Goal: Transaction & Acquisition: Download file/media

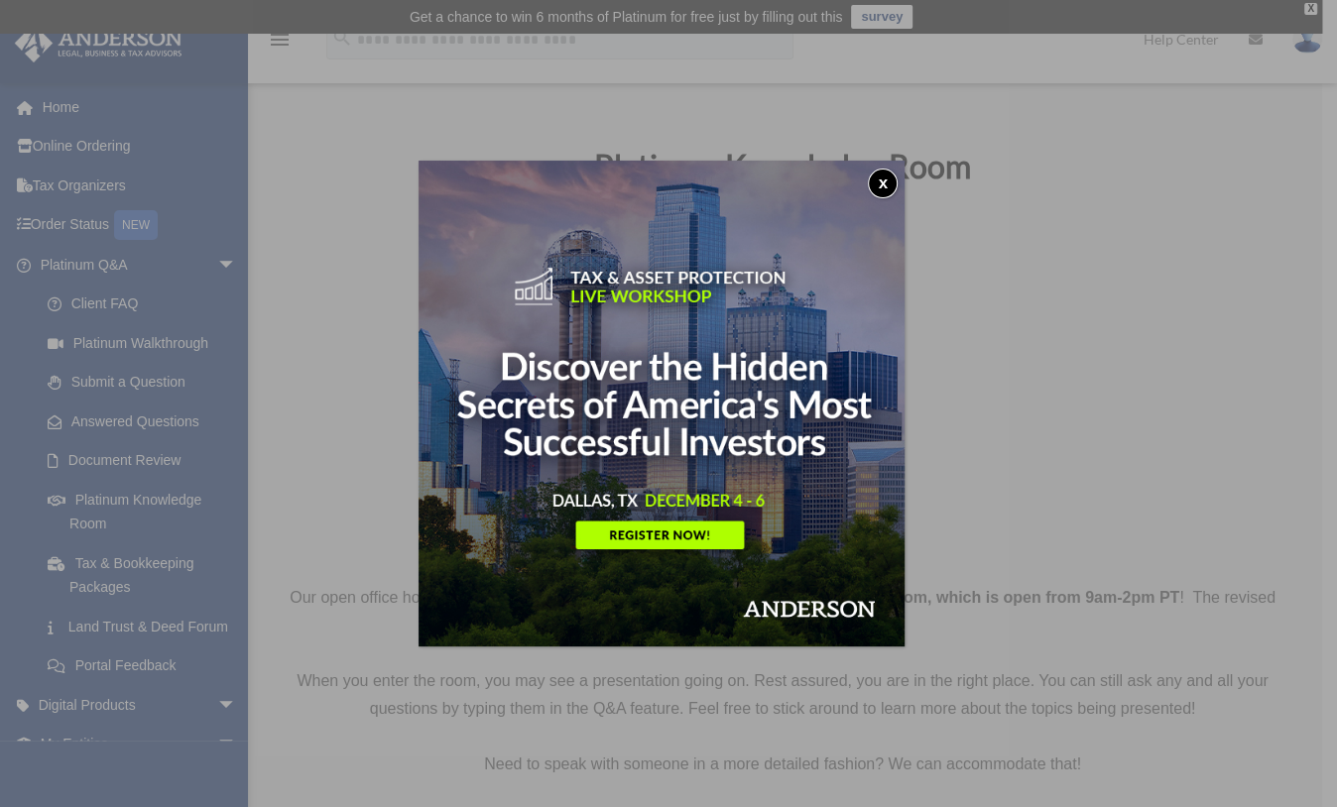
click at [892, 184] on button "x" at bounding box center [883, 184] width 30 height 30
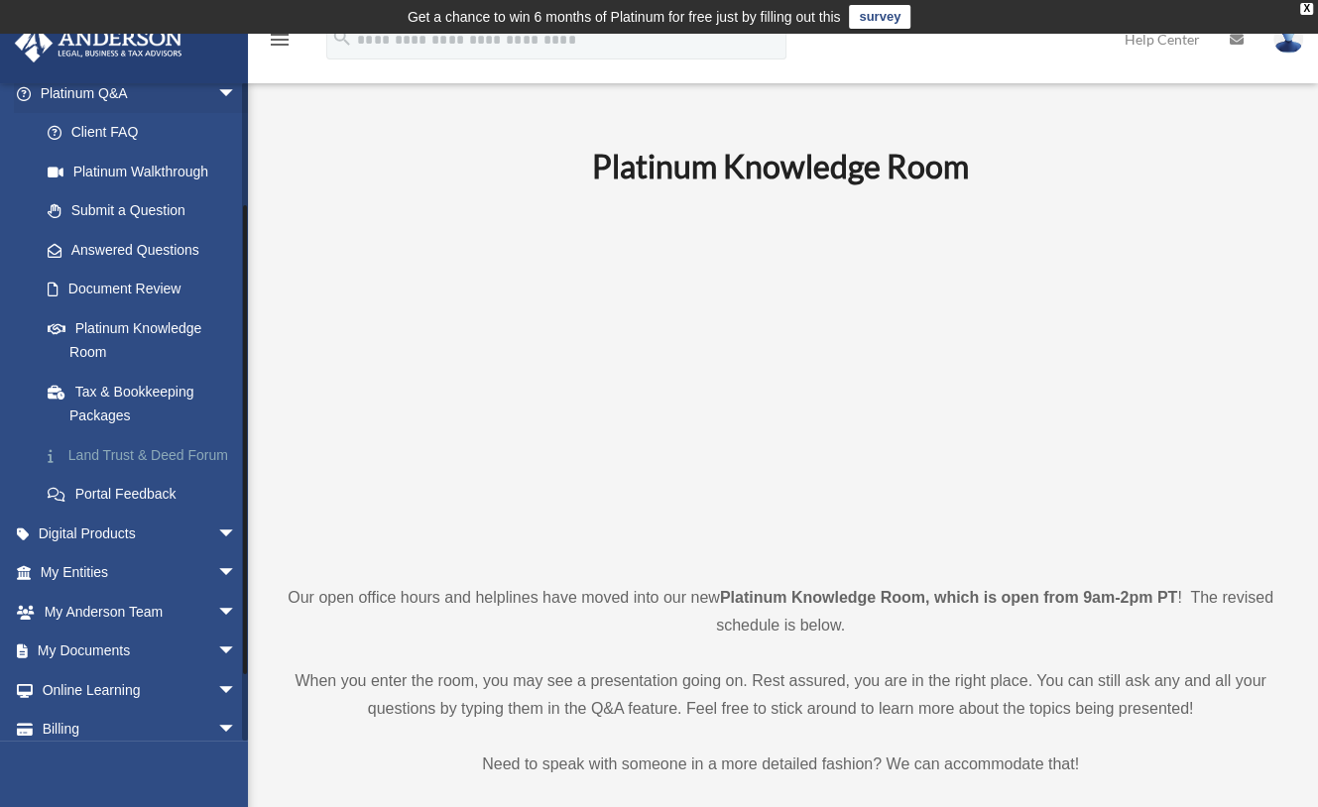
scroll to position [248, 0]
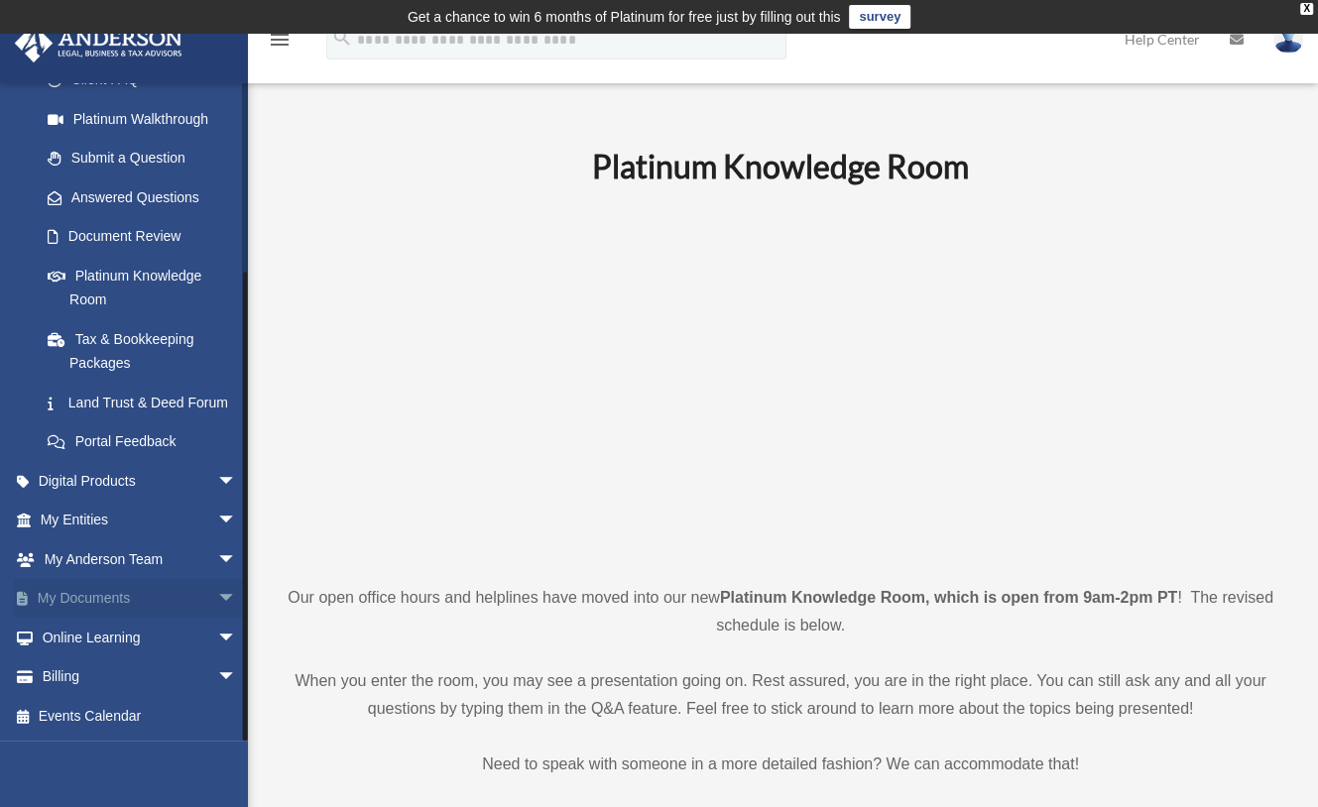
click at [217, 596] on span "arrow_drop_down" at bounding box center [237, 599] width 40 height 41
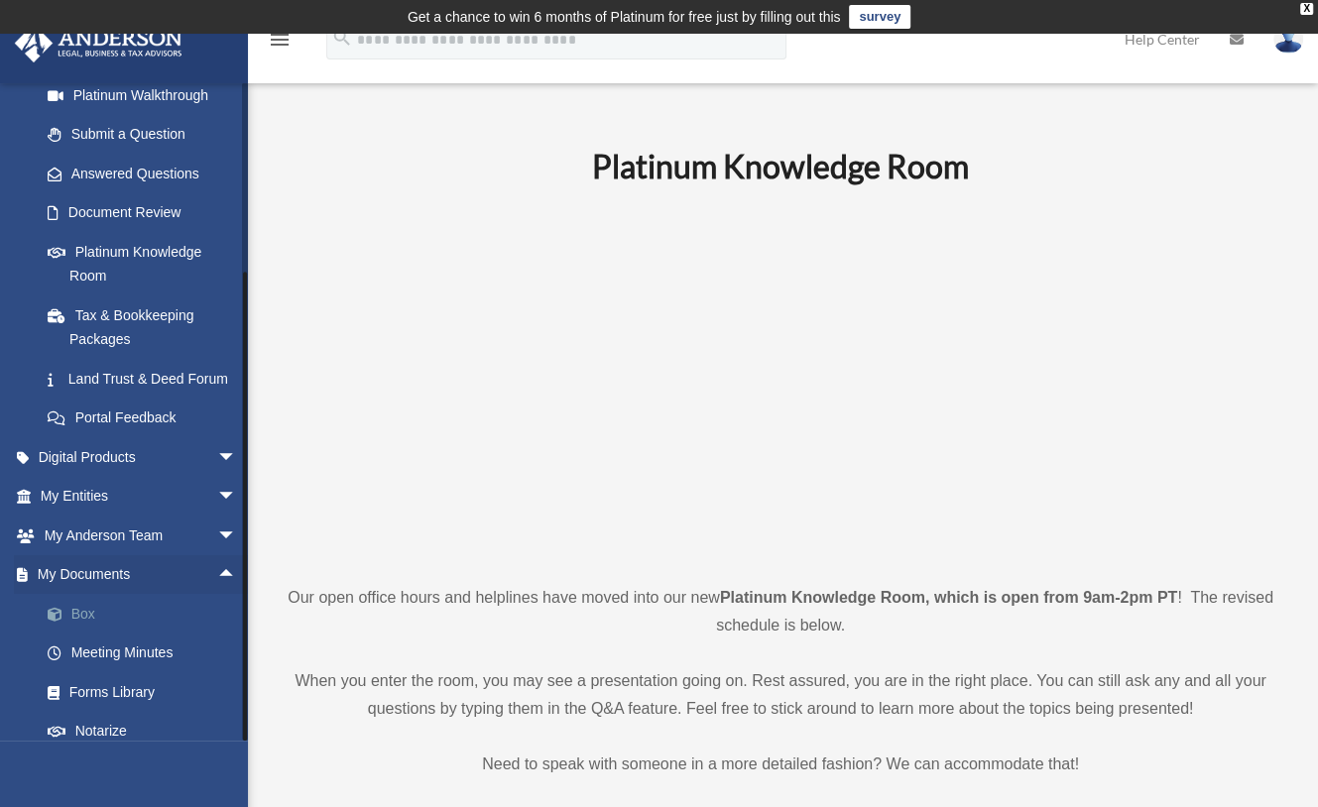
click at [169, 632] on link "Box" at bounding box center [147, 614] width 239 height 40
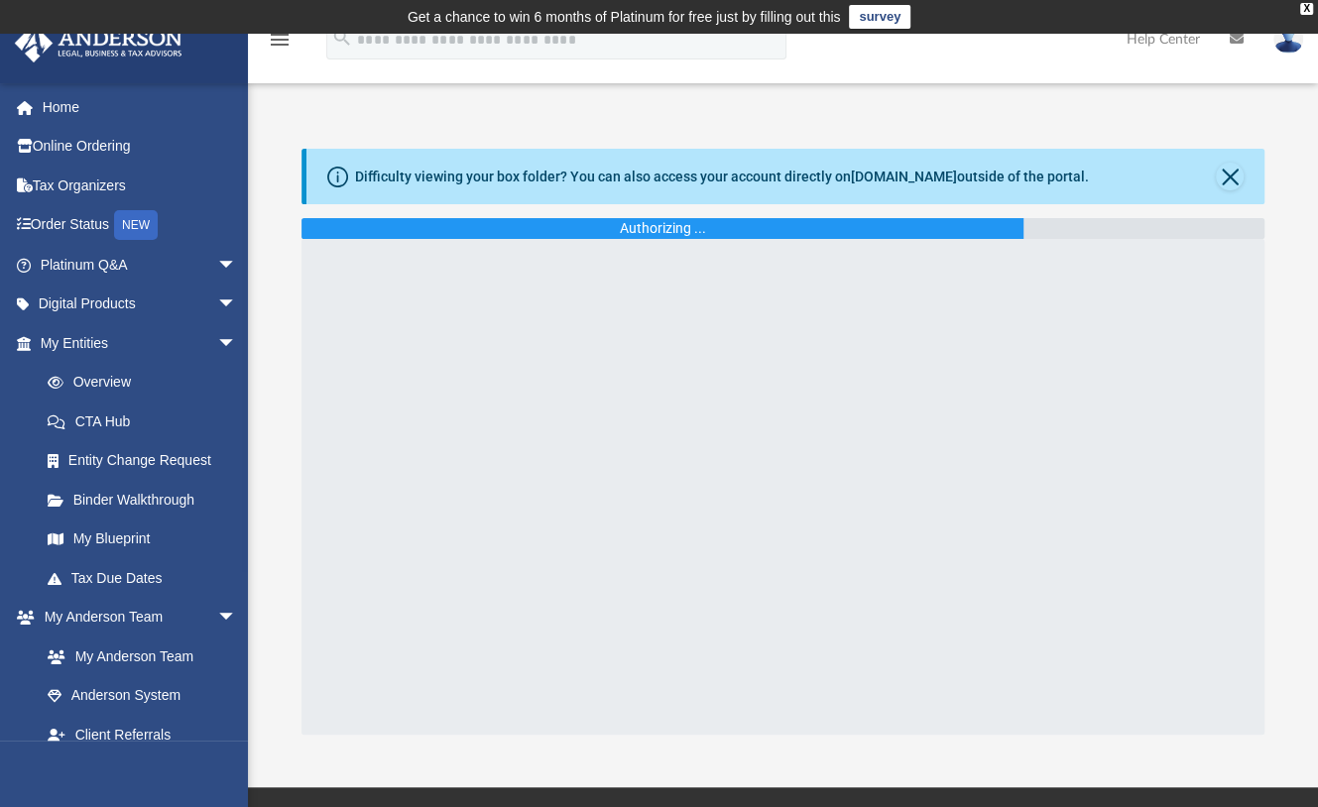
click at [903, 287] on div at bounding box center [782, 487] width 963 height 496
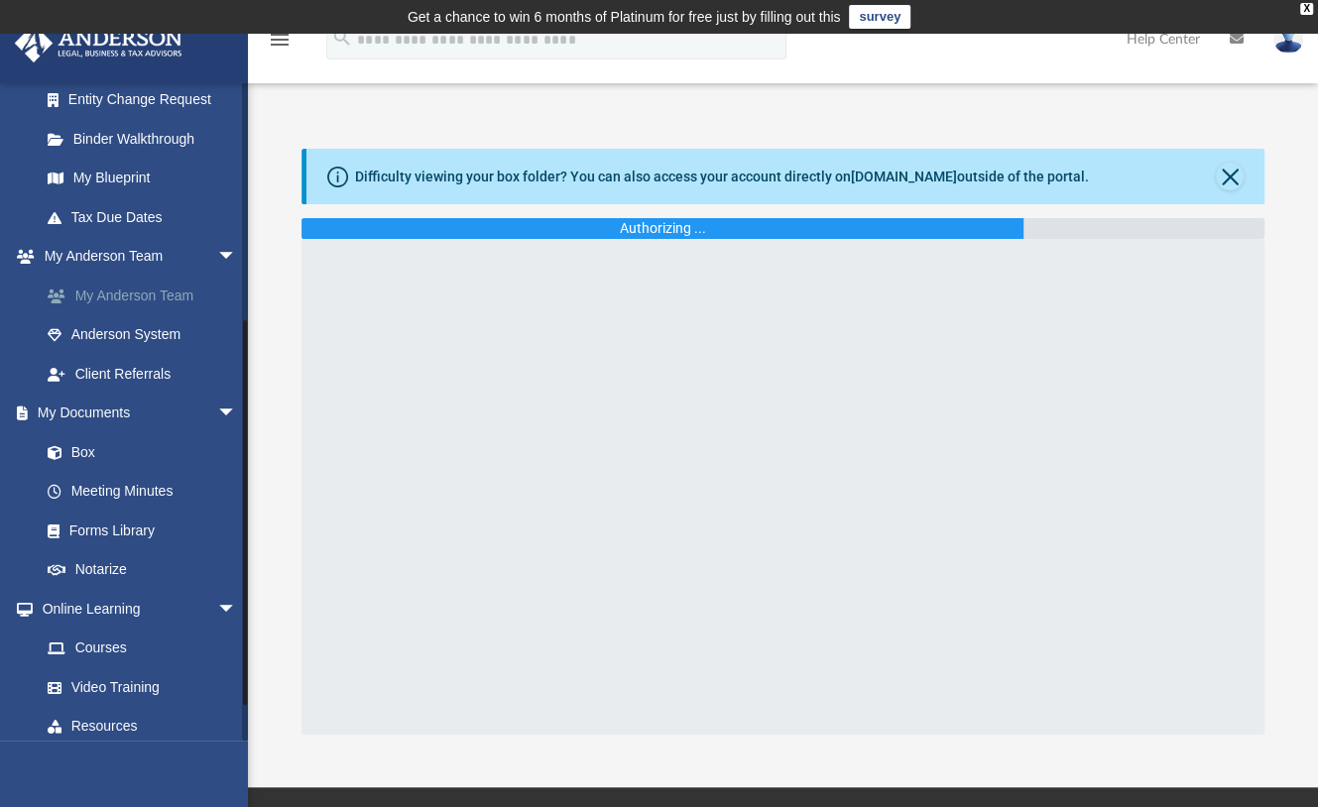
scroll to position [401, 0]
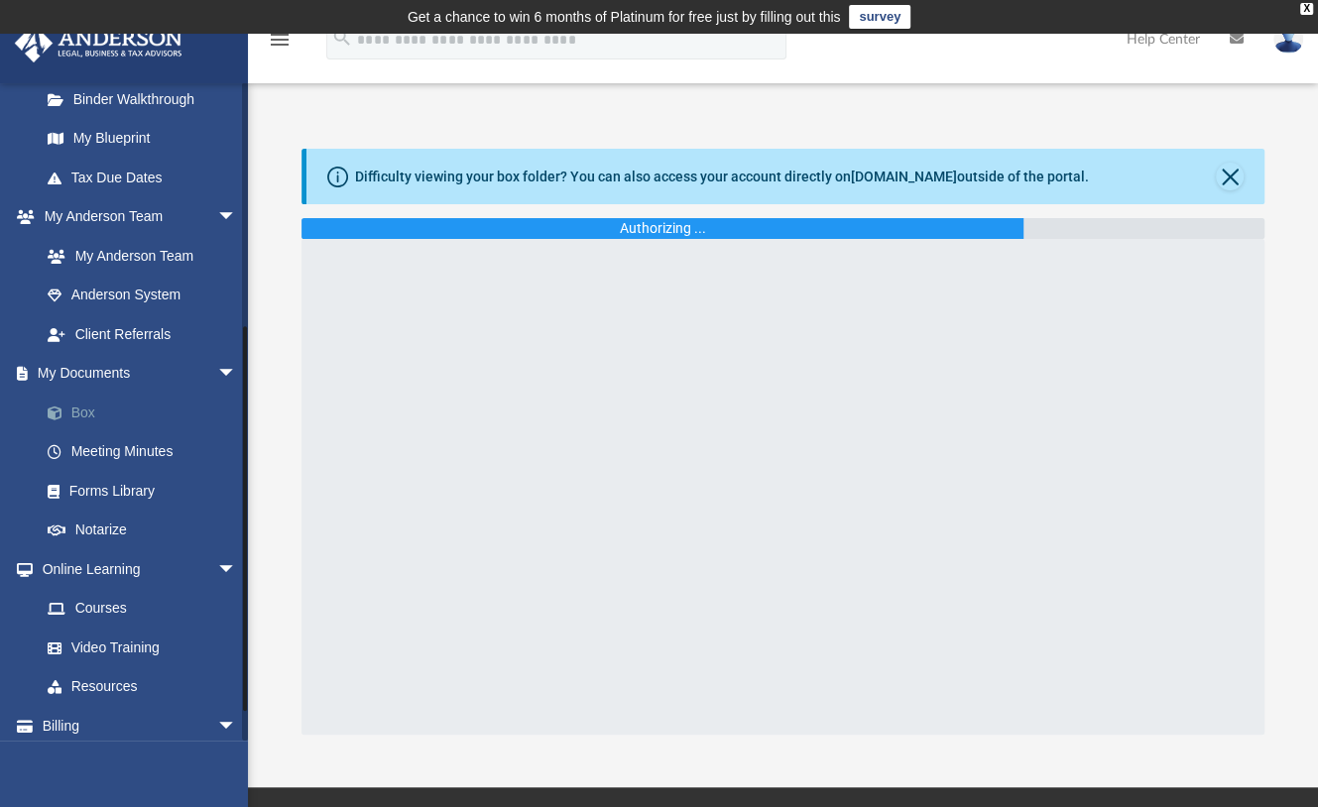
click at [85, 412] on link "Box" at bounding box center [147, 413] width 239 height 40
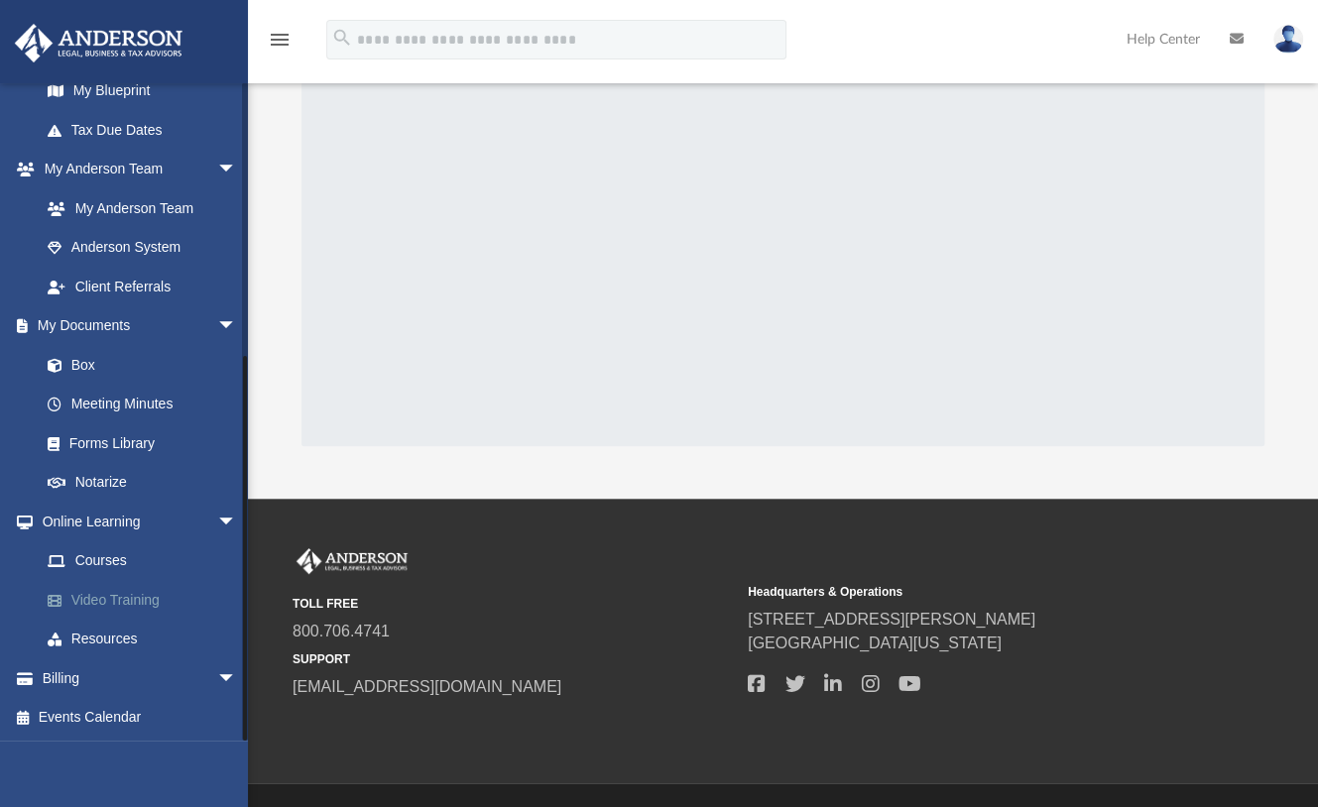
scroll to position [335, 0]
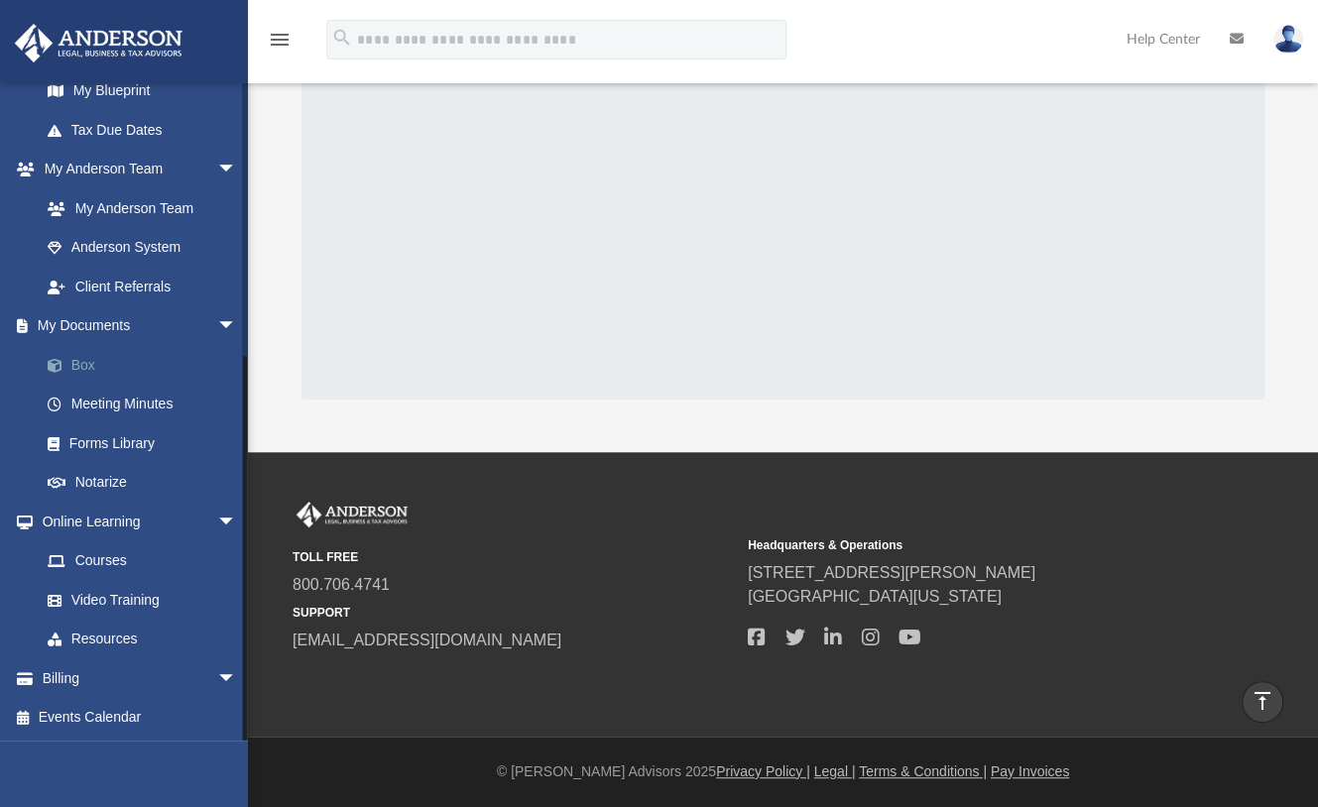
click at [89, 359] on link "Box" at bounding box center [147, 365] width 239 height 40
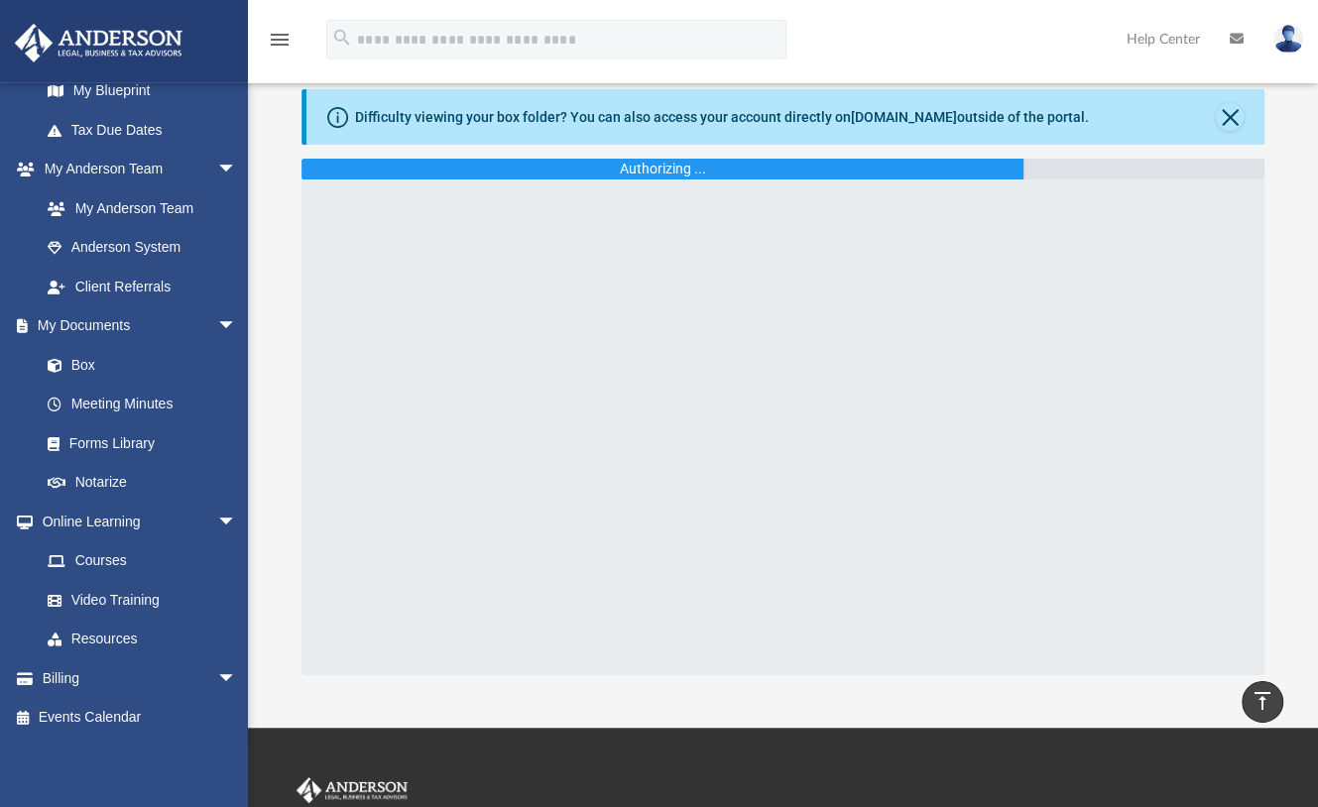
scroll to position [48, 0]
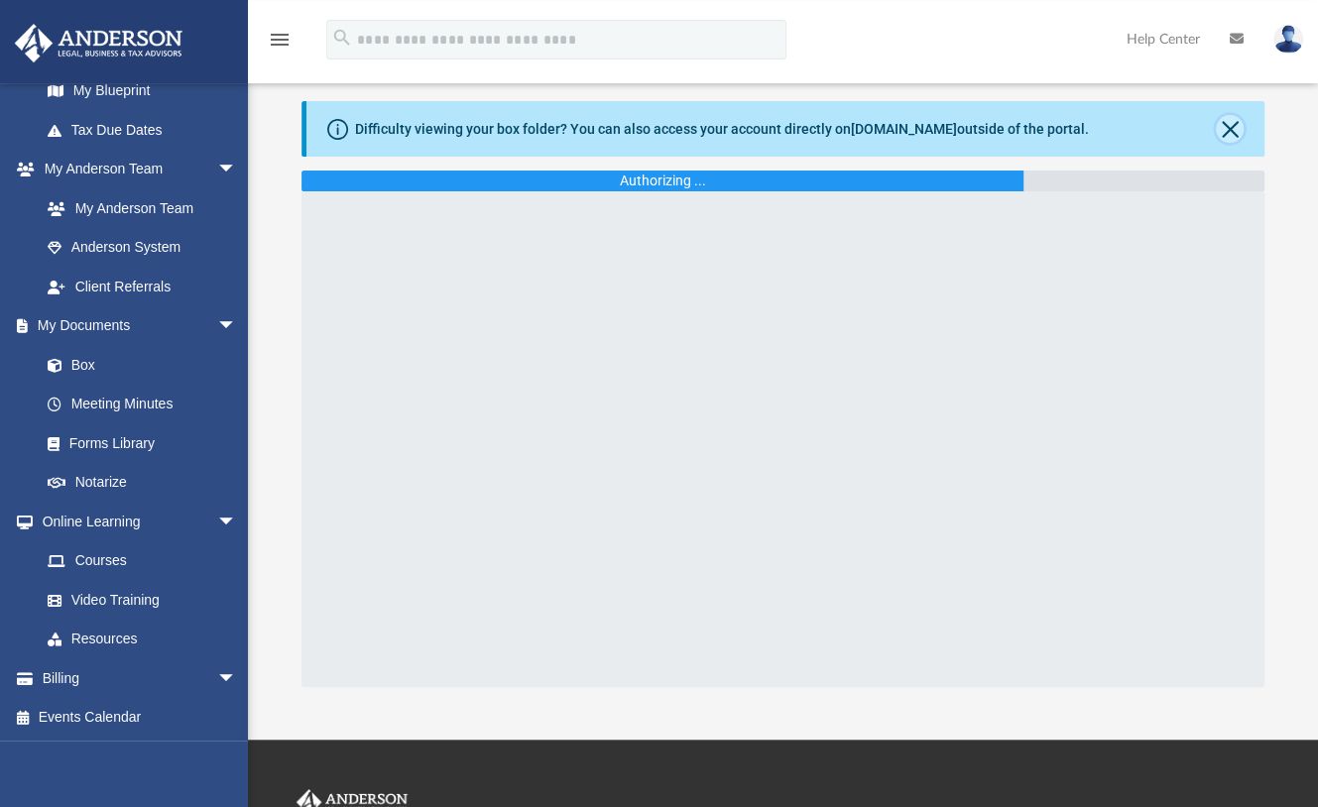
click at [1231, 121] on button "Close" at bounding box center [1230, 129] width 28 height 28
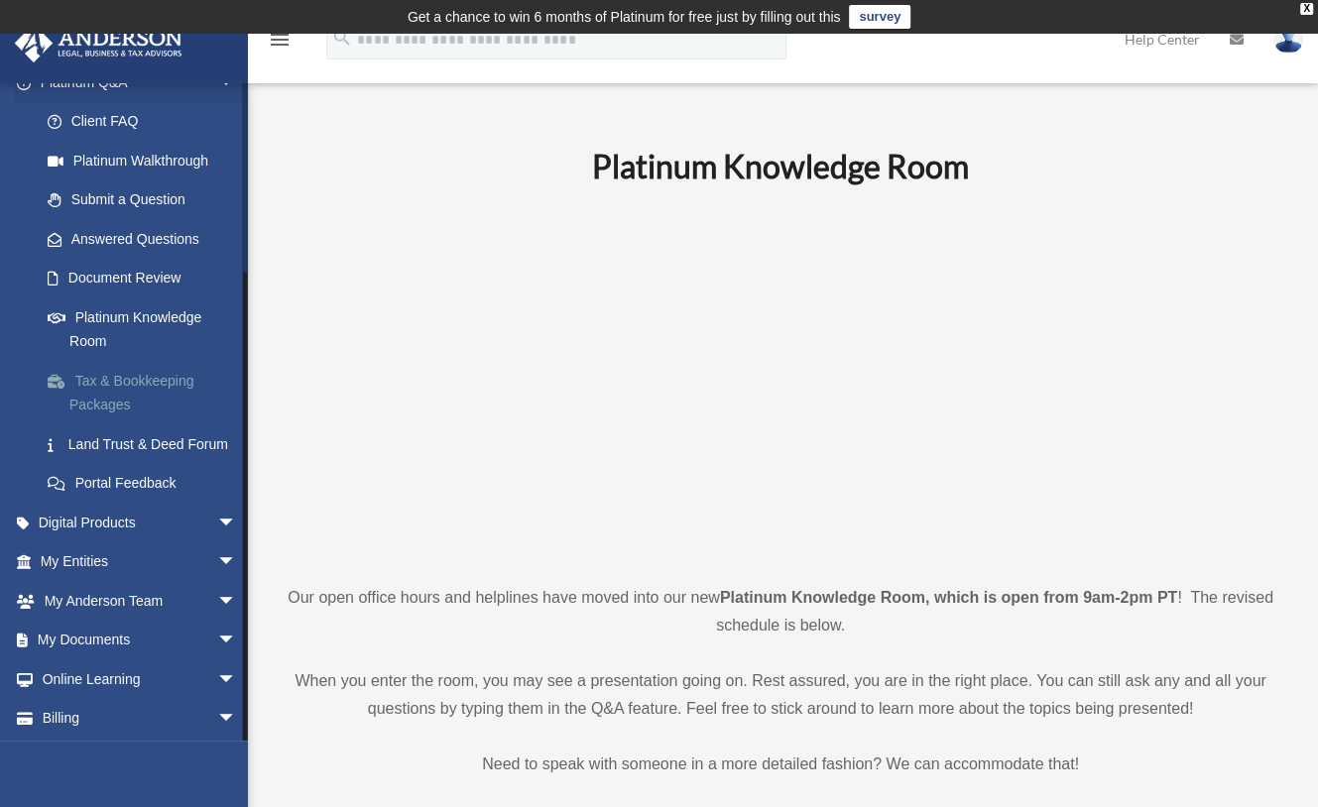
scroll to position [248, 0]
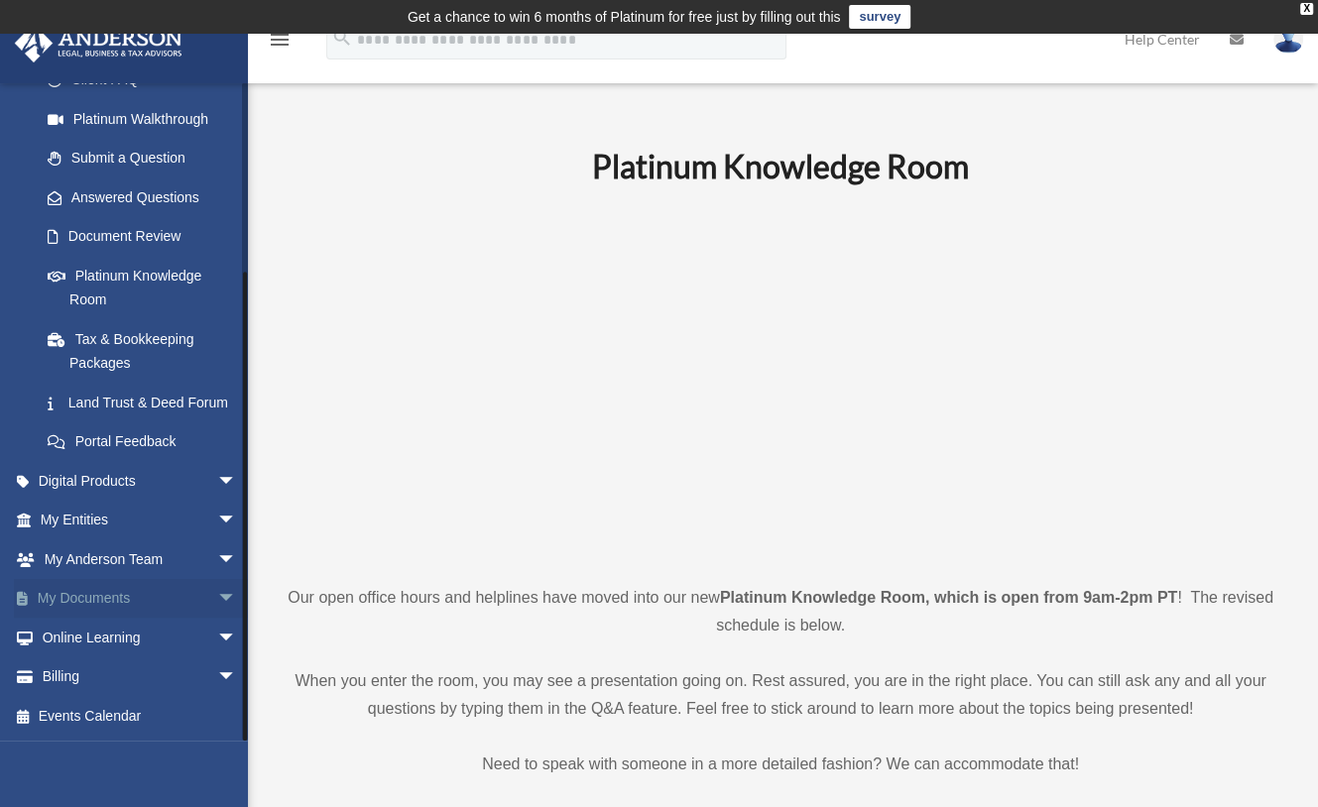
click at [217, 597] on span "arrow_drop_down" at bounding box center [237, 599] width 40 height 41
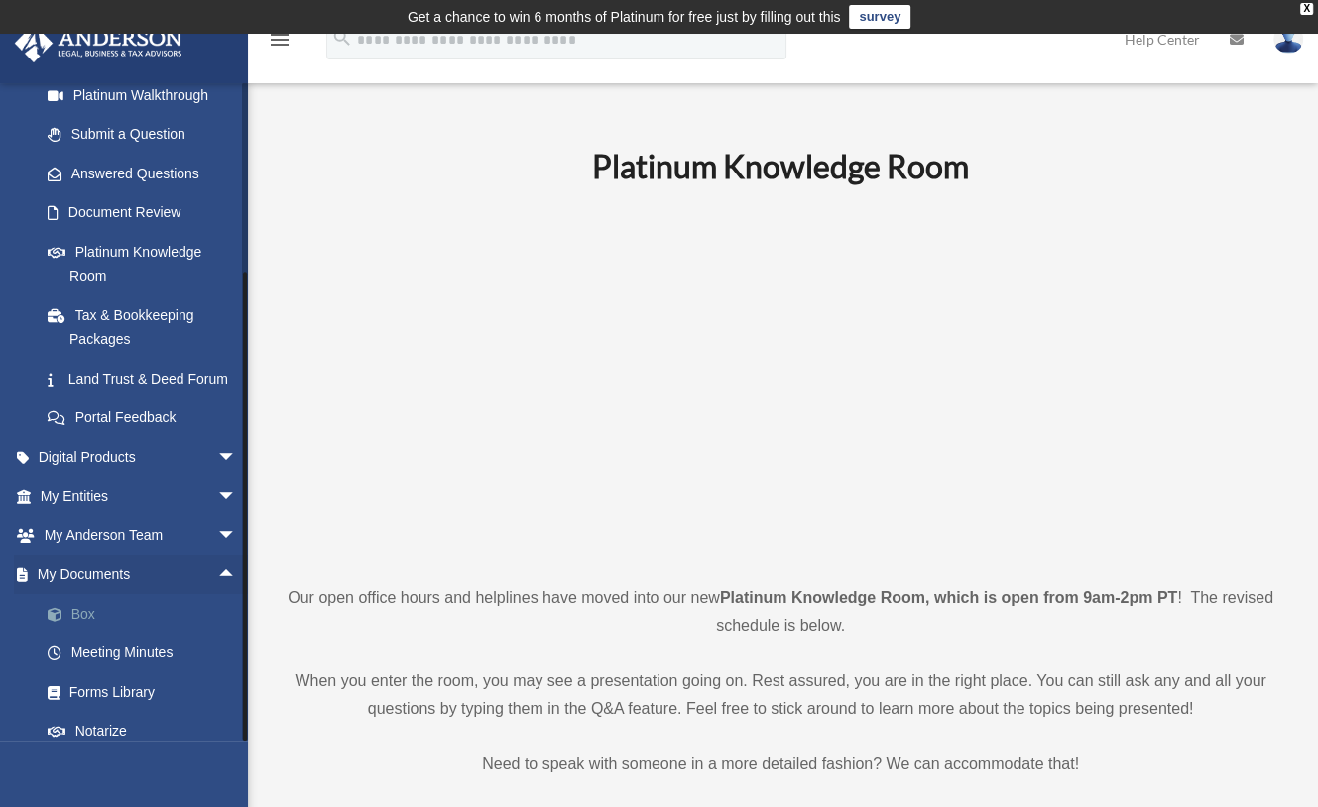
click at [110, 634] on link "Box" at bounding box center [147, 614] width 239 height 40
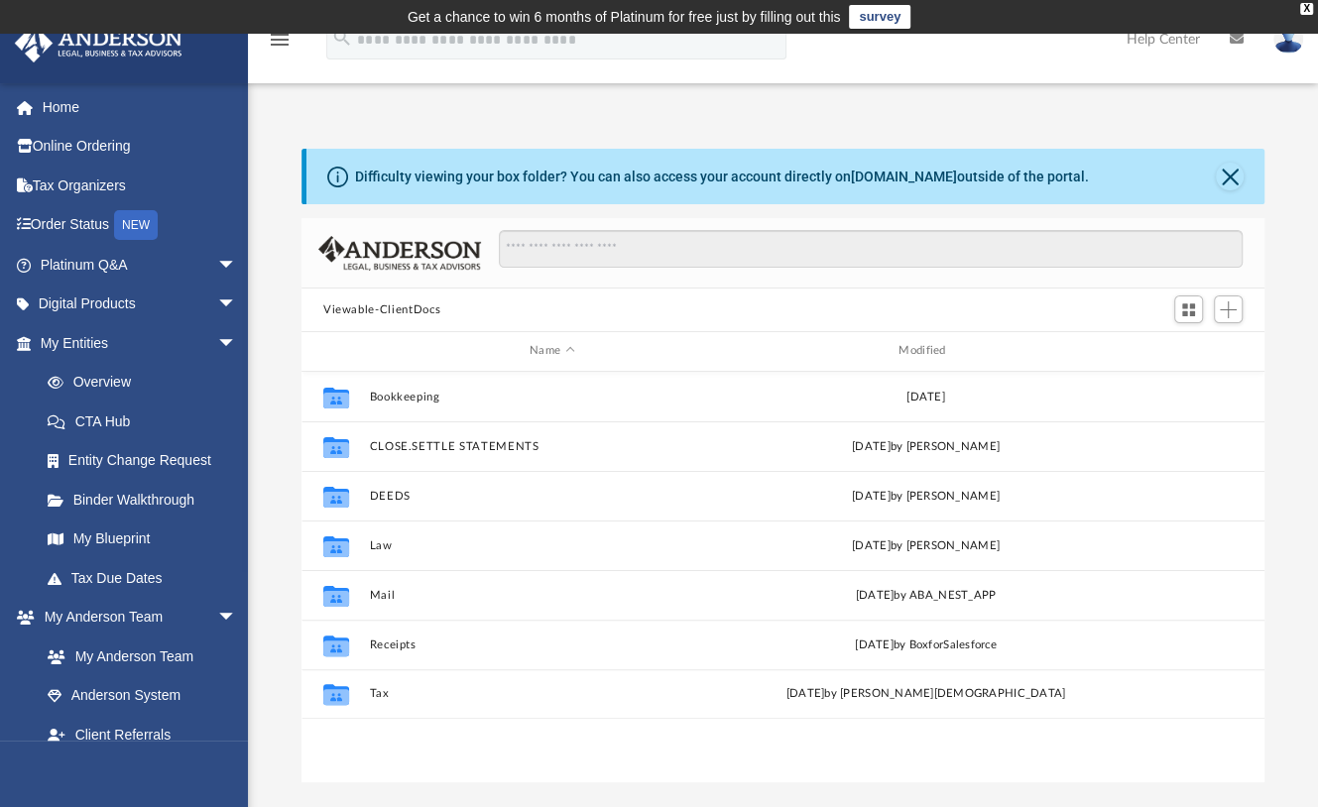
scroll to position [431, 943]
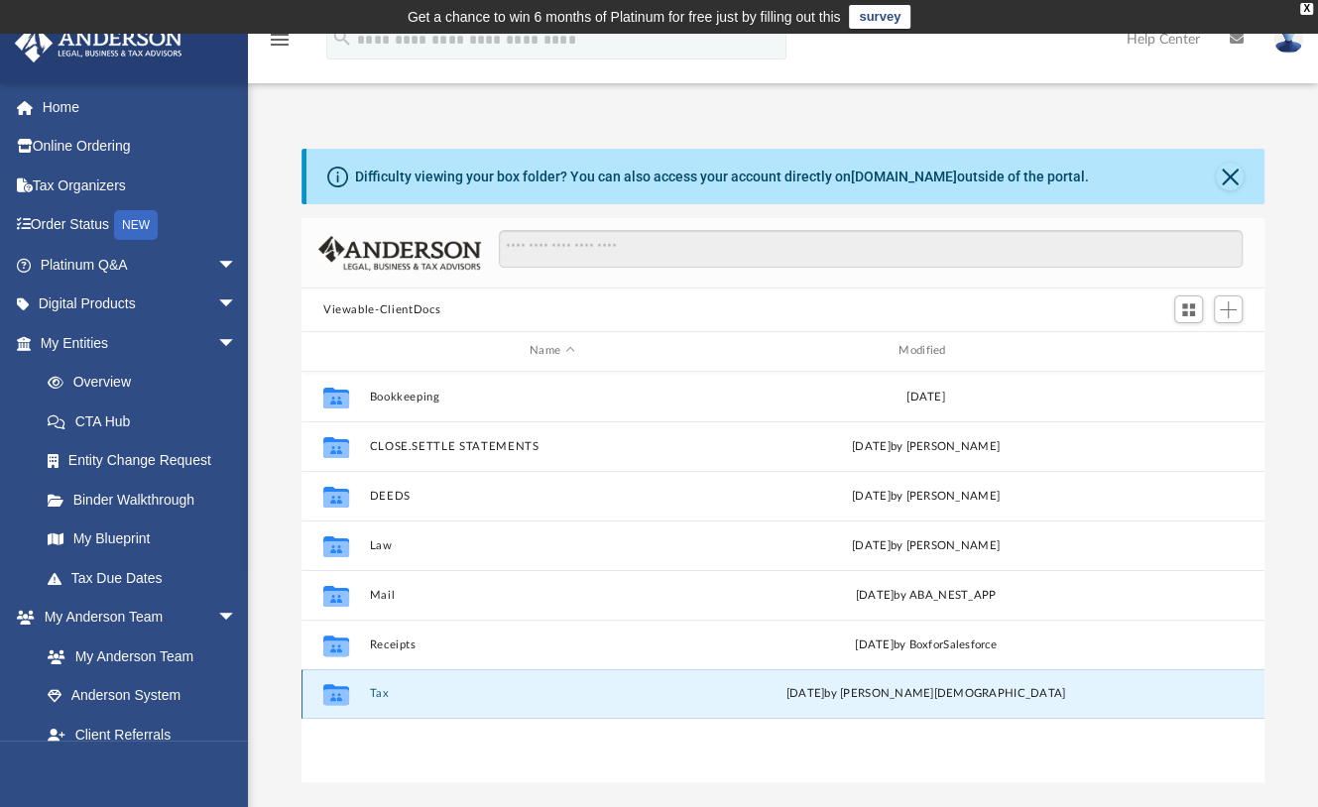
click at [380, 694] on button "Tax" at bounding box center [551, 693] width 365 height 13
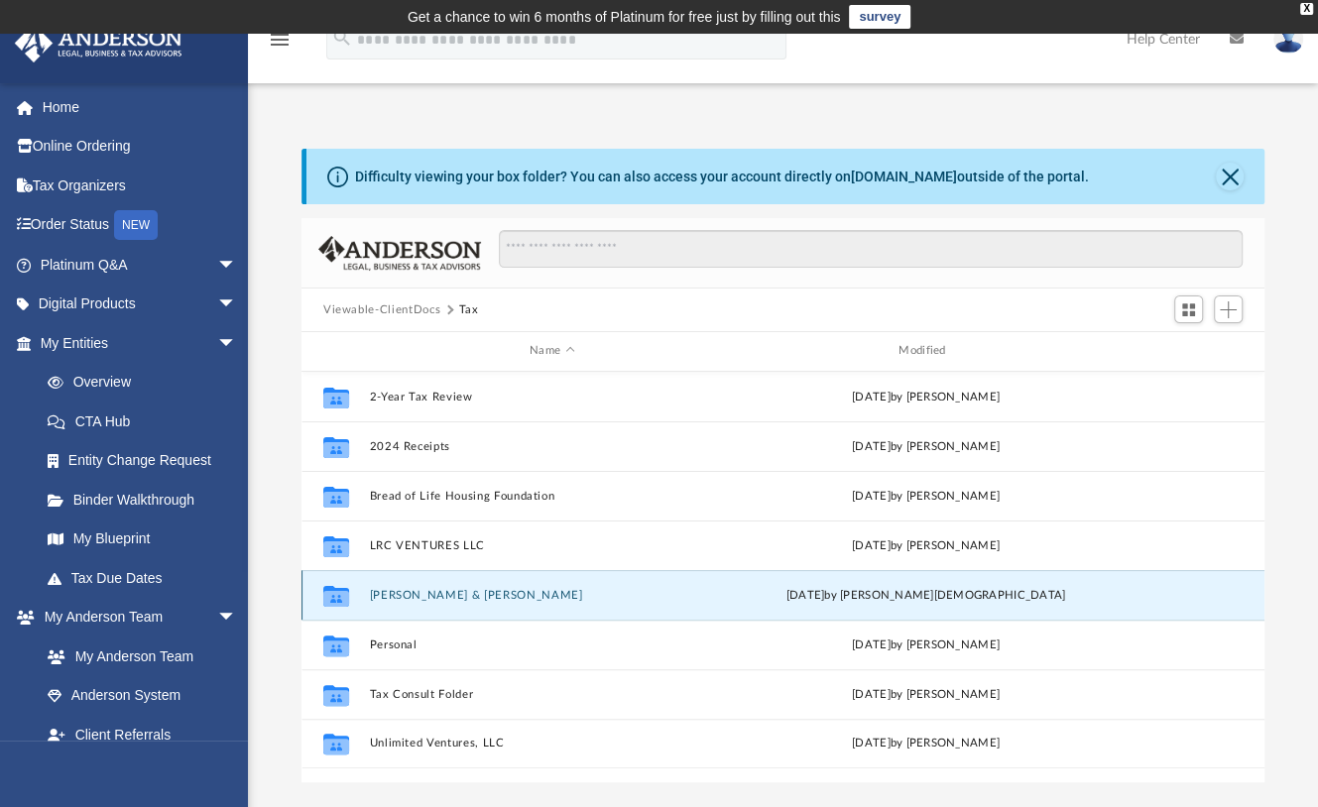
click at [415, 592] on button "[PERSON_NAME] & [PERSON_NAME]" at bounding box center [551, 595] width 365 height 13
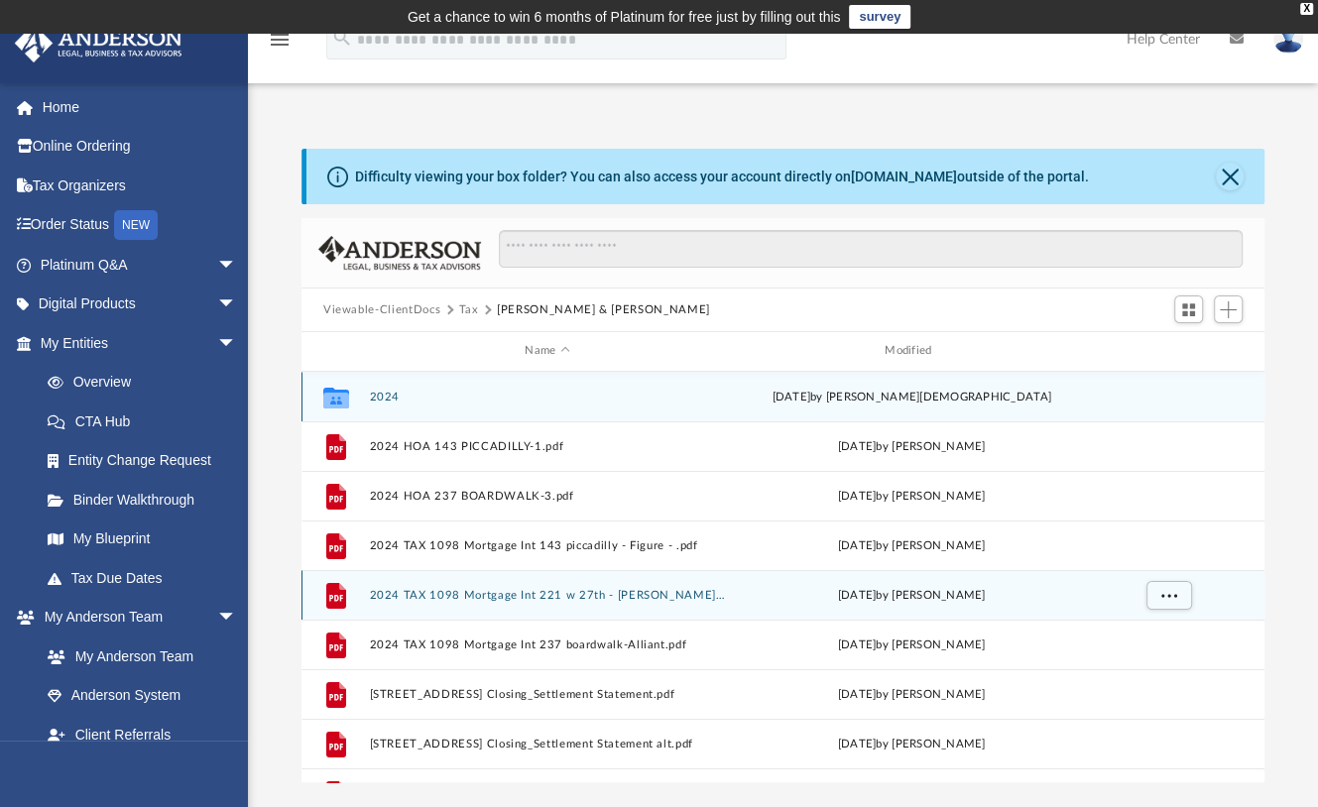
click at [403, 592] on button "2024 TAX 1098 Mortgage Int 221 w 27th - [PERSON_NAME].pdf" at bounding box center [547, 595] width 356 height 13
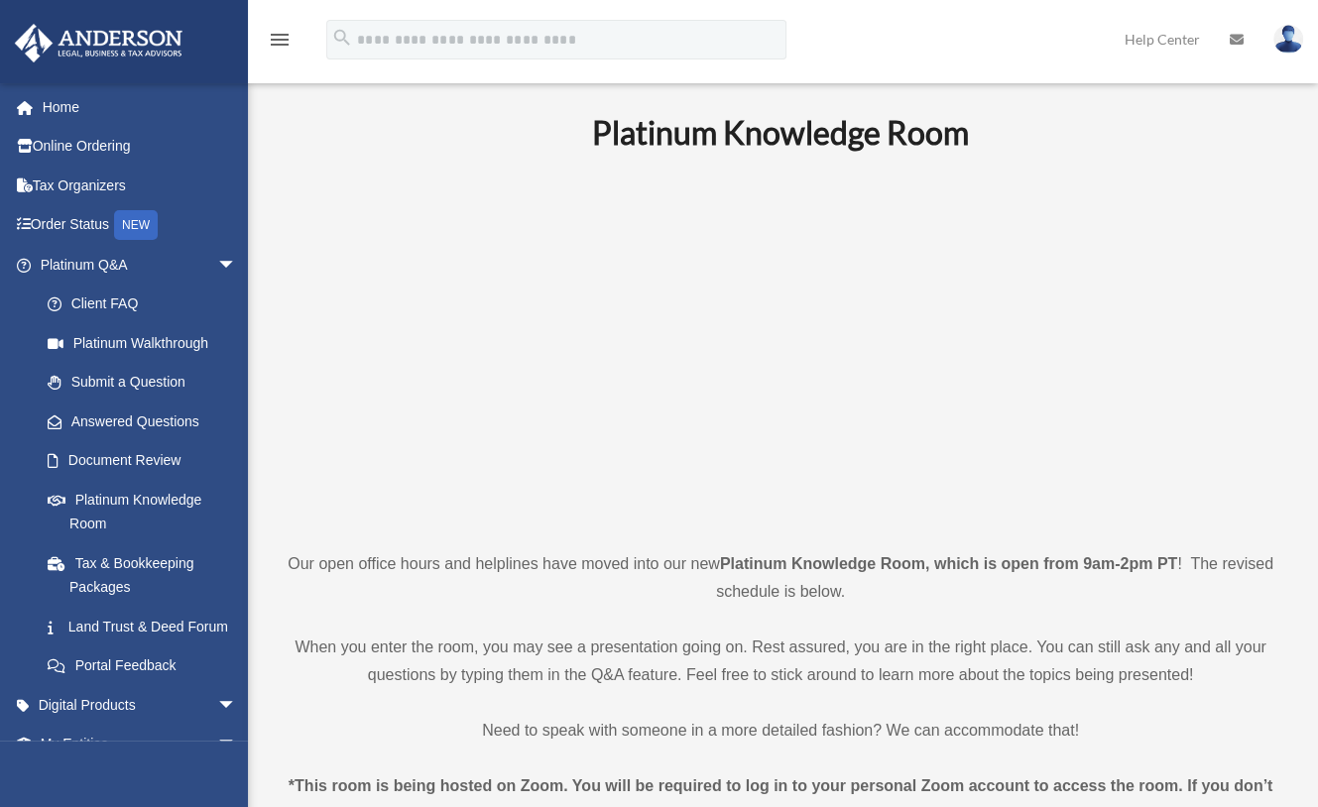
scroll to position [248, 0]
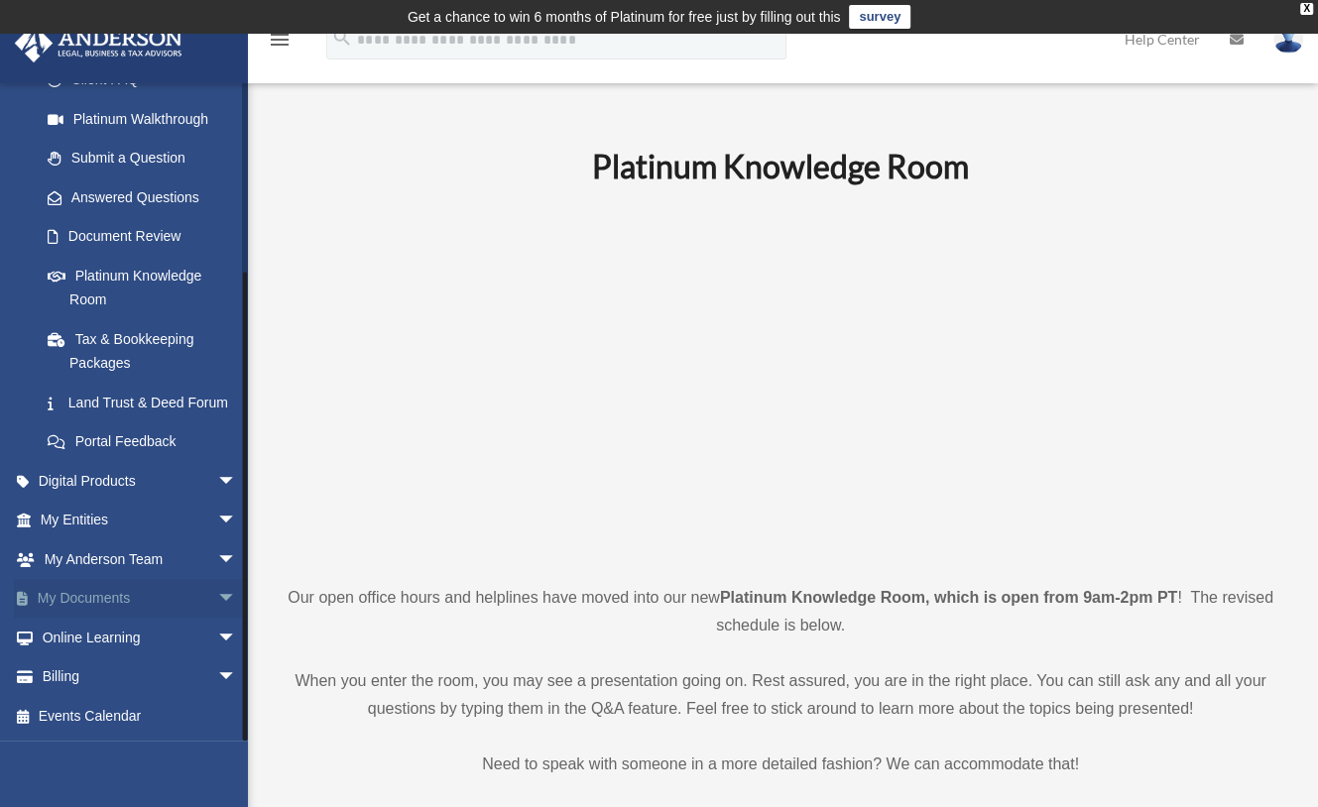
click at [217, 597] on span "arrow_drop_down" at bounding box center [237, 599] width 40 height 41
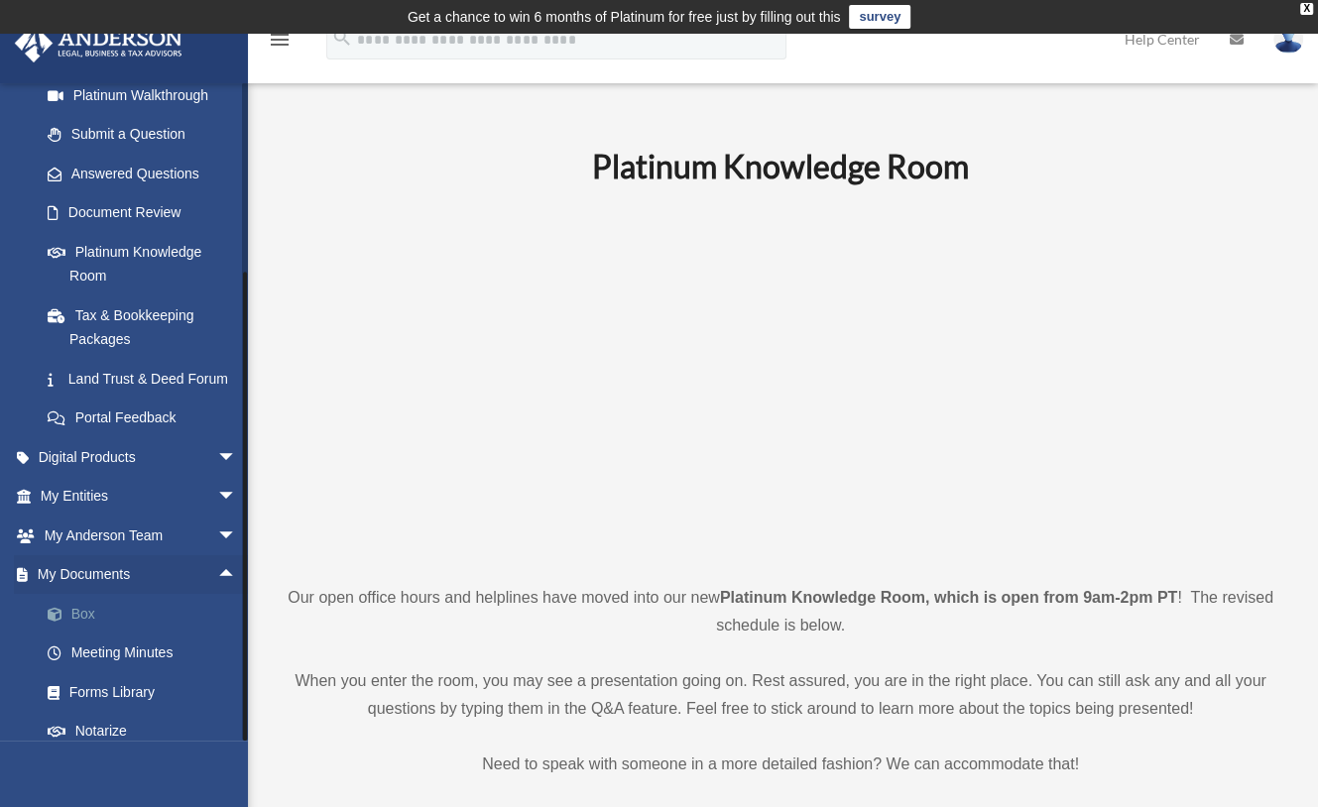
click at [85, 634] on link "Box" at bounding box center [147, 614] width 239 height 40
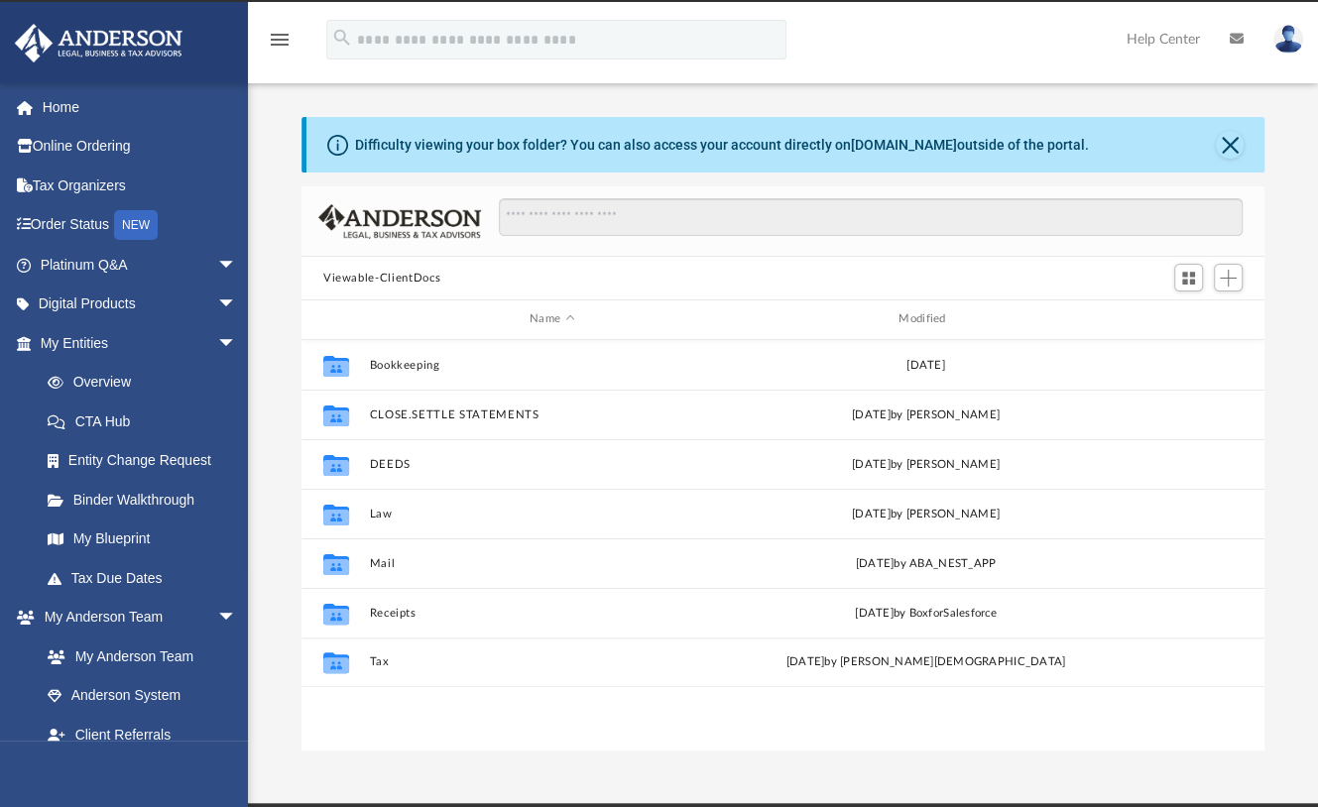
scroll to position [431, 943]
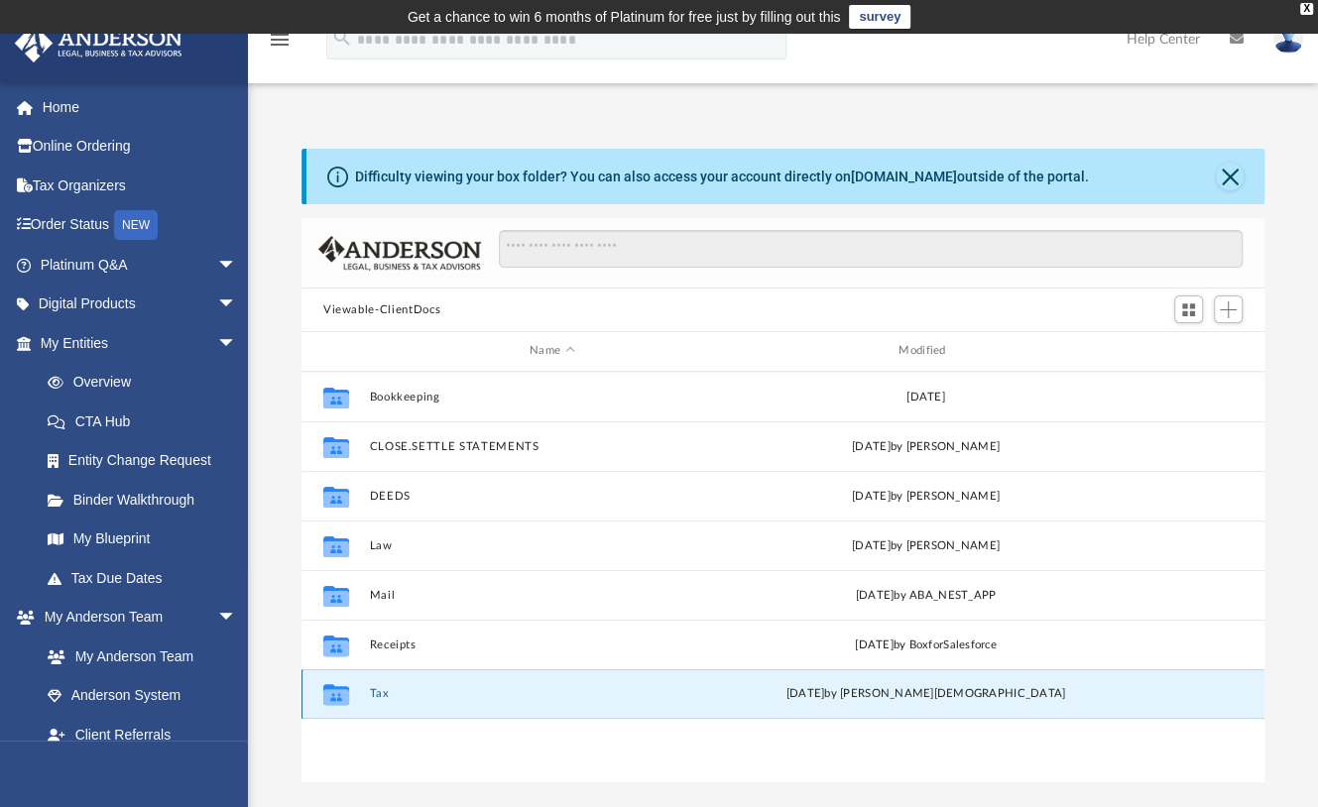
click at [380, 694] on button "Tax" at bounding box center [551, 693] width 365 height 13
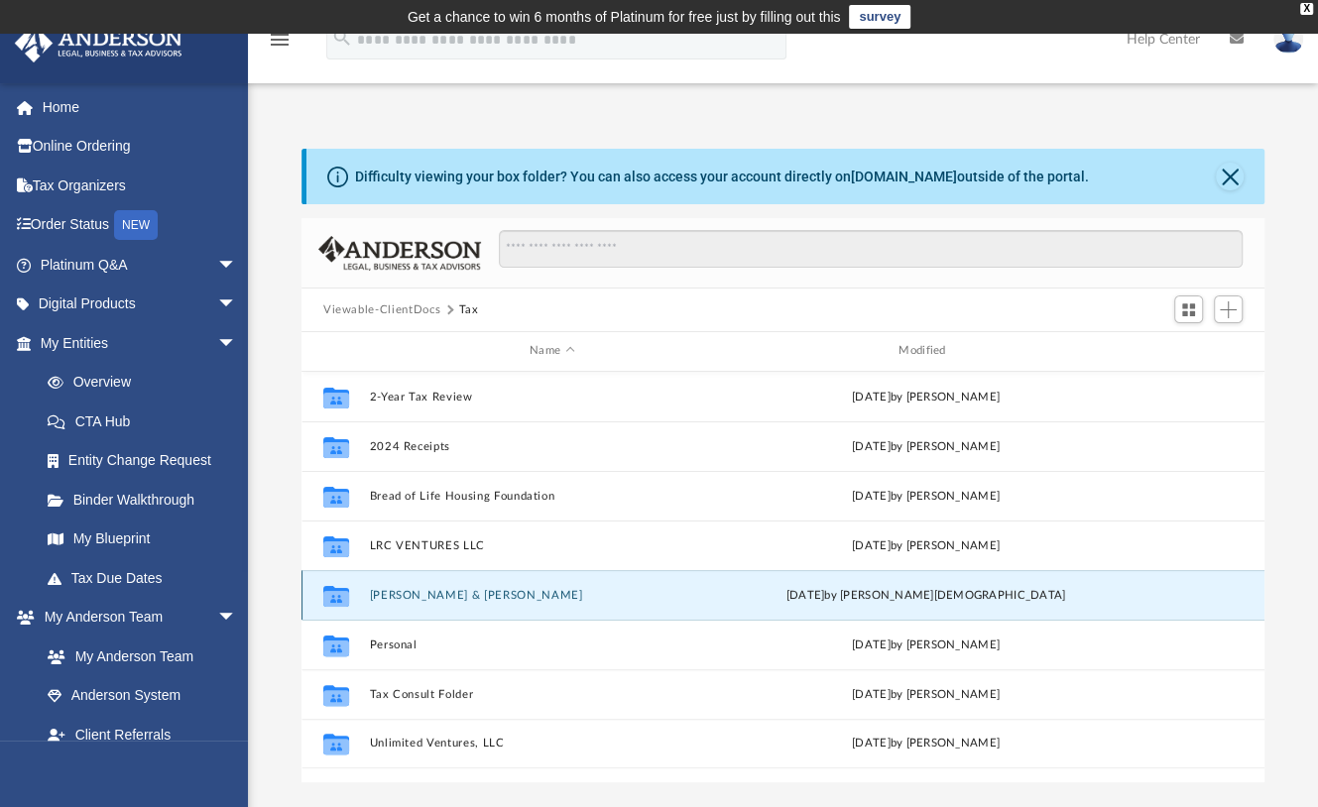
click at [440, 594] on button "Minton, Lyn & Clyde" at bounding box center [551, 595] width 365 height 13
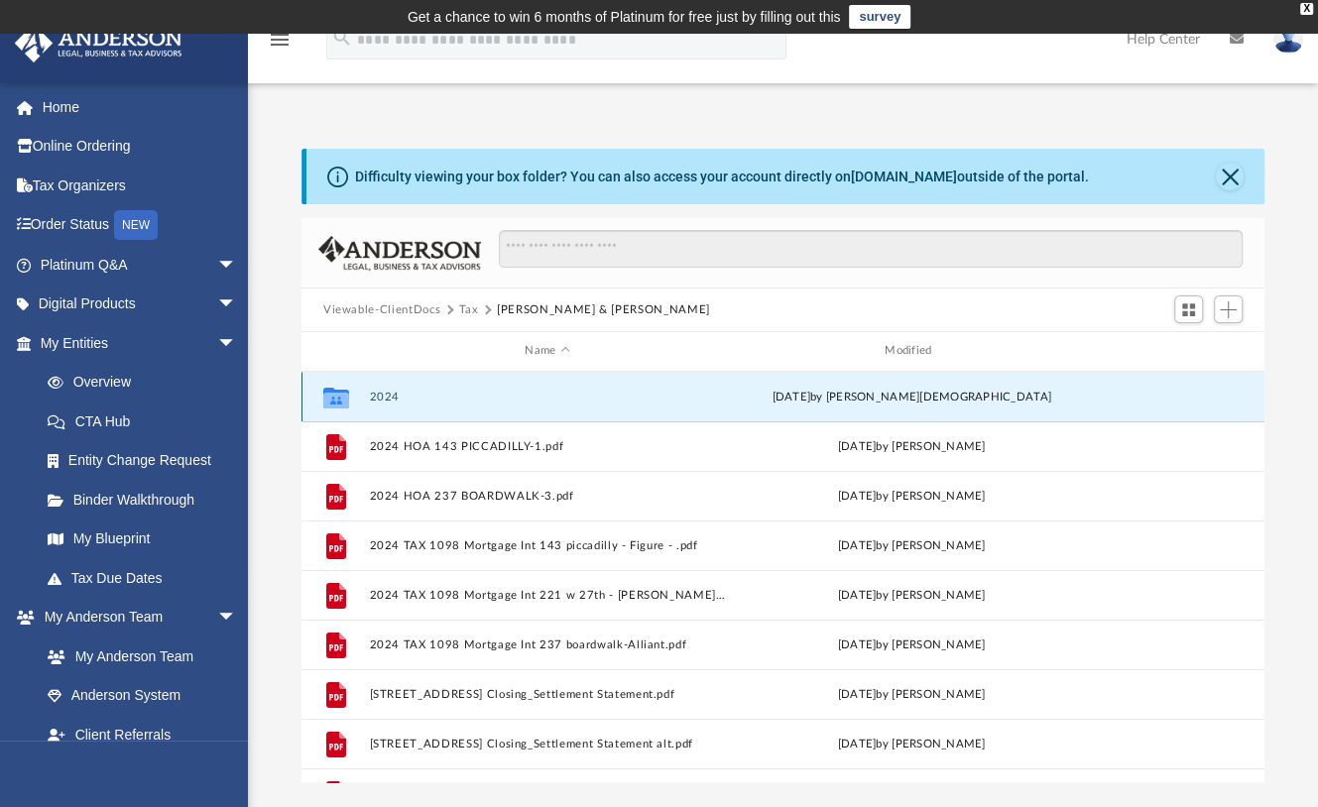
click at [381, 394] on button "2024" at bounding box center [547, 397] width 356 height 13
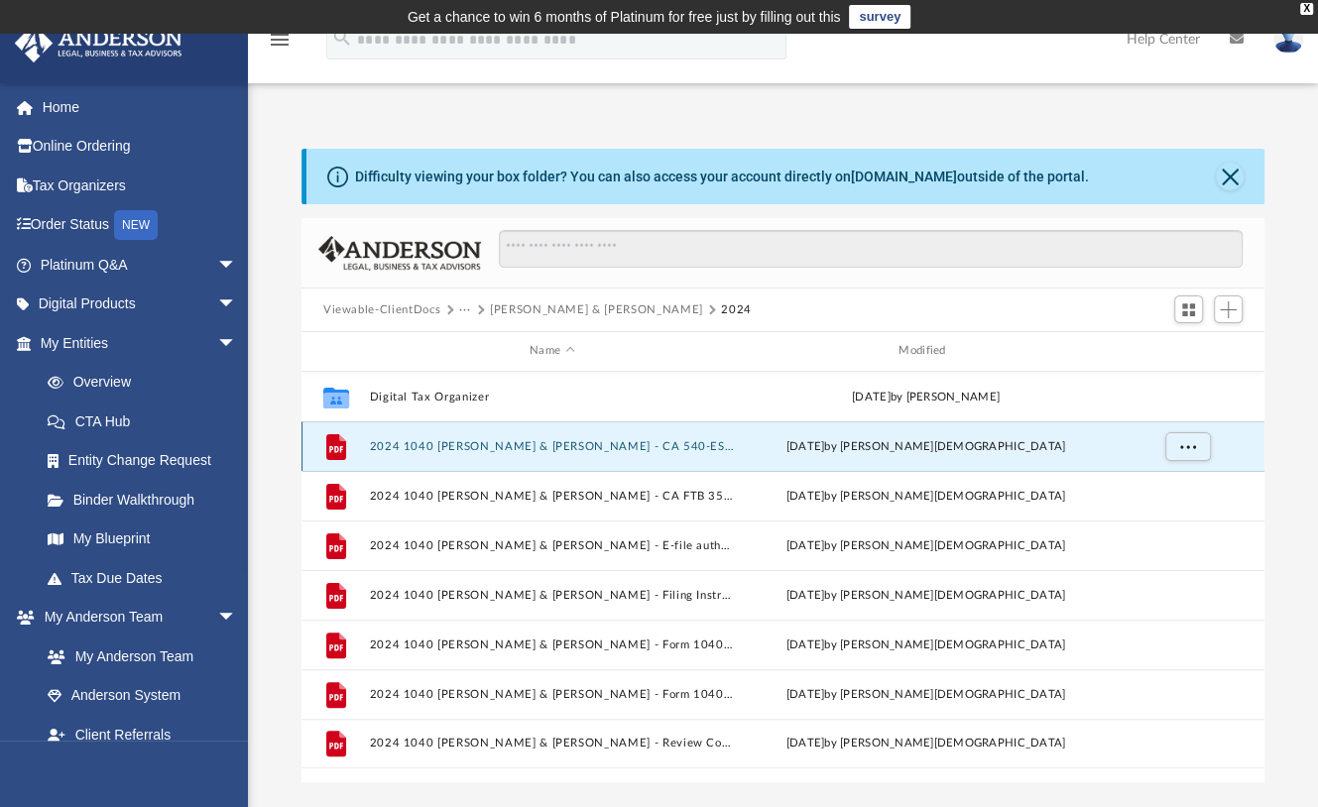
click at [388, 444] on button "2024 1040 [PERSON_NAME] & [PERSON_NAME] - CA 540-ES payment voucher.pdf" at bounding box center [551, 446] width 365 height 13
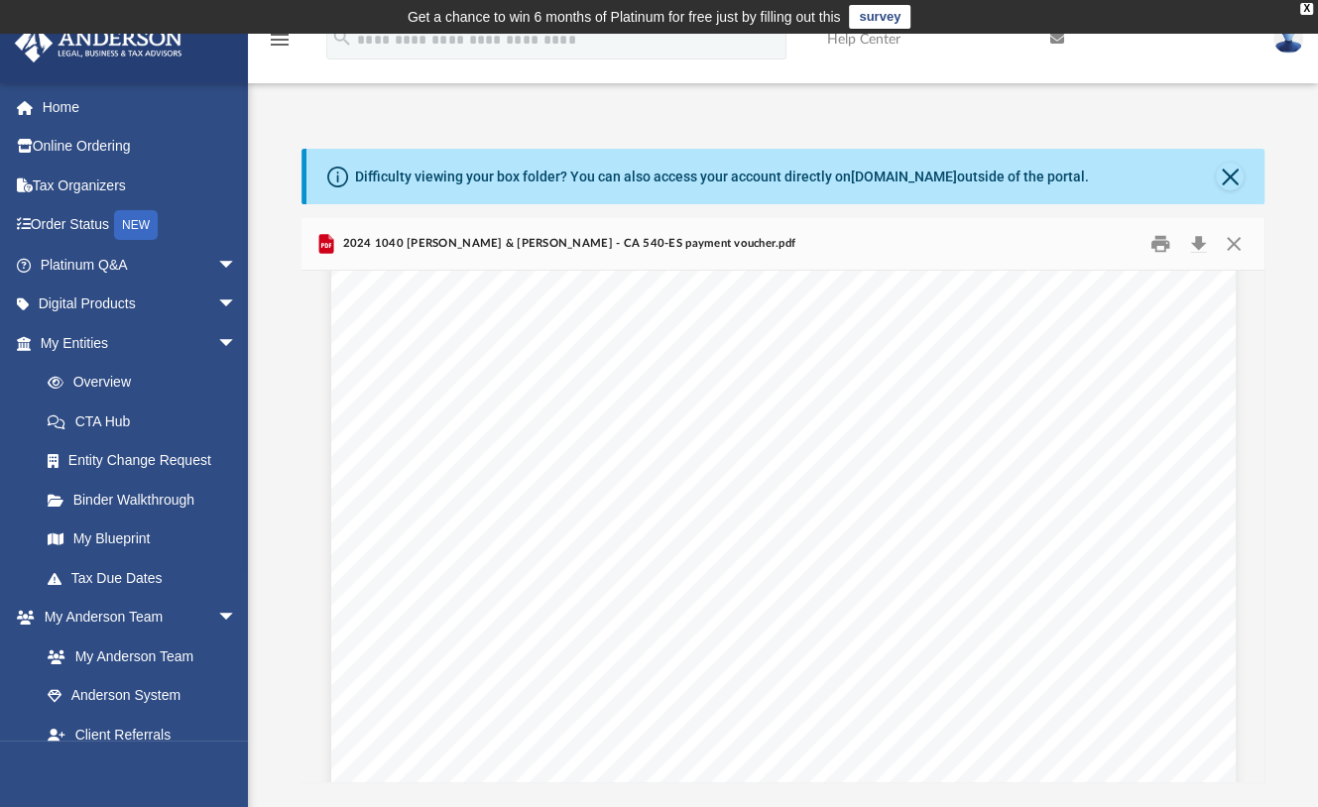
scroll to position [622, 0]
click at [1202, 245] on button "Download" at bounding box center [1198, 244] width 36 height 31
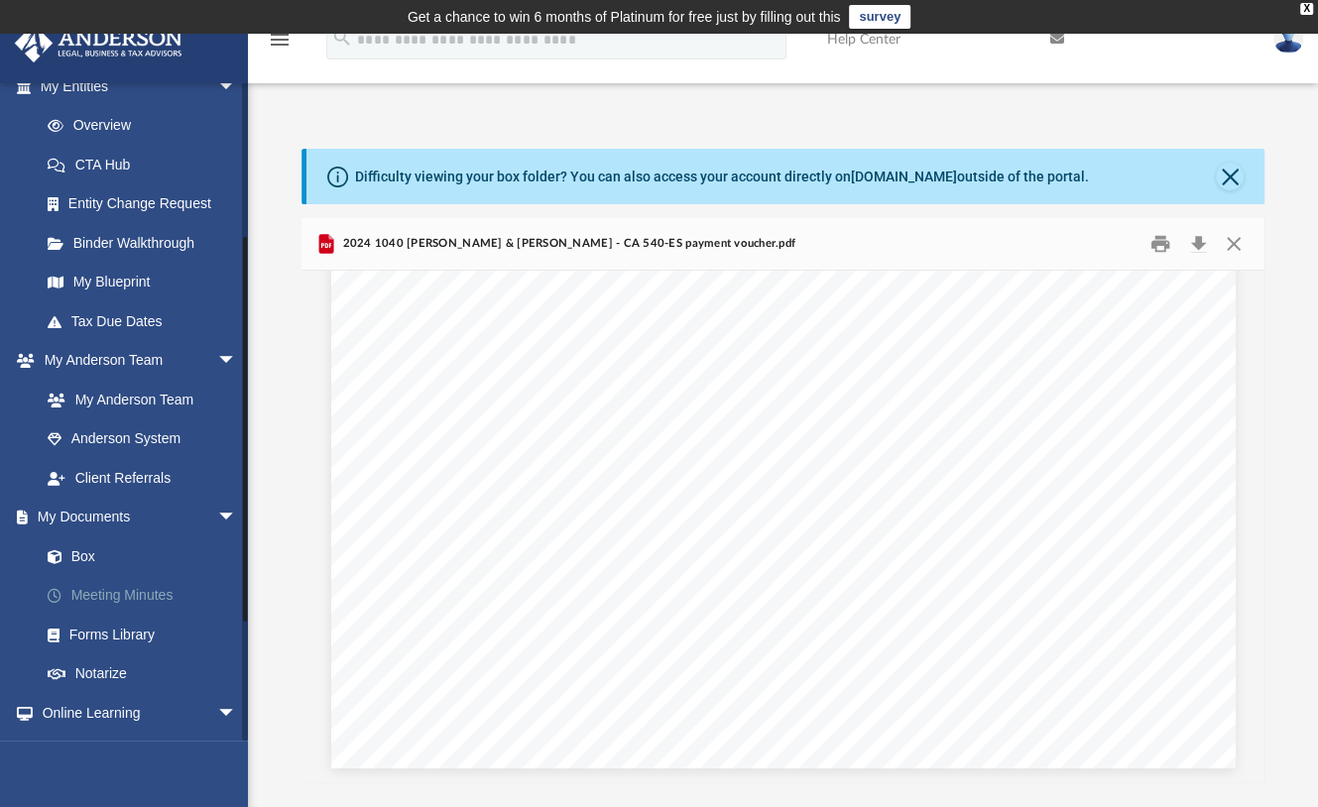
scroll to position [267, 0]
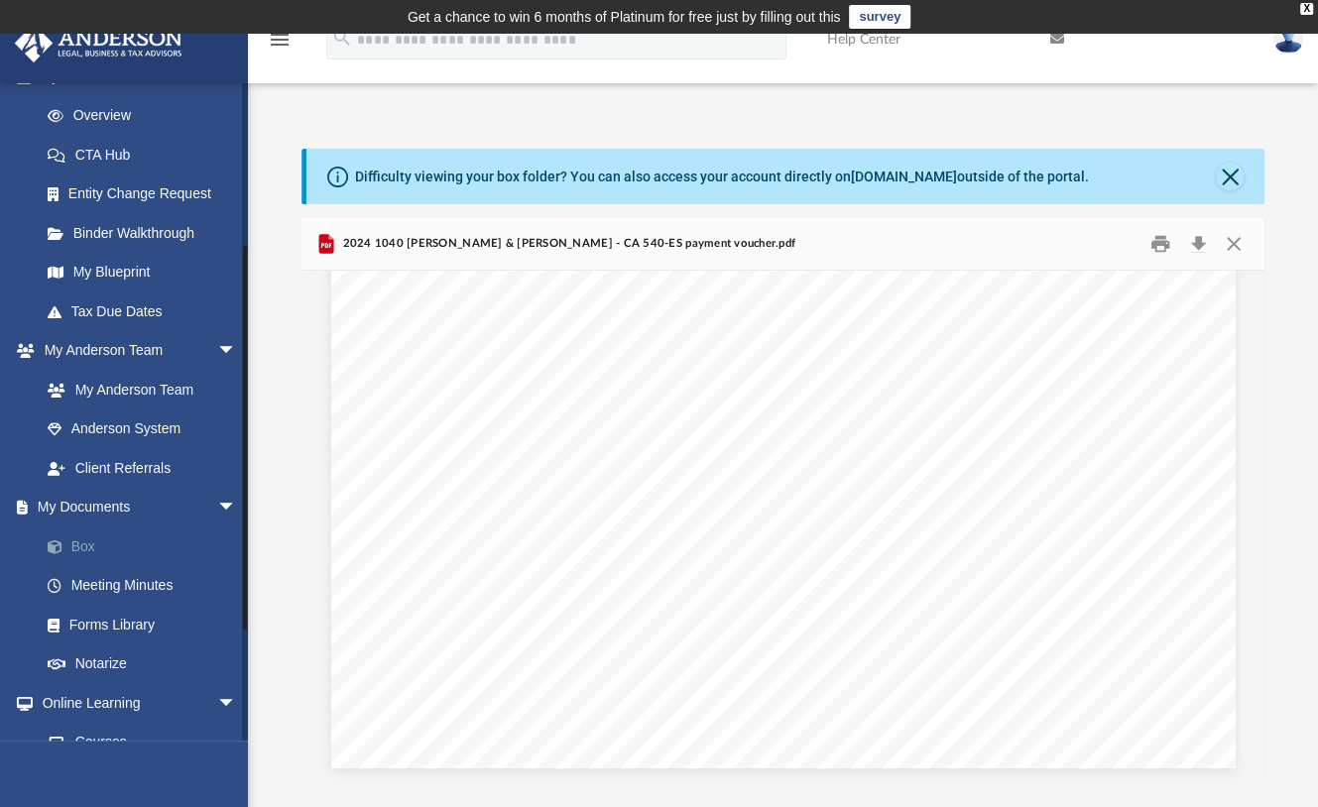
click at [74, 542] on link "Box" at bounding box center [147, 547] width 239 height 40
click at [88, 540] on link "Box" at bounding box center [147, 547] width 239 height 40
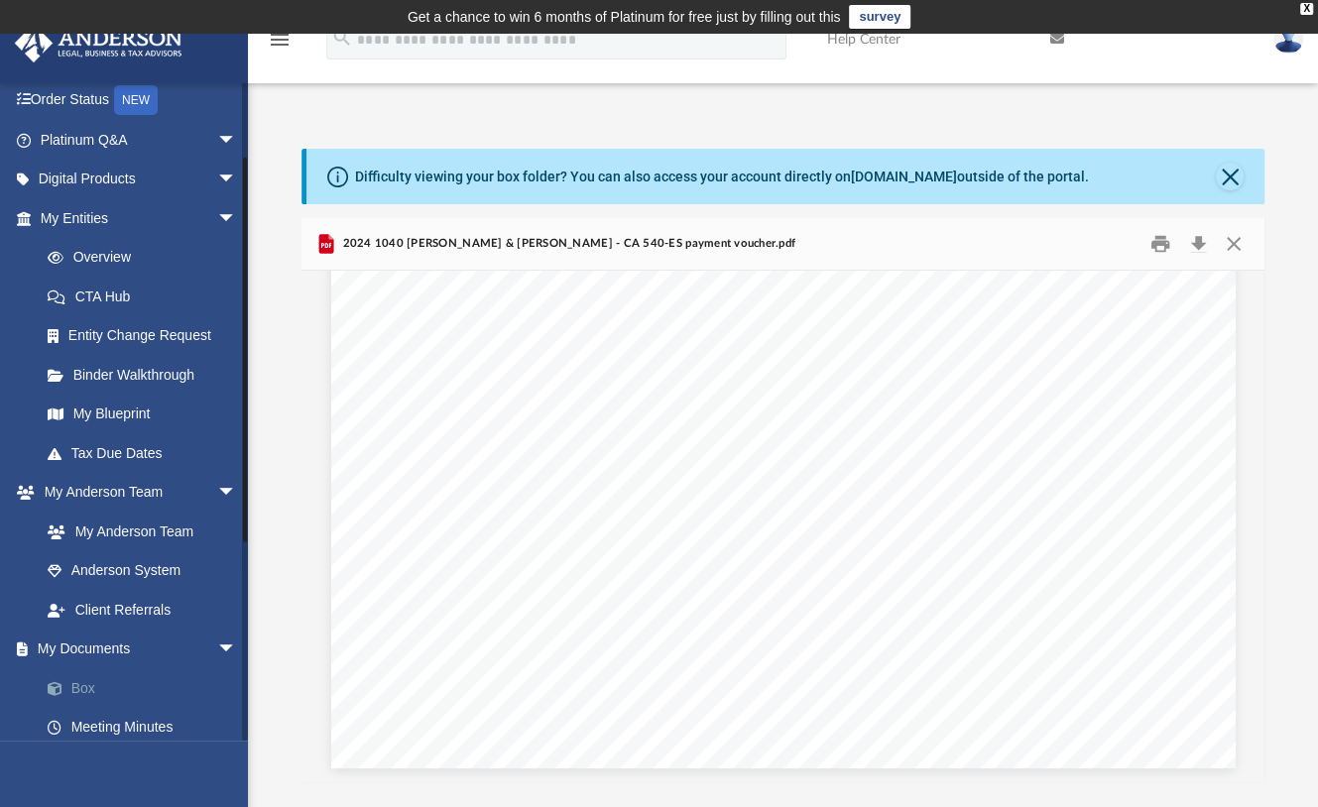
scroll to position [116, 0]
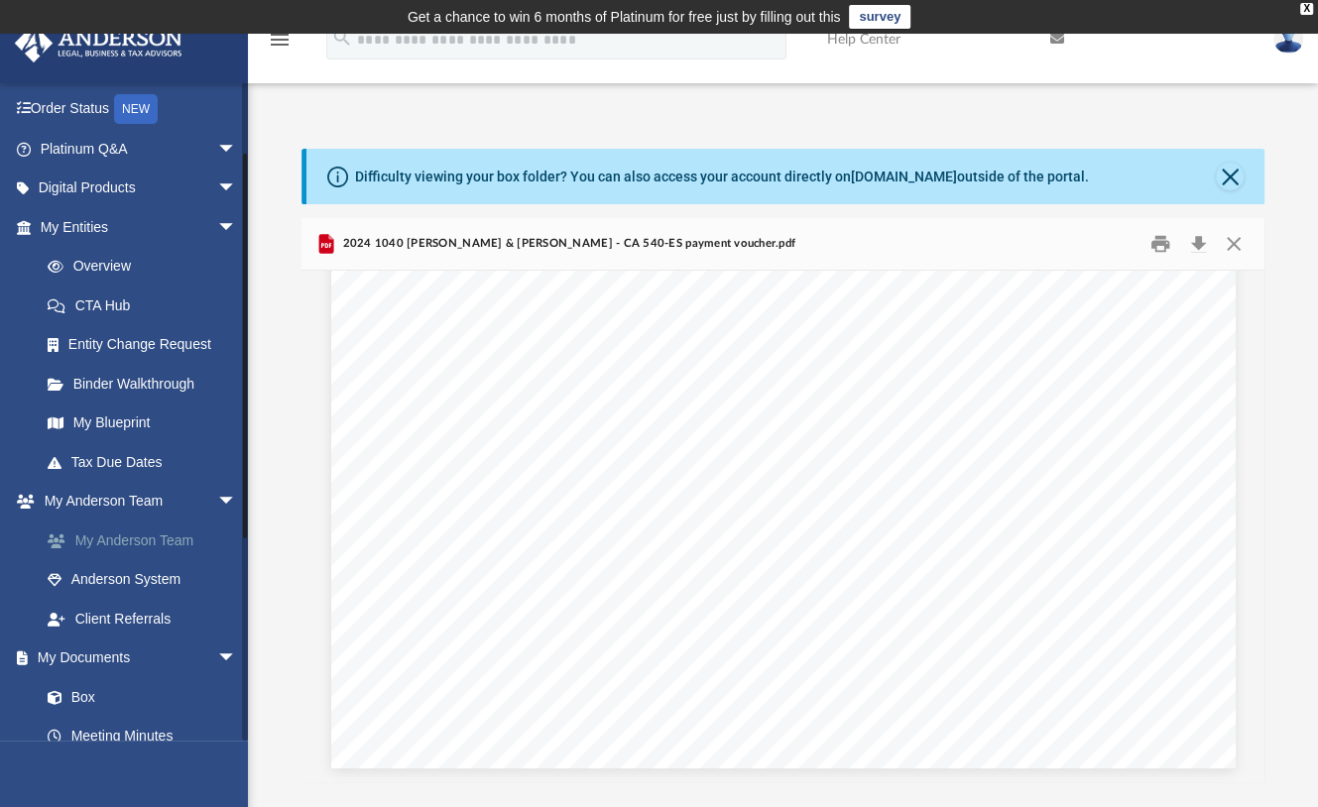
click at [99, 532] on link "My Anderson Team" at bounding box center [147, 541] width 239 height 40
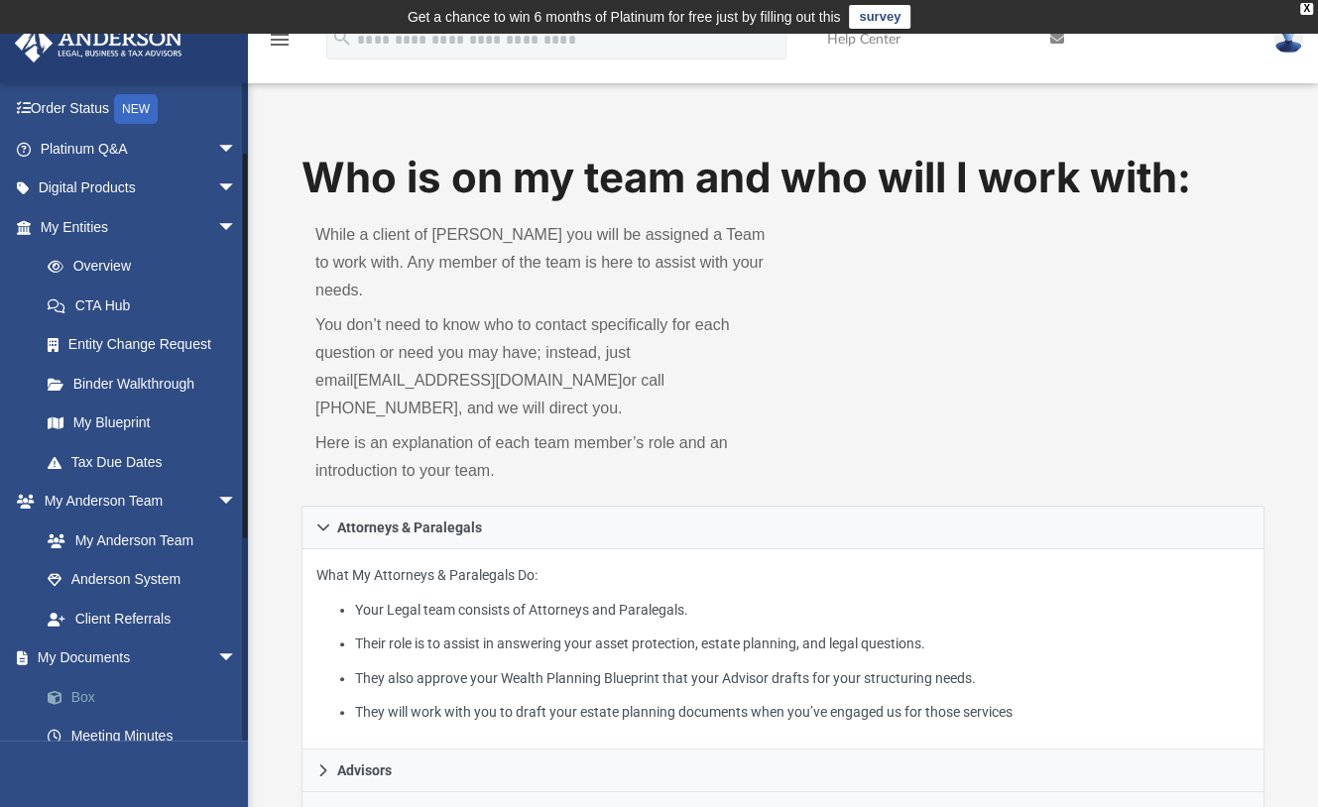
click at [89, 696] on link "Box" at bounding box center [147, 697] width 239 height 40
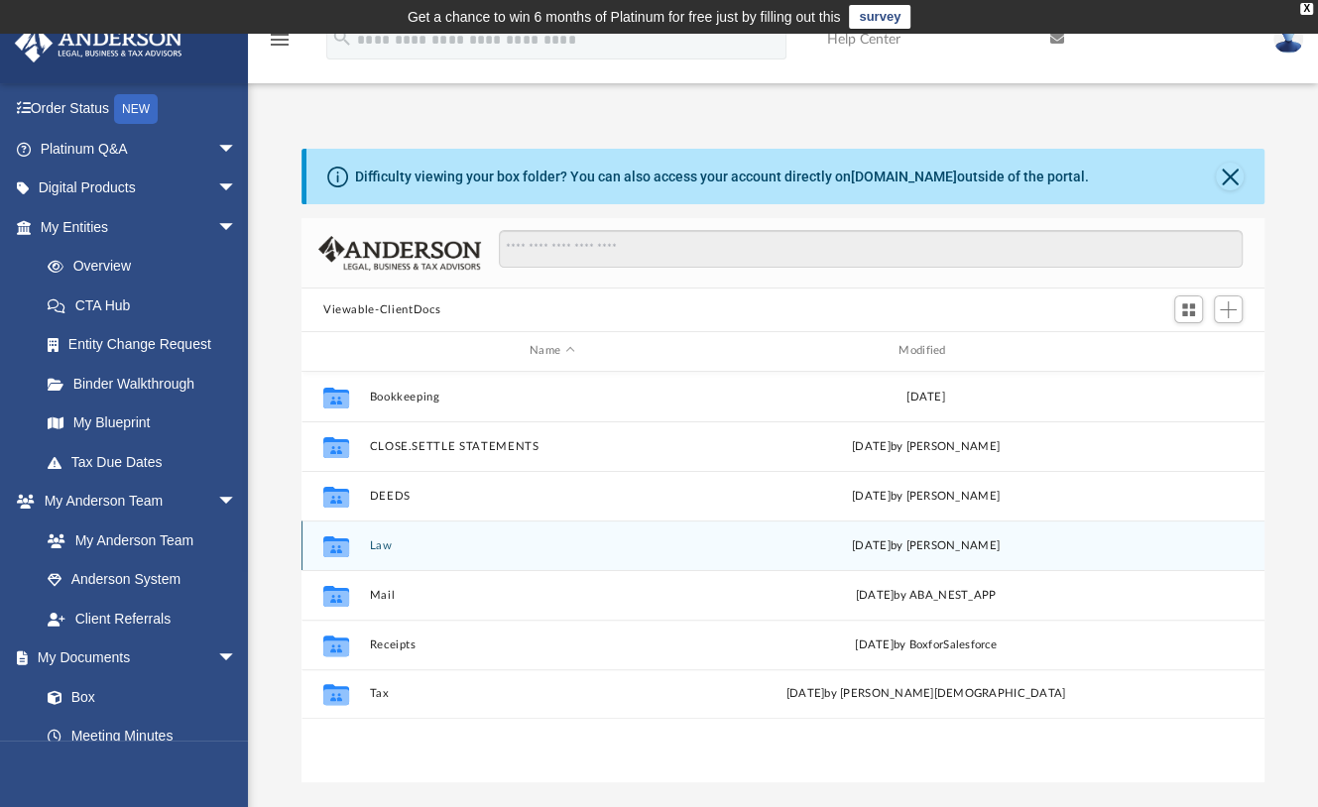
scroll to position [431, 943]
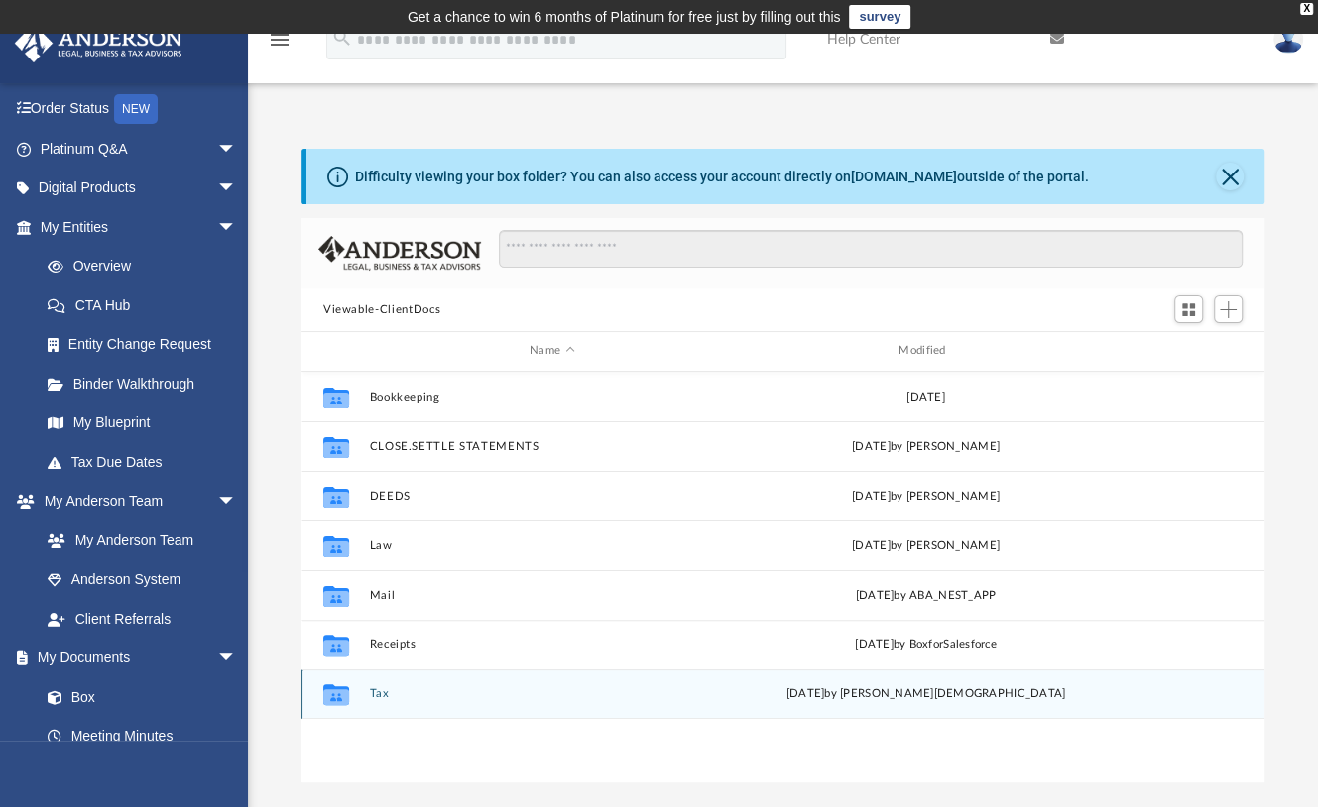
click at [379, 691] on button "Tax" at bounding box center [551, 693] width 365 height 13
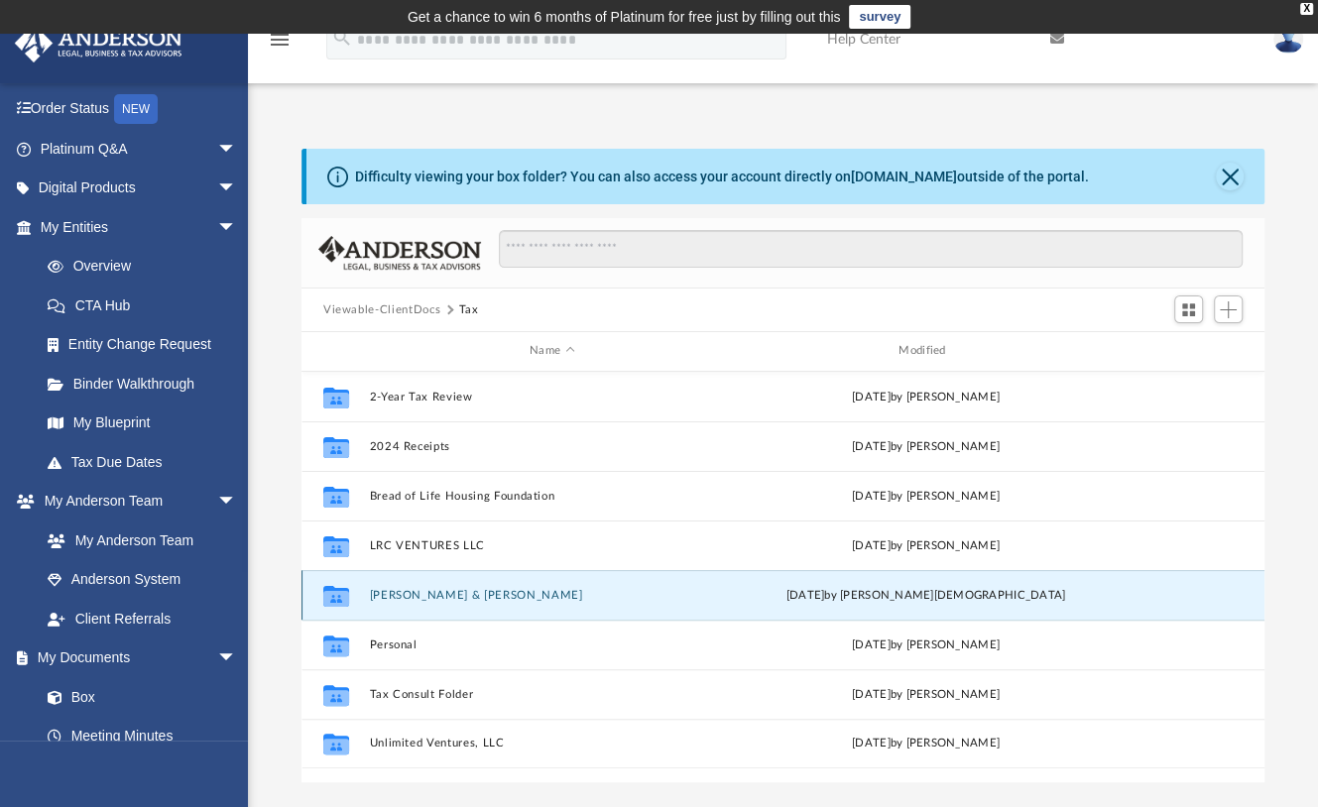
click at [426, 595] on button "[PERSON_NAME] & [PERSON_NAME]" at bounding box center [551, 595] width 365 height 13
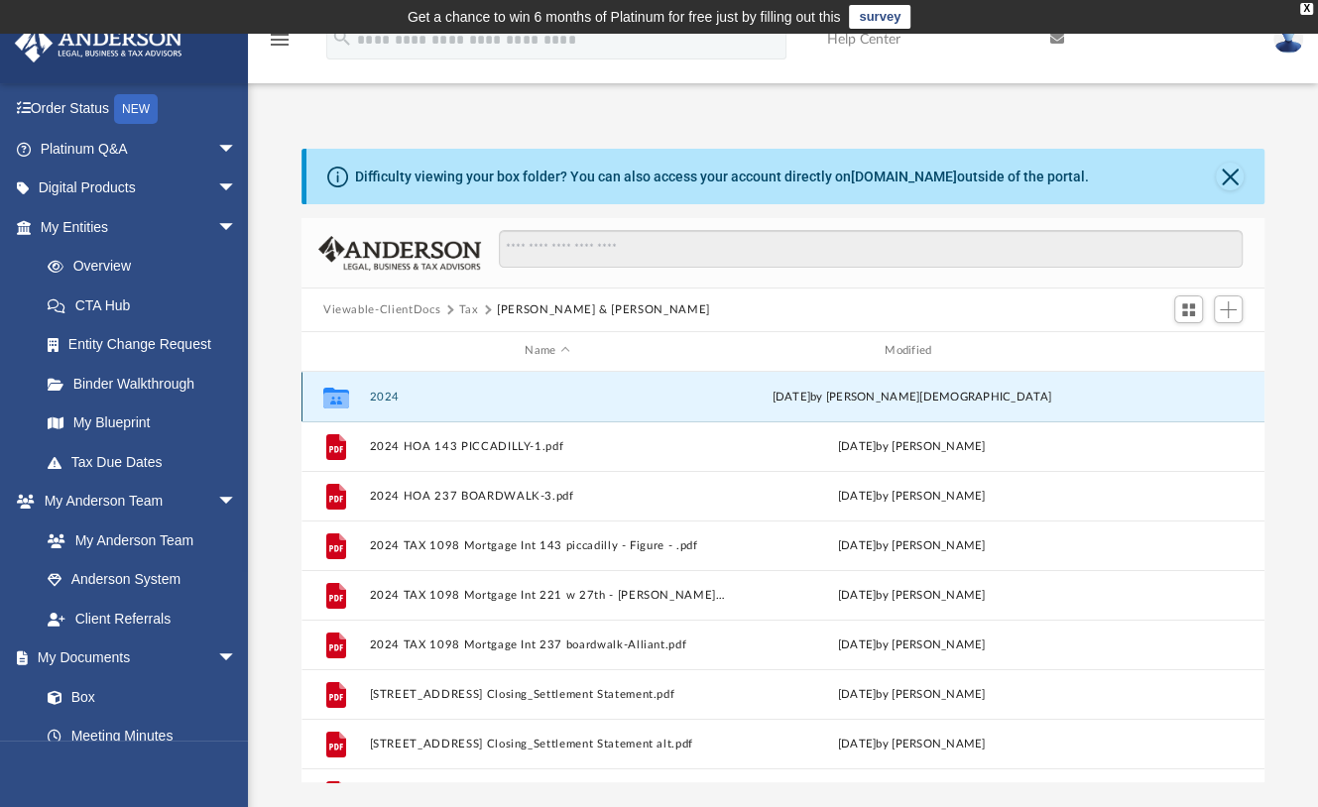
click at [387, 395] on button "2024" at bounding box center [547, 397] width 356 height 13
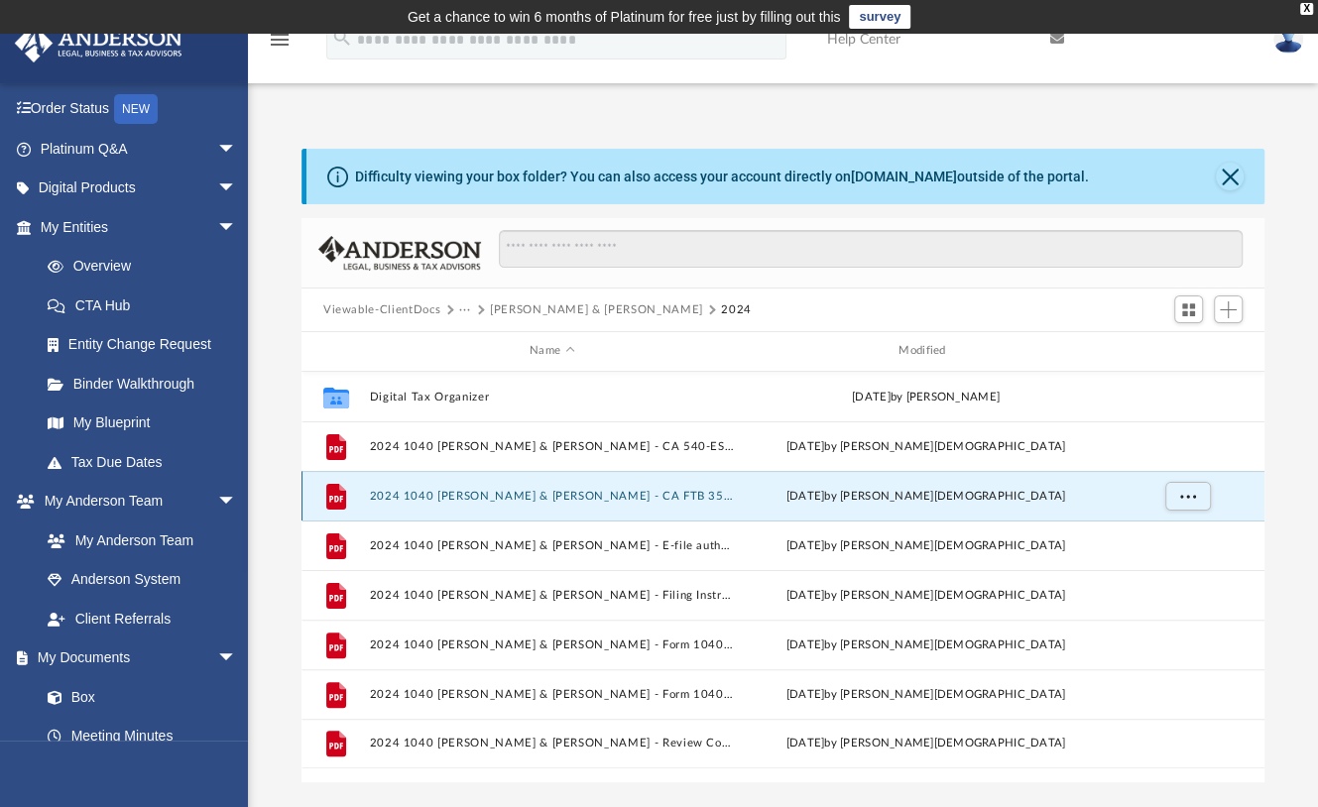
click at [395, 496] on button "2024 1040 [PERSON_NAME] & [PERSON_NAME] - CA FTB 3582 payment voucher.pdf" at bounding box center [551, 496] width 365 height 13
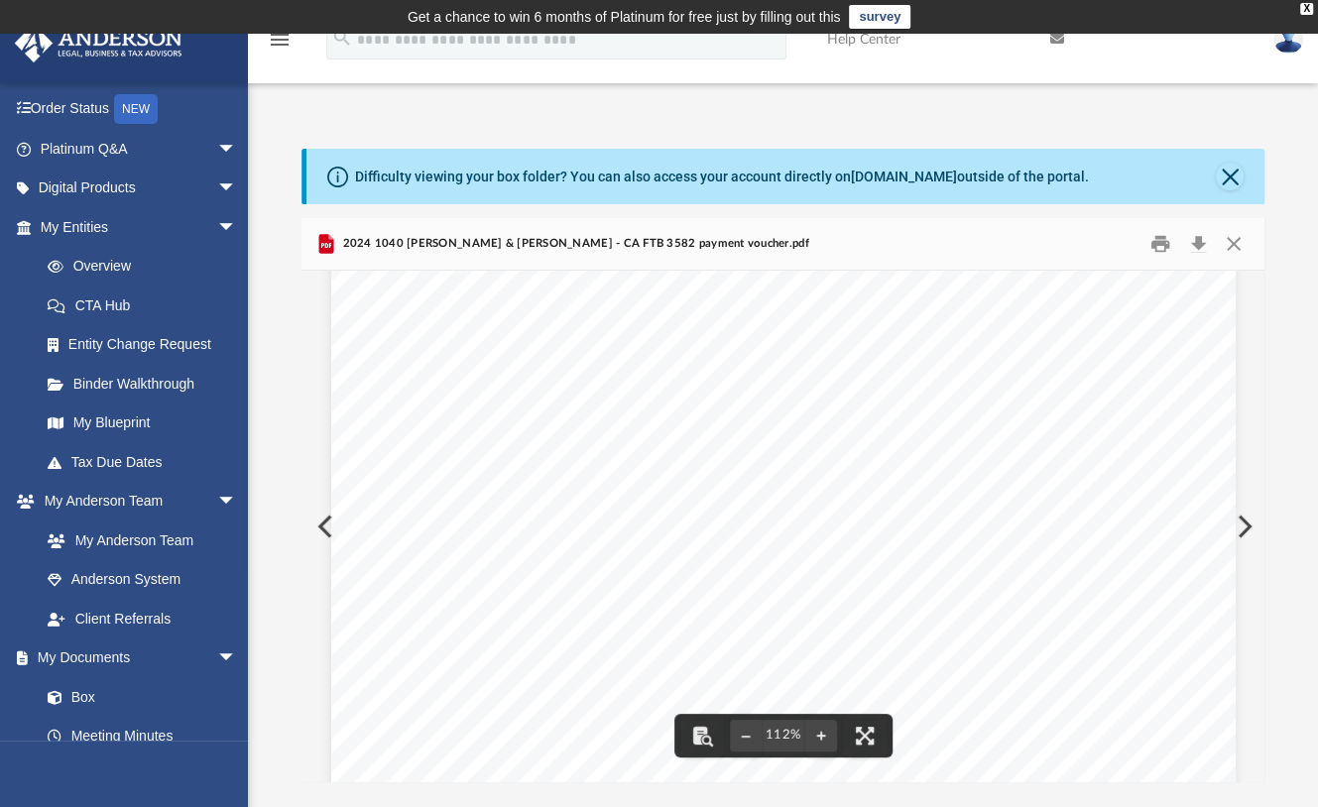
scroll to position [0, 0]
click at [1205, 243] on button "Download" at bounding box center [1198, 244] width 36 height 31
click at [1245, 527] on button "Preview" at bounding box center [1243, 527] width 44 height 56
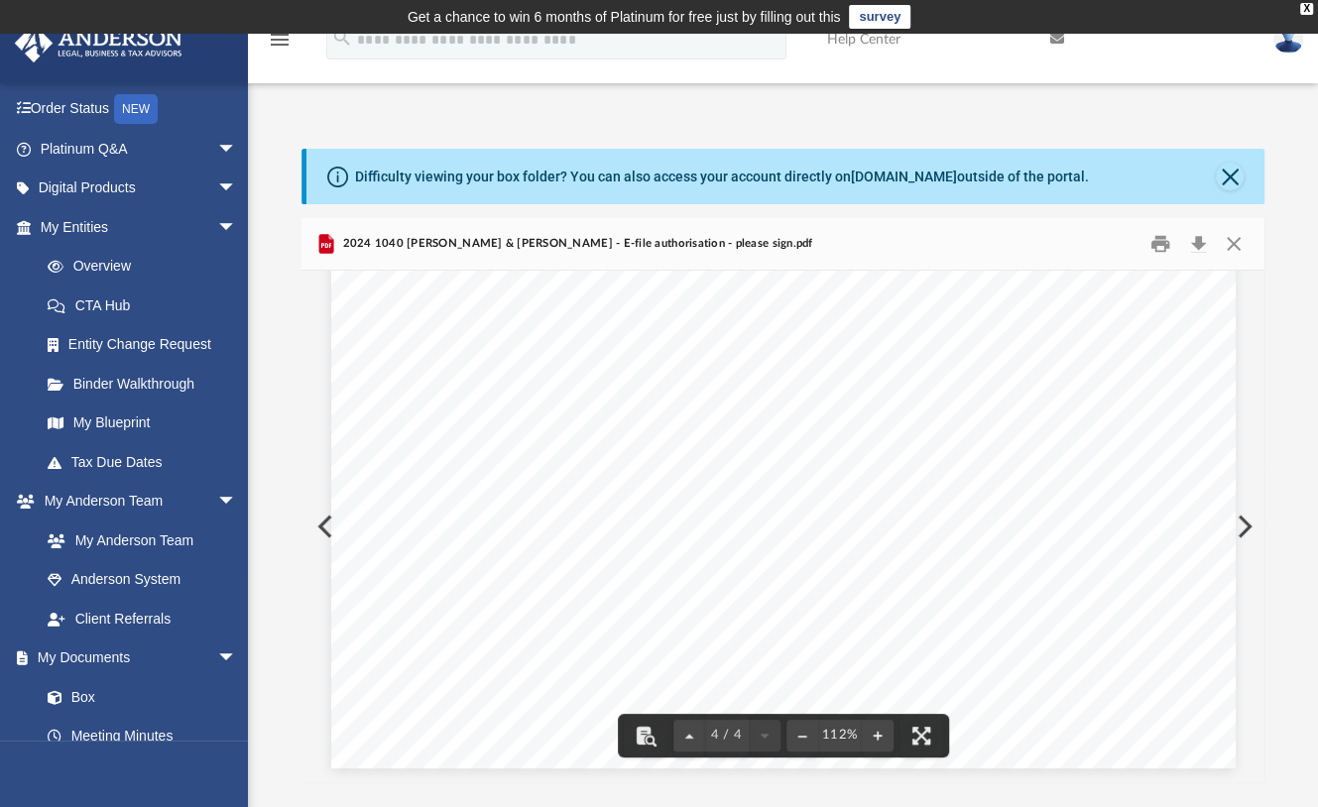
click at [331, 525] on div "439311 12-26-24 If the processing of my return or refund is delayed, I authoriz…" at bounding box center [783, 182] width 904 height 1170
click at [331, 523] on div "439311 12-26-24 If the processing of my return or refund is delayed, I authoriz…" at bounding box center [783, 182] width 904 height 1170
click at [331, 515] on div "439311 12-26-24 If the processing of my return or refund is delayed, I authoriz…" at bounding box center [783, 182] width 904 height 1170
click at [331, 525] on div "439311 12-26-24 If the processing of my return or refund is delayed, I authoriz…" at bounding box center [783, 182] width 904 height 1170
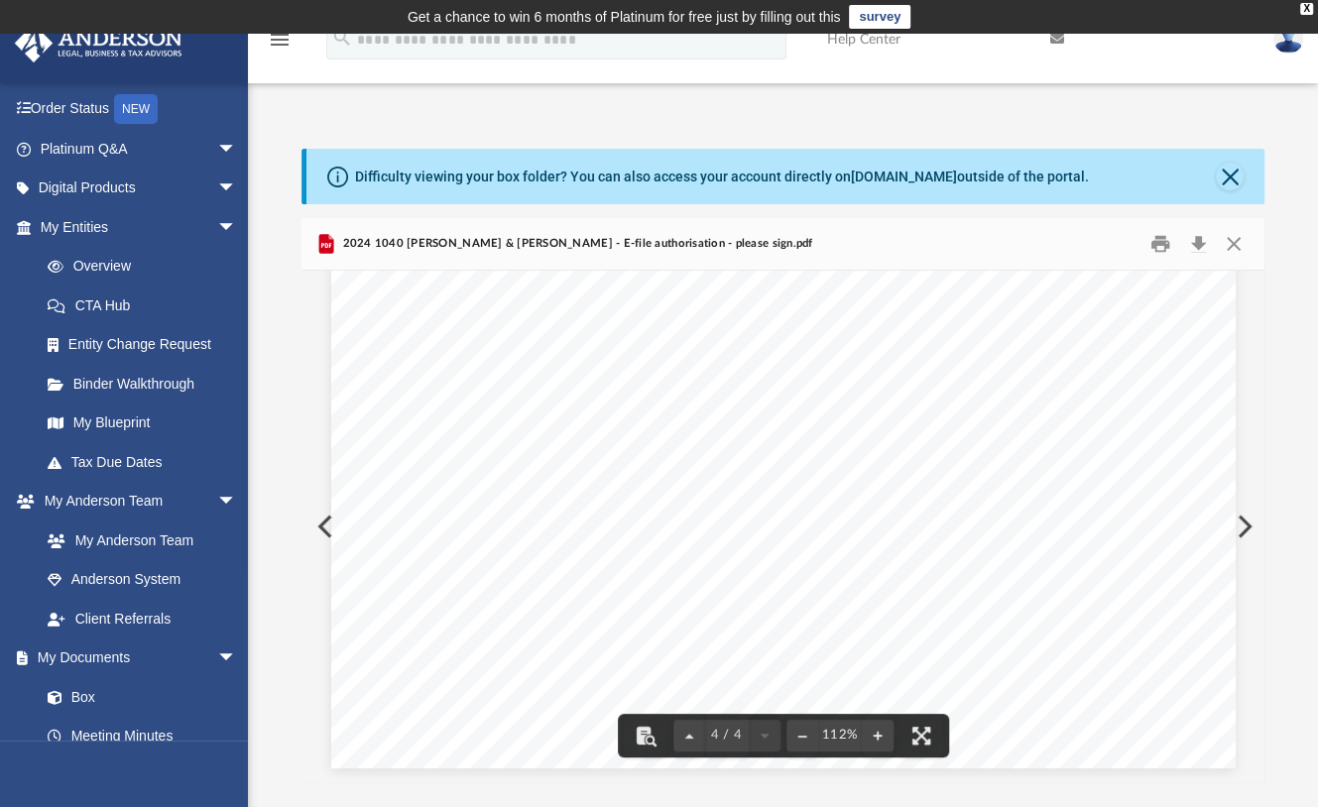
click at [331, 525] on div "439311 12-26-24 If the processing of my return or refund is delayed, I authoriz…" at bounding box center [783, 182] width 904 height 1170
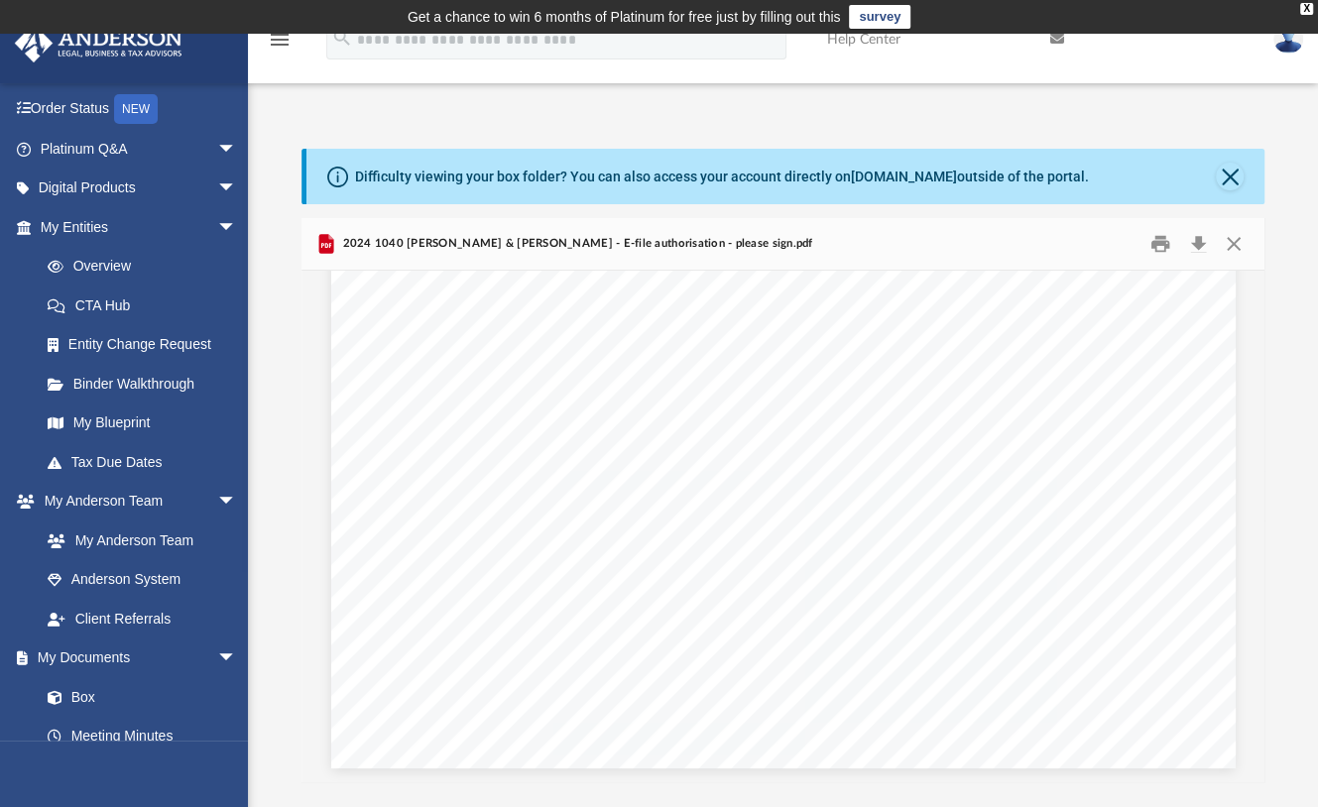
click at [331, 525] on div "439311 12-26-24 If the processing of my return or refund is delayed, I authoriz…" at bounding box center [783, 182] width 904 height 1170
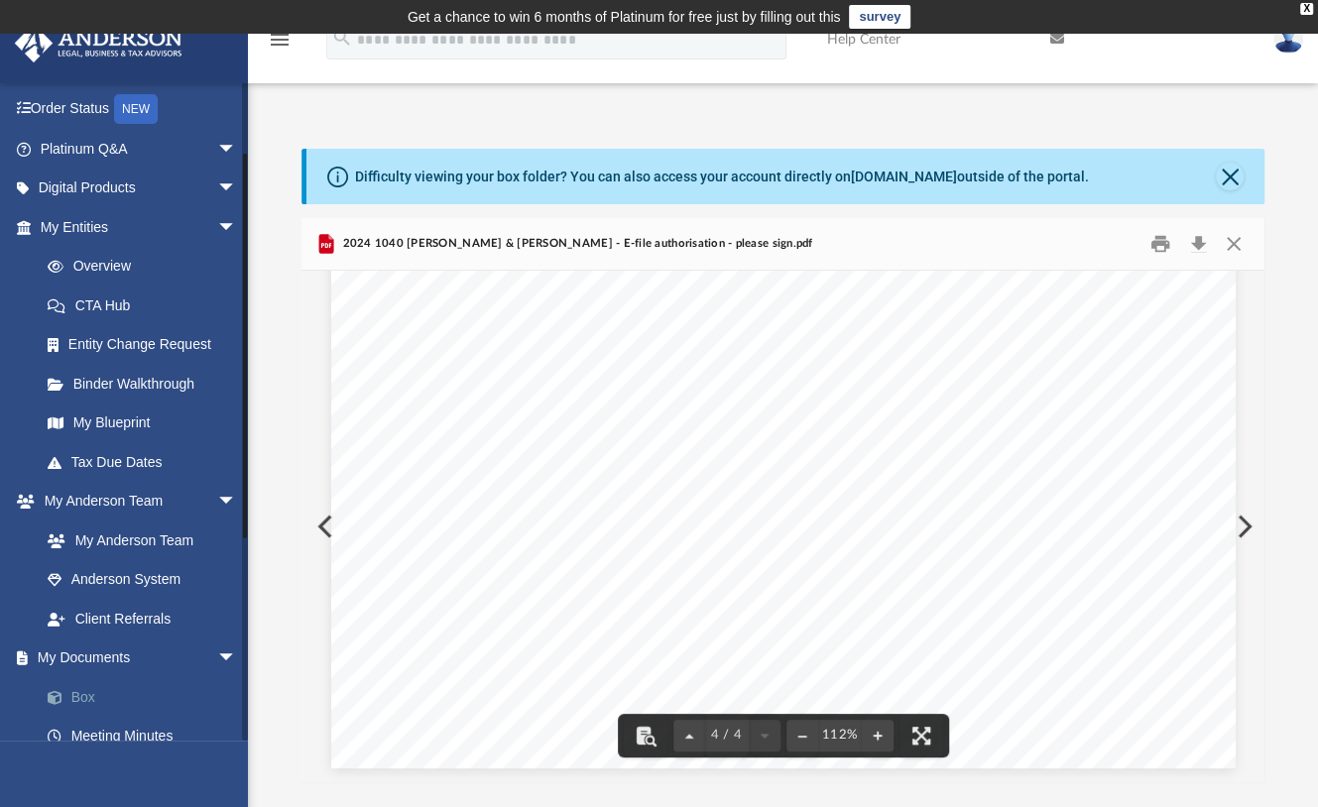
click at [93, 691] on link "Box" at bounding box center [147, 697] width 239 height 40
click at [331, 526] on div "439311 12-26-24 If the processing of my return or refund is delayed, I authoriz…" at bounding box center [783, 182] width 904 height 1170
click at [331, 525] on div "439311 12-26-24 If the processing of my return or refund is delayed, I authoriz…" at bounding box center [783, 182] width 904 height 1170
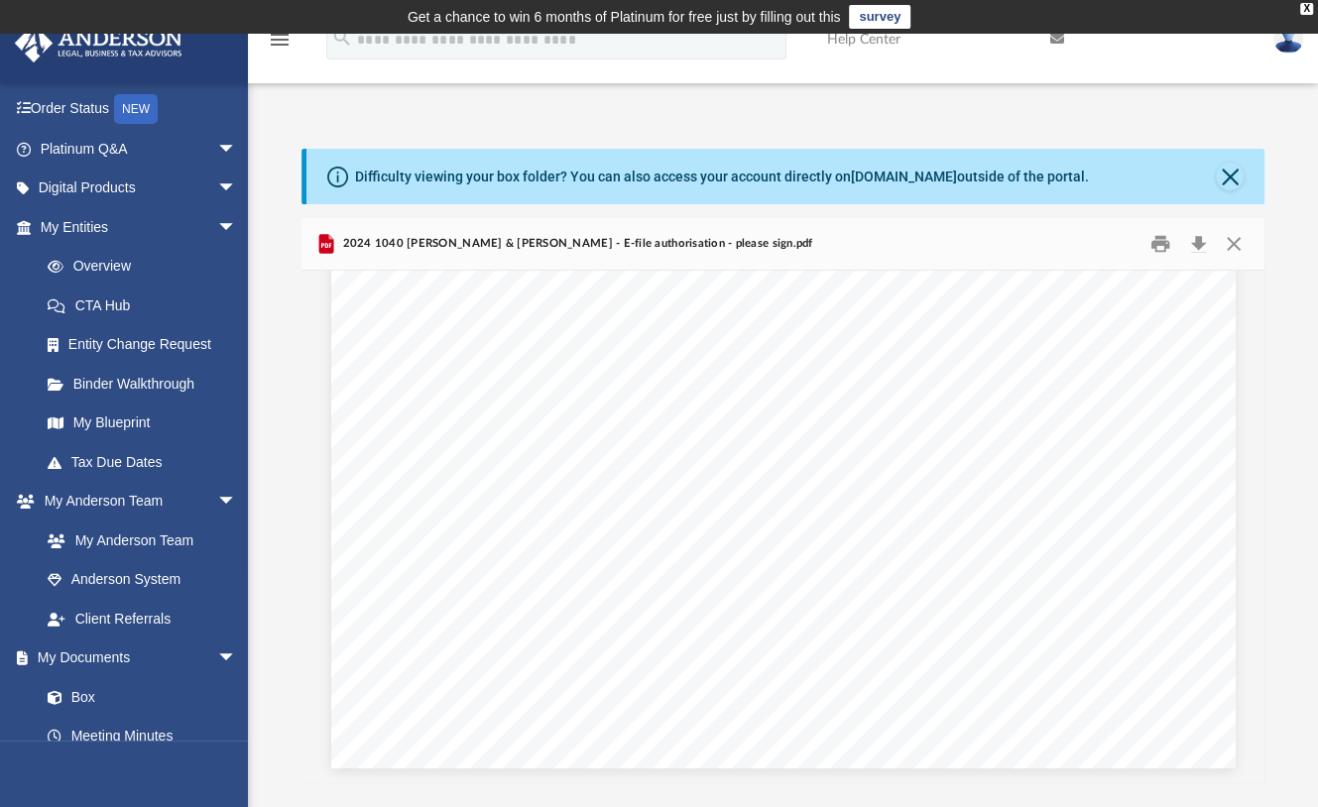
click at [331, 525] on div "439311 12-26-24 If the processing of my return or refund is delayed, I authoriz…" at bounding box center [783, 182] width 904 height 1170
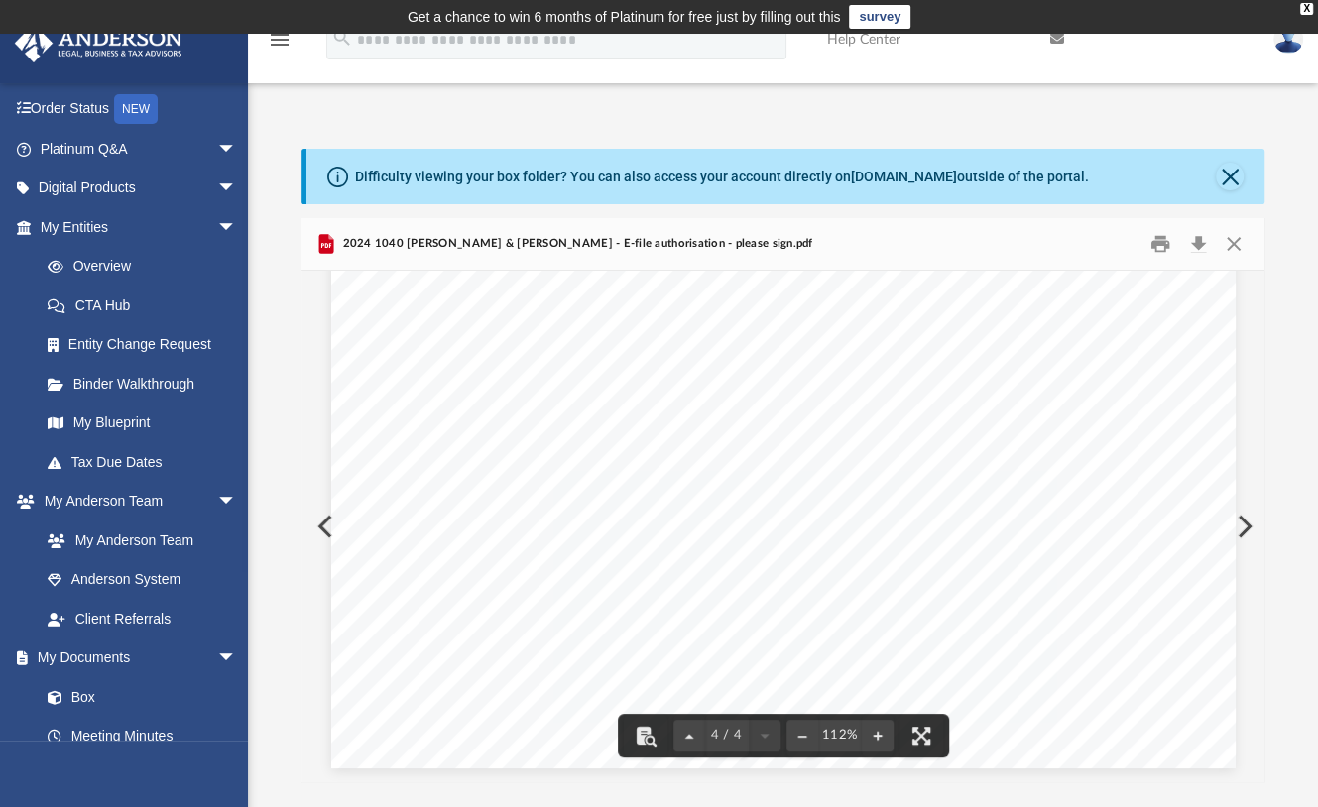
click at [331, 522] on div "439311 12-26-24 If the processing of my return or refund is delayed, I authoriz…" at bounding box center [783, 182] width 904 height 1170
click at [1252, 521] on button "Preview" at bounding box center [1243, 527] width 44 height 56
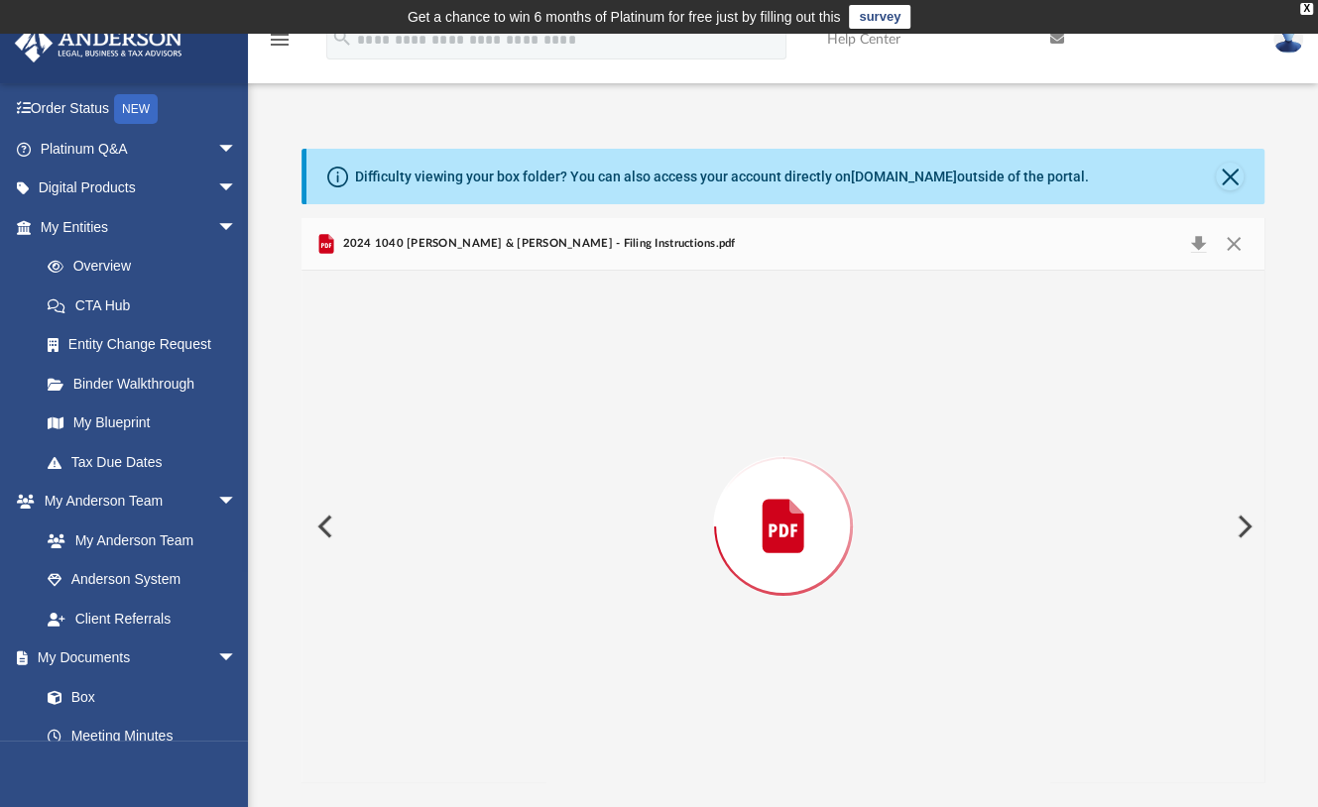
scroll to position [3600, 0]
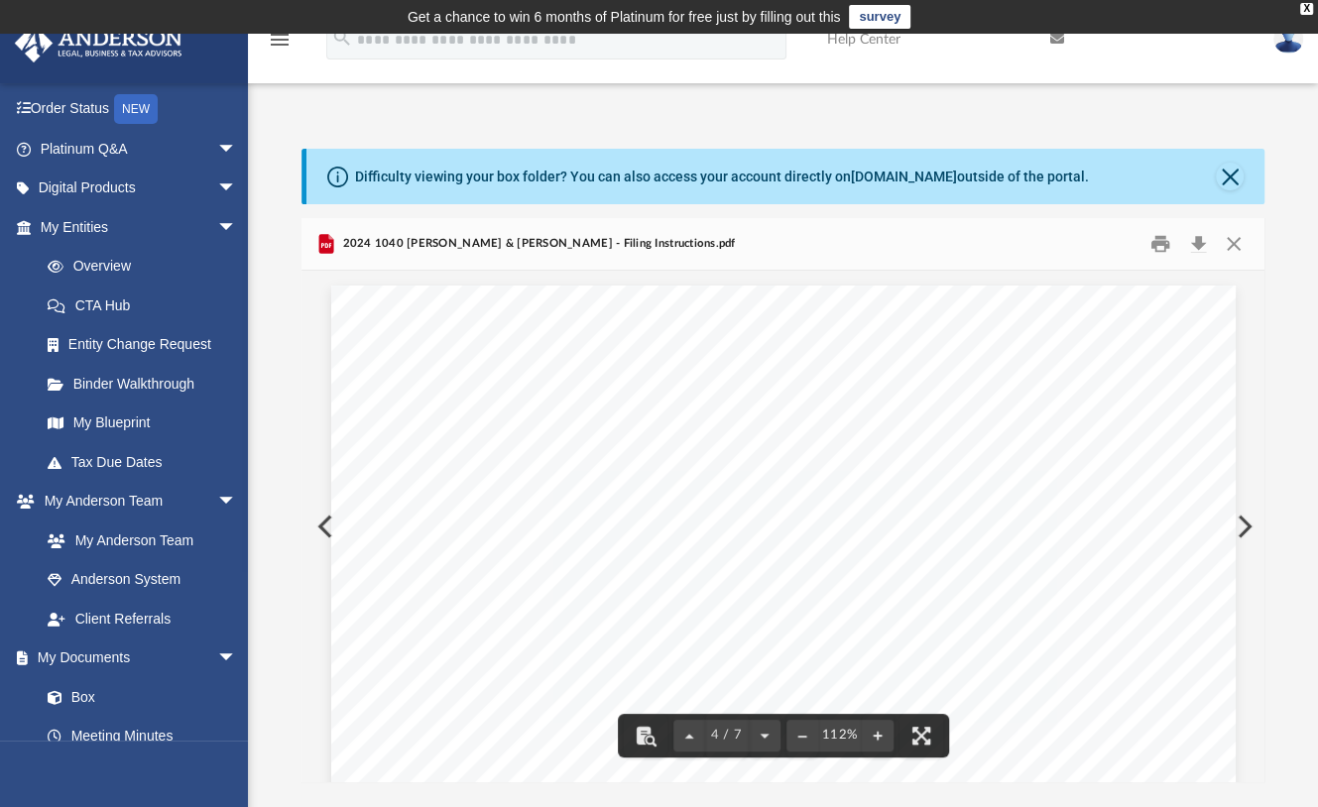
click at [1245, 529] on button "Preview" at bounding box center [1243, 527] width 44 height 56
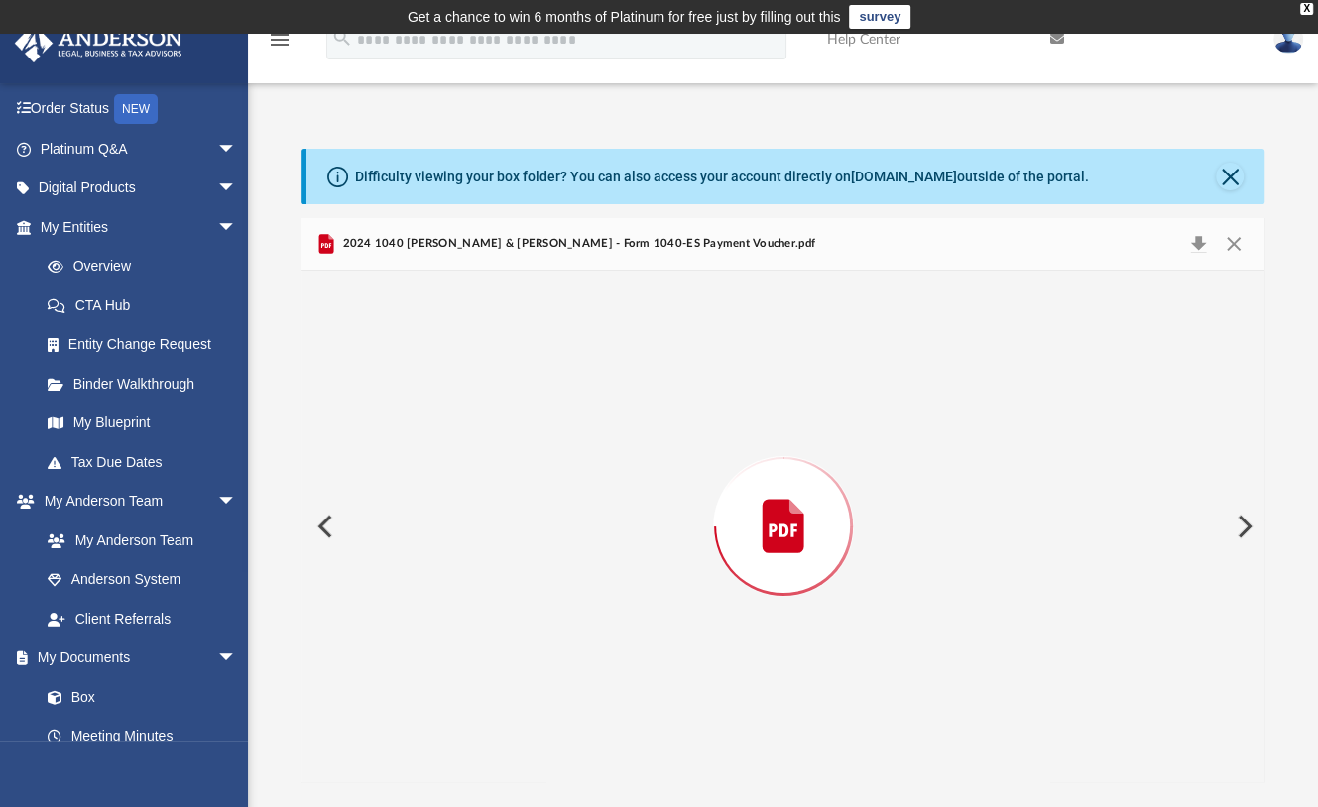
scroll to position [1200, 0]
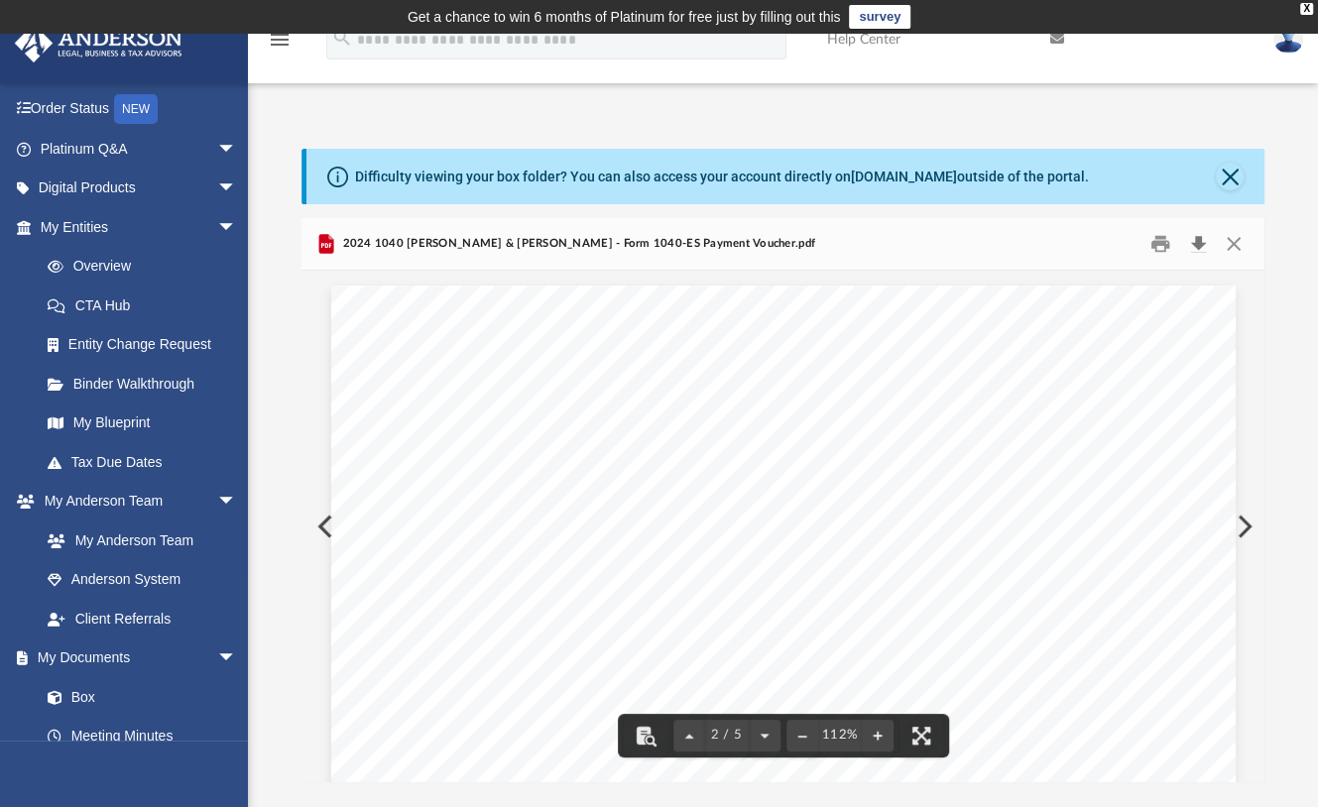
click at [1200, 241] on button "Download" at bounding box center [1198, 244] width 36 height 31
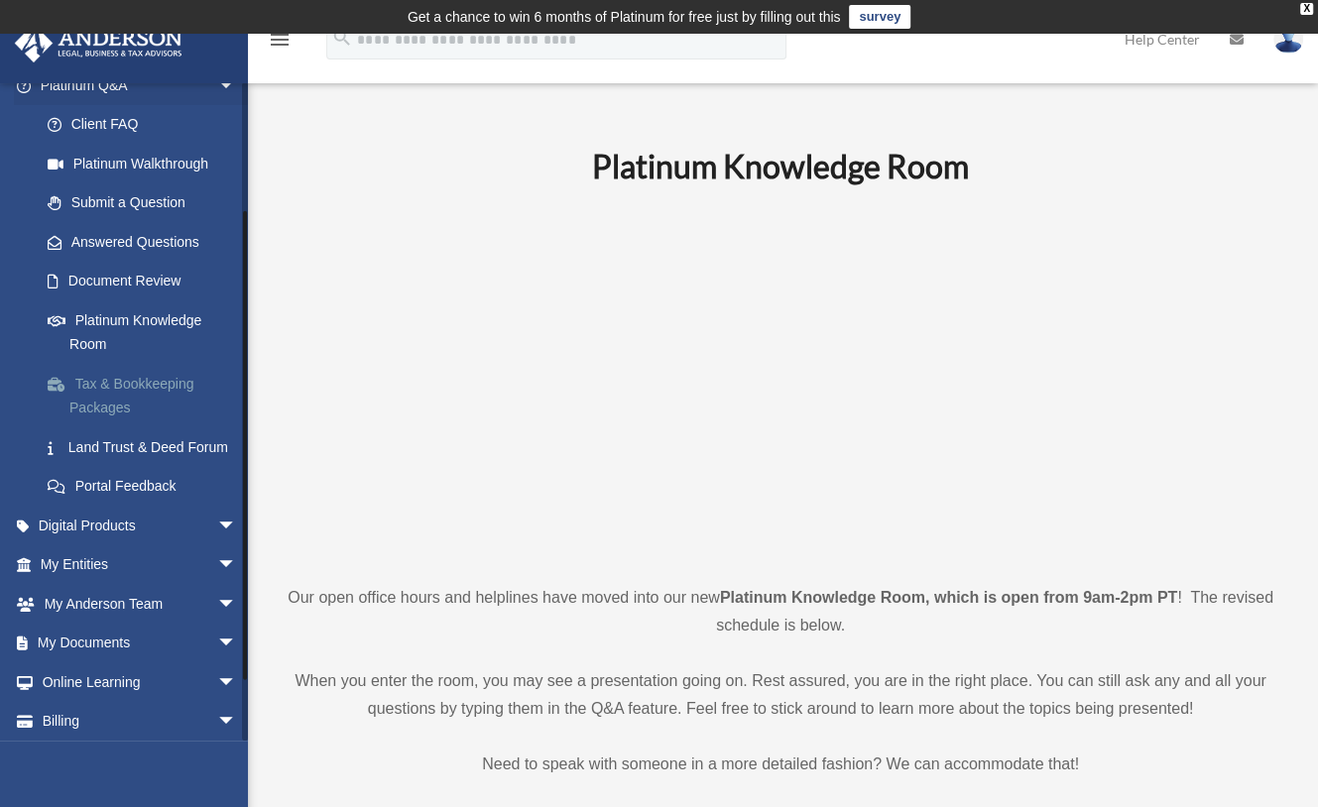
scroll to position [248, 0]
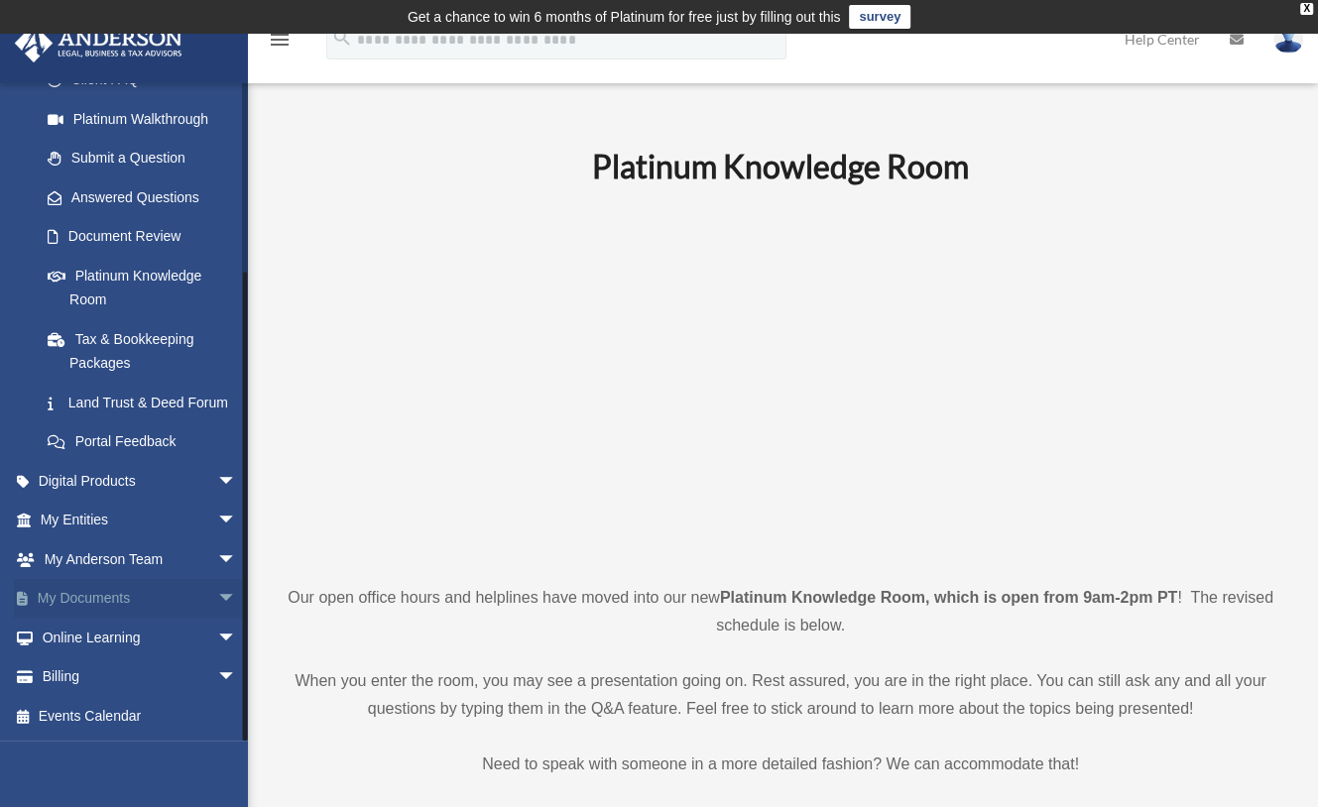
click at [126, 595] on link "My Documents arrow_drop_down" at bounding box center [140, 599] width 253 height 40
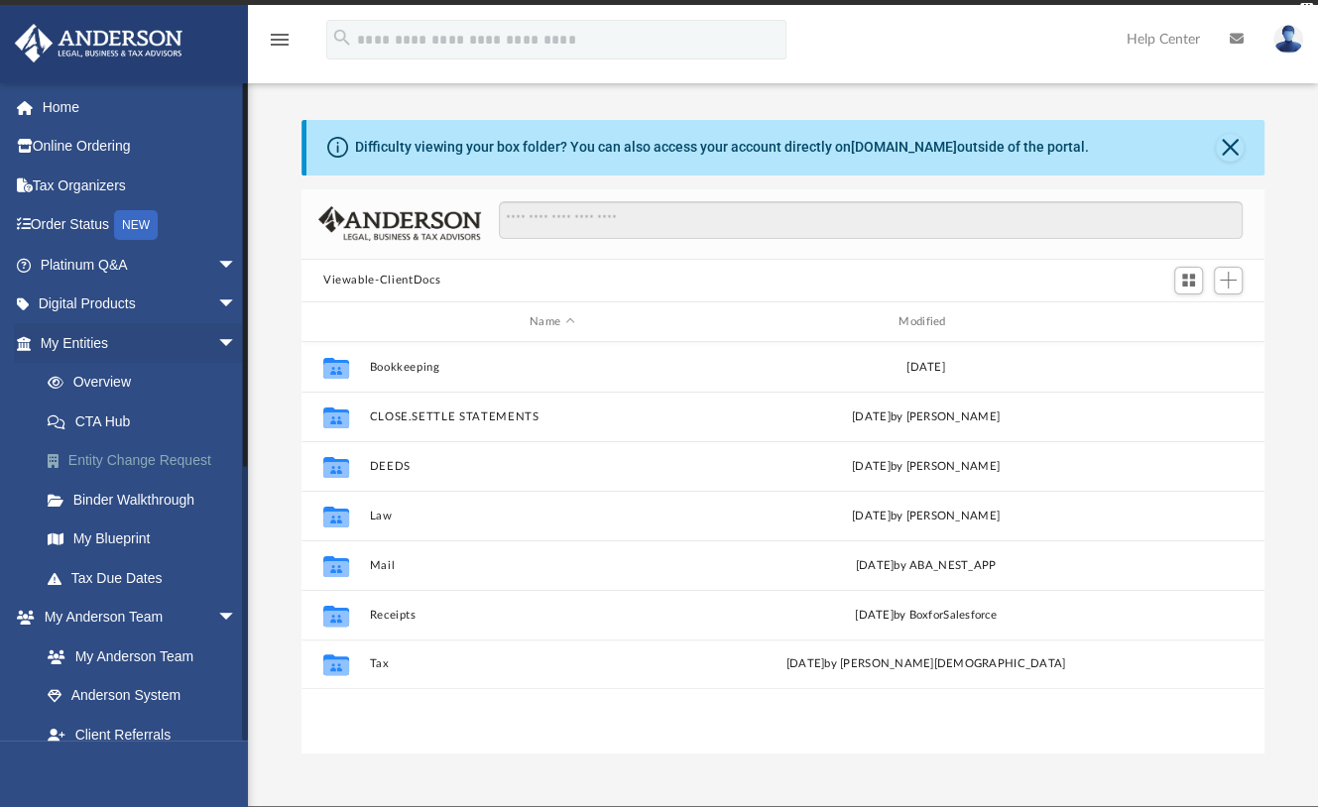
scroll to position [431, 943]
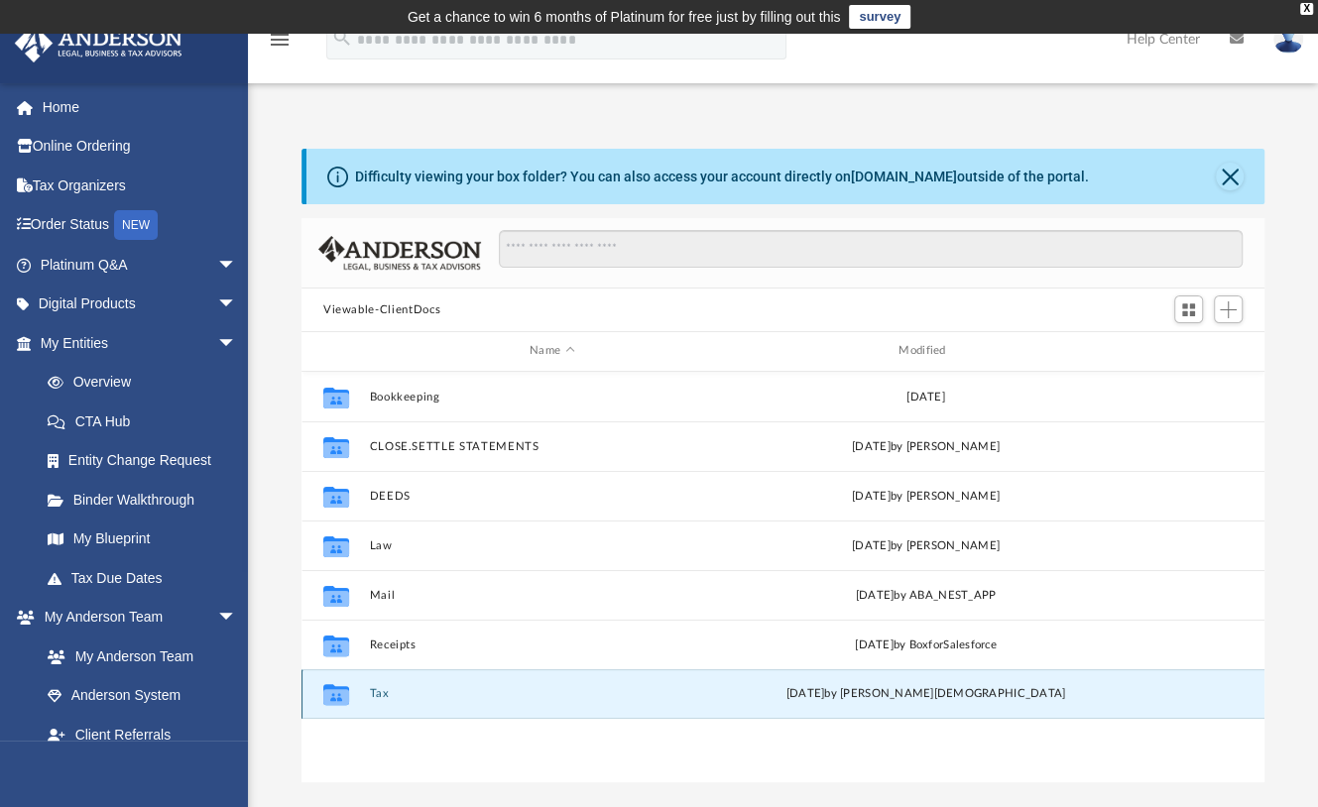
click at [380, 690] on button "Tax" at bounding box center [551, 693] width 365 height 13
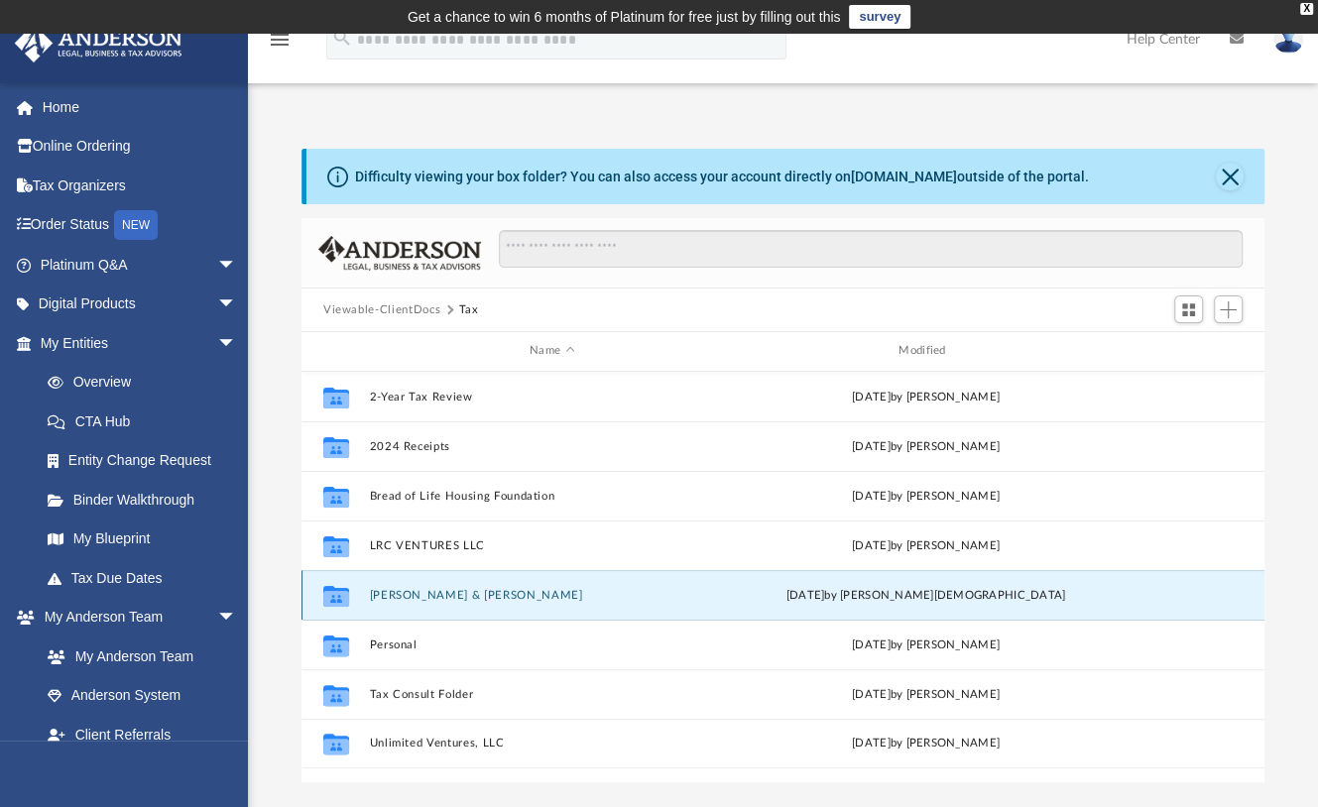
click at [425, 597] on button "[PERSON_NAME] & [PERSON_NAME]" at bounding box center [551, 595] width 365 height 13
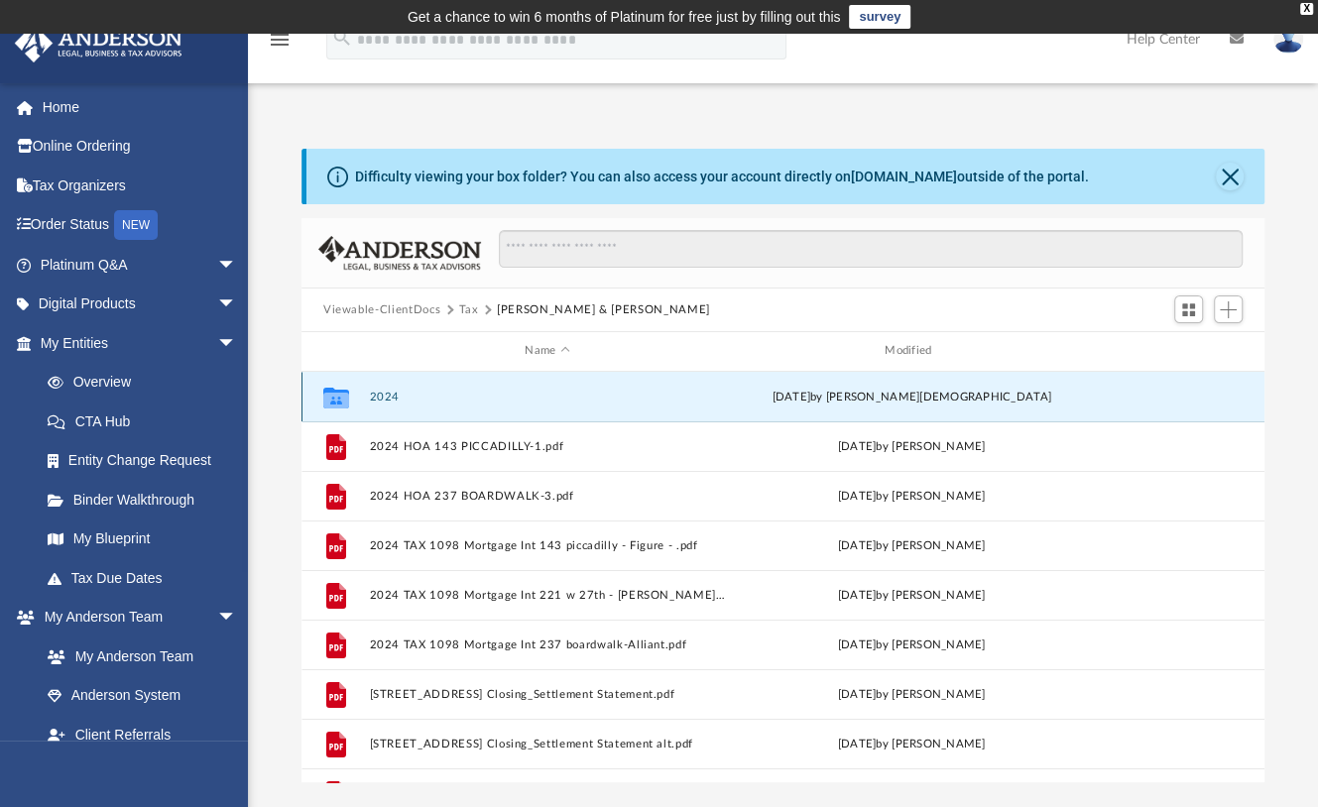
click at [379, 396] on button "2024" at bounding box center [547, 397] width 356 height 13
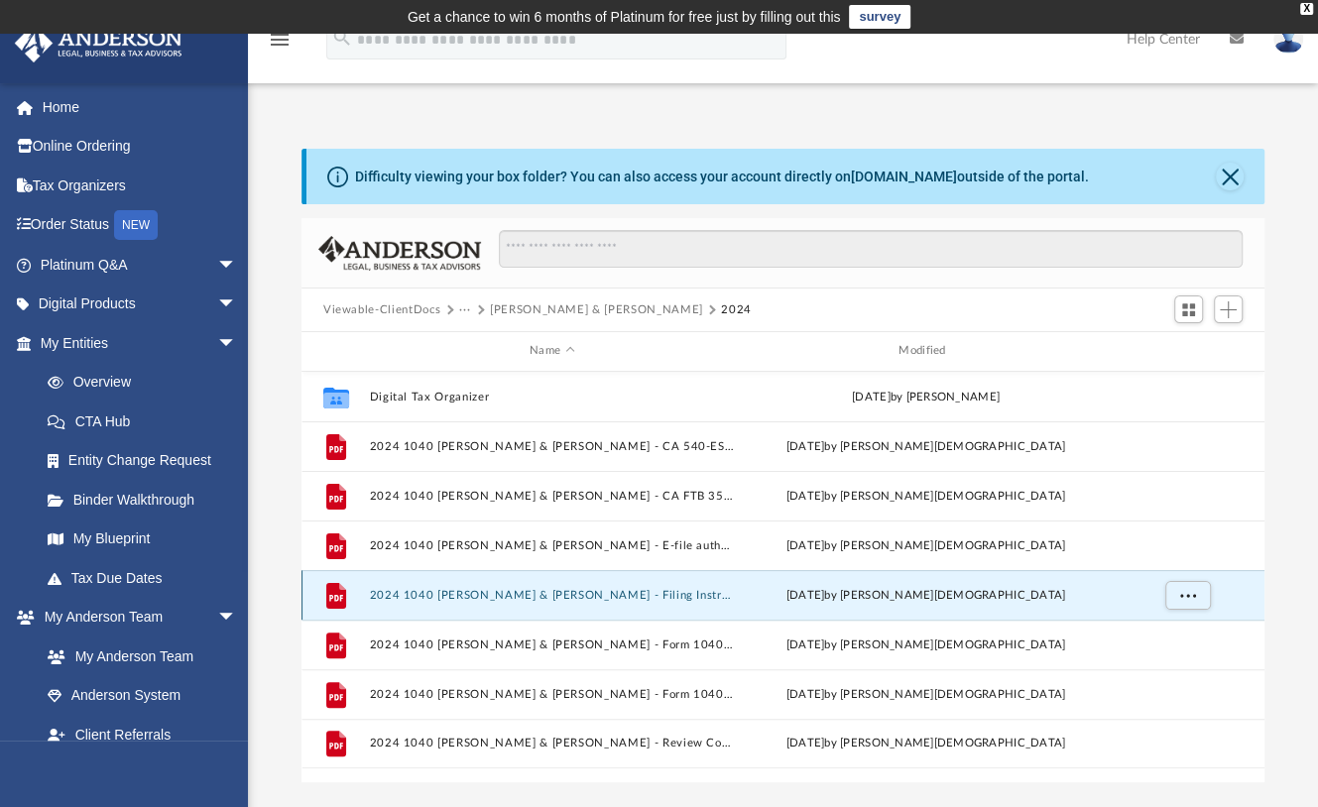
click at [517, 593] on button "2024 1040 [PERSON_NAME] & [PERSON_NAME] - Filing Instructions.pdf" at bounding box center [551, 595] width 365 height 13
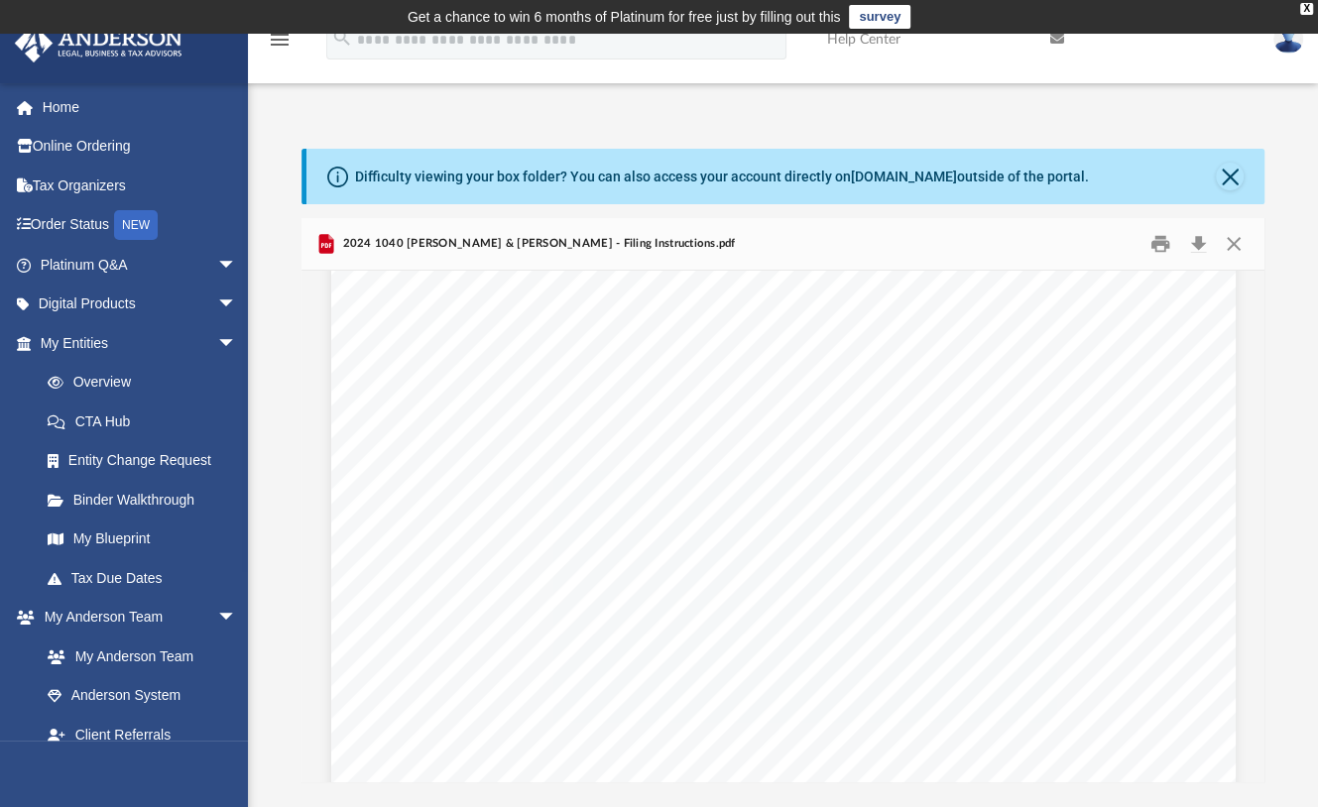
scroll to position [6934, 0]
click at [1201, 238] on button "Download" at bounding box center [1198, 244] width 36 height 31
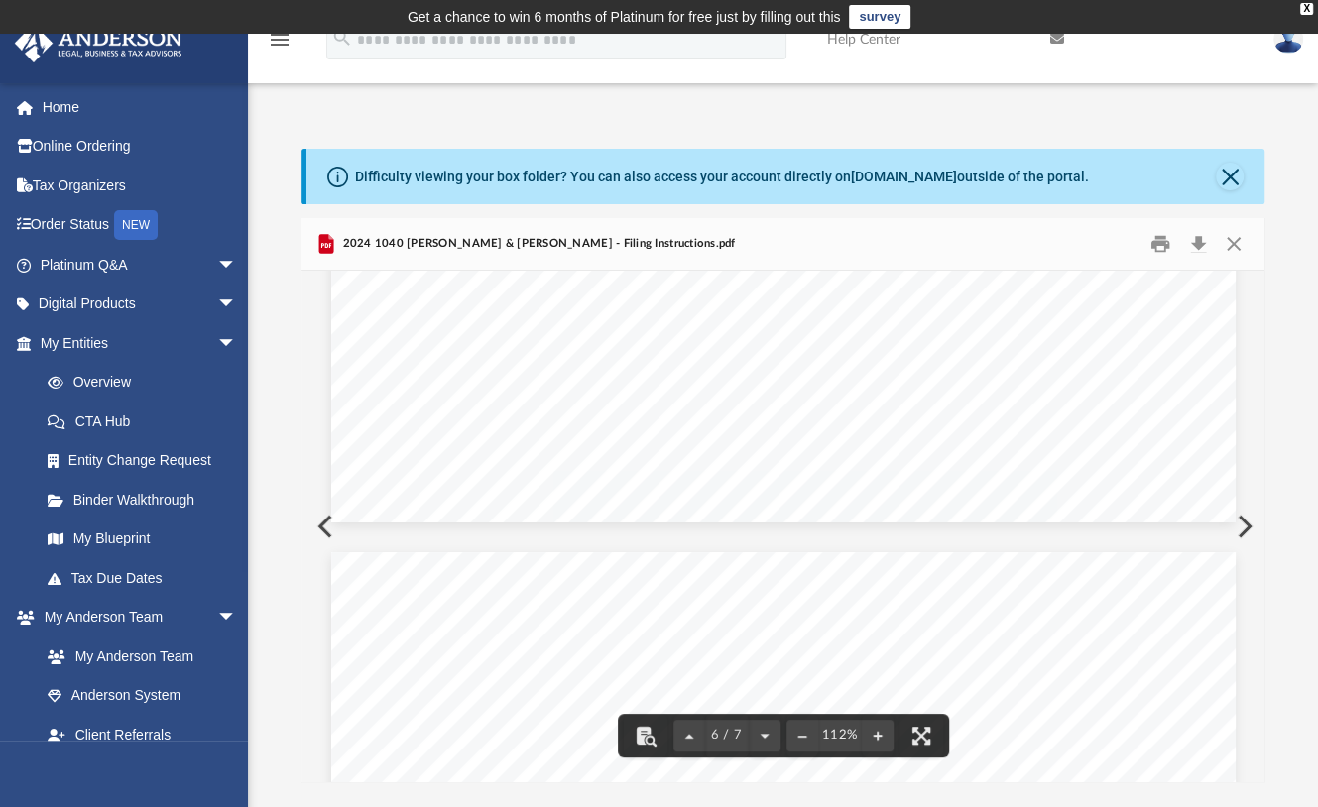
click at [1243, 524] on button "Preview" at bounding box center [1243, 527] width 44 height 56
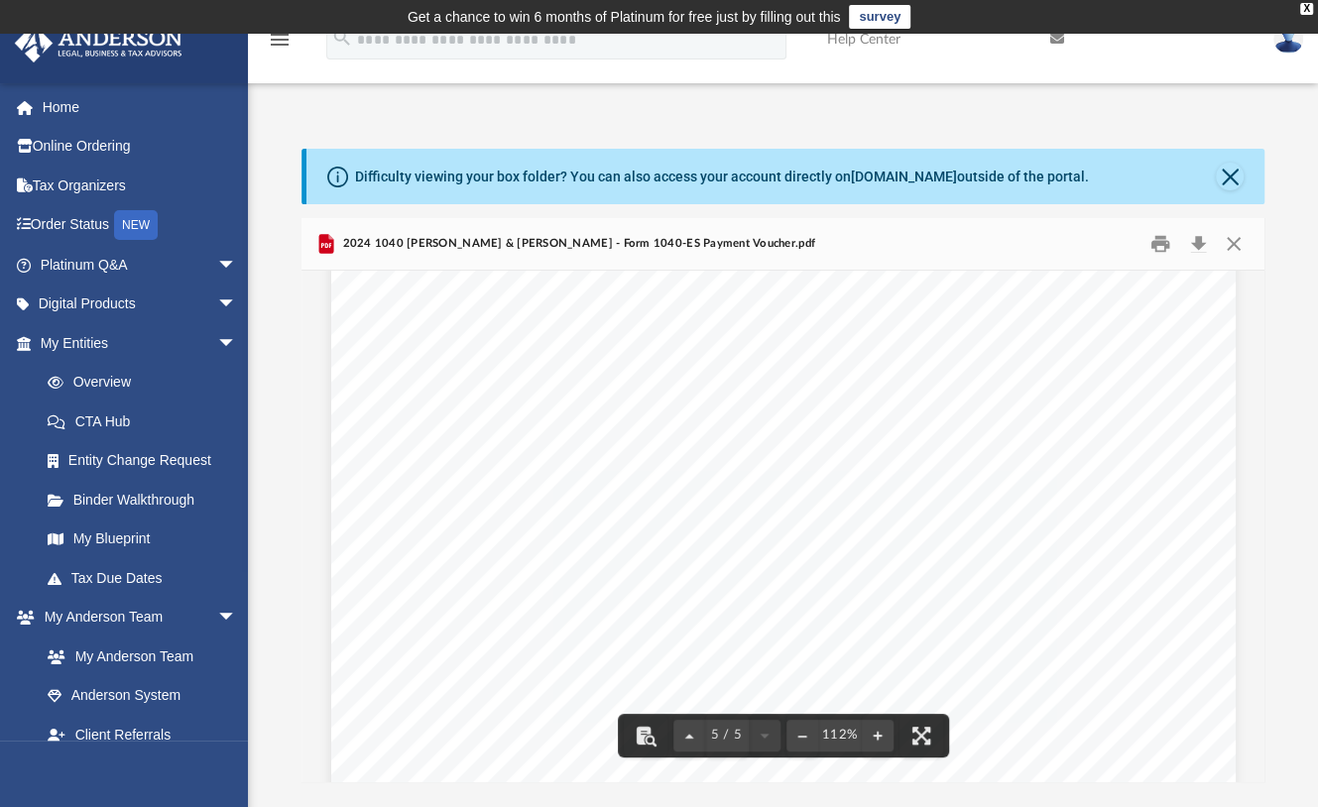
scroll to position [5488, 0]
click at [1253, 524] on button "Preview" at bounding box center [1243, 527] width 44 height 56
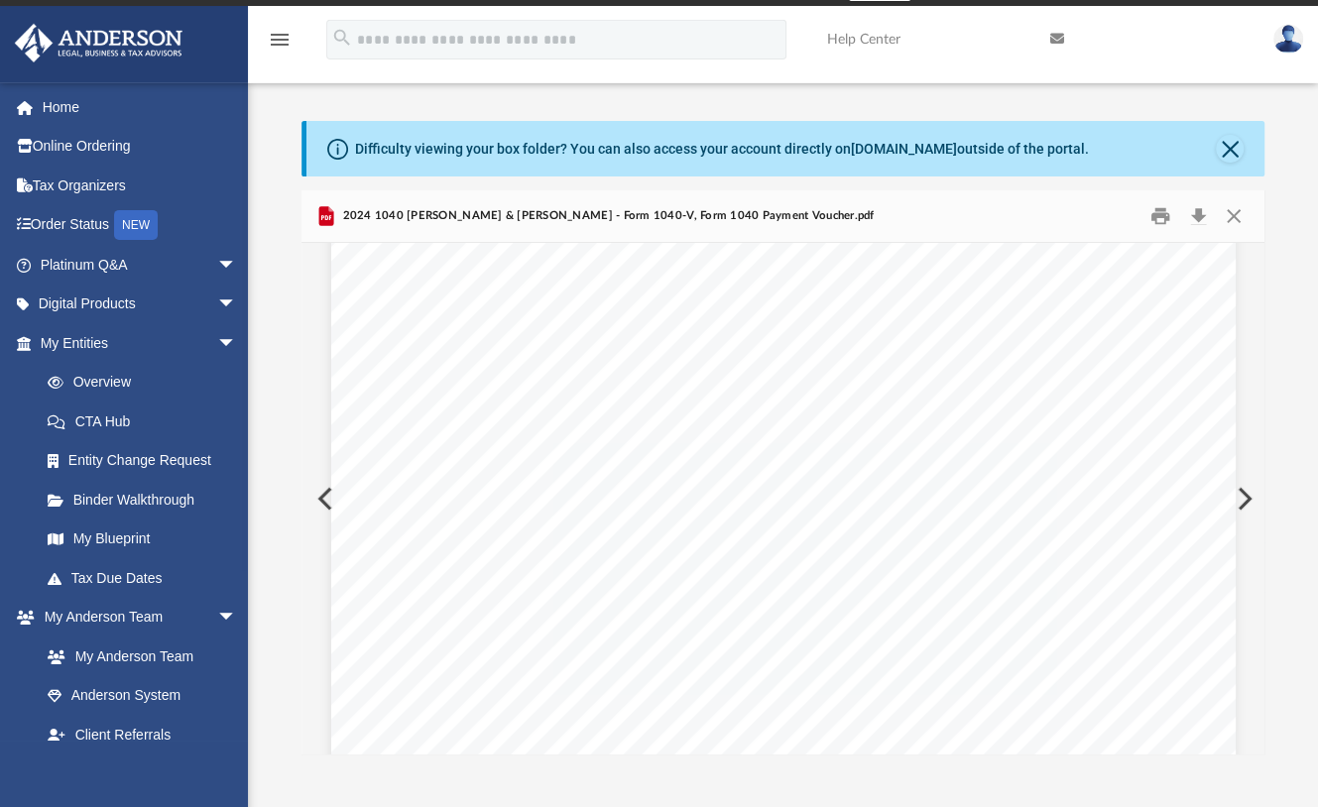
scroll to position [0, 0]
click at [1191, 215] on button "Download" at bounding box center [1198, 216] width 36 height 31
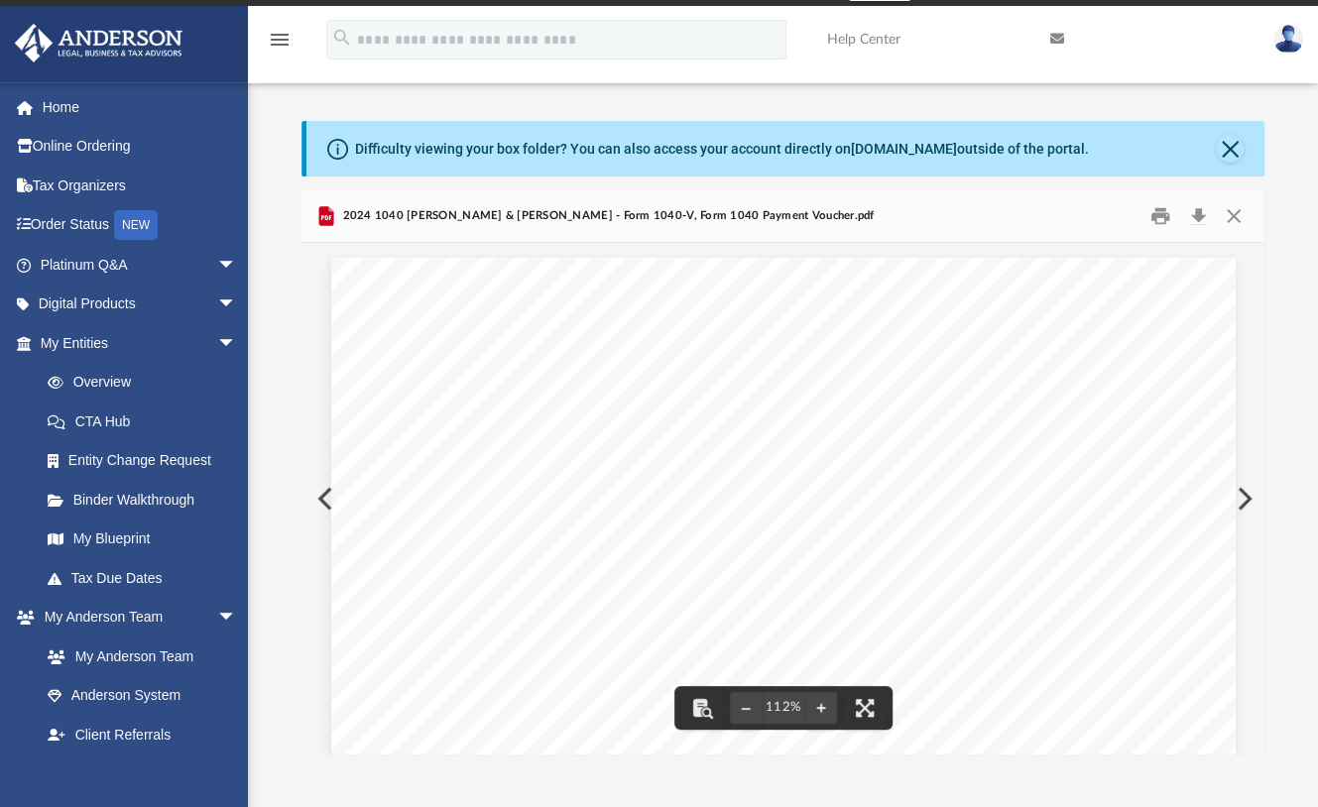
click at [1249, 493] on button "Preview" at bounding box center [1243, 499] width 44 height 56
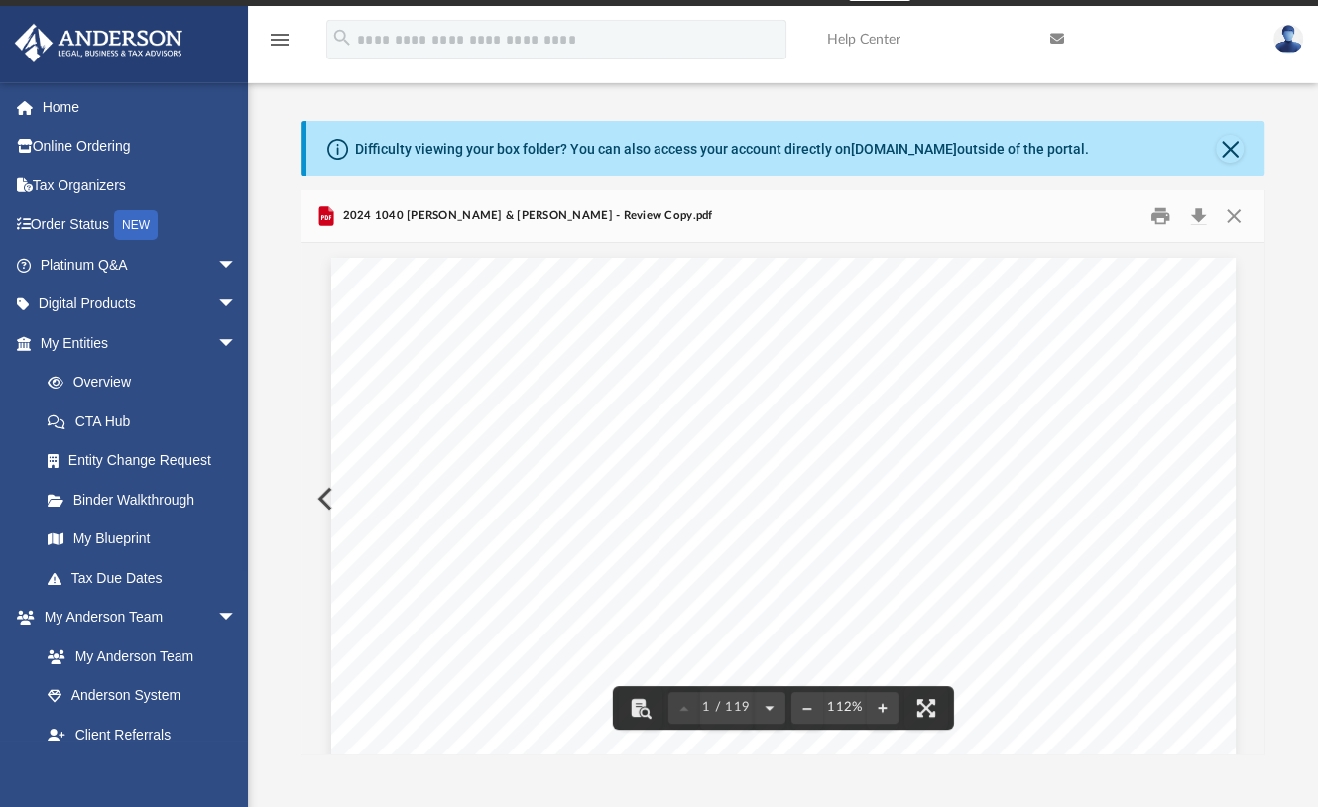
click at [1205, 209] on button "Download" at bounding box center [1198, 216] width 36 height 31
click at [1232, 215] on button "Close" at bounding box center [1234, 216] width 36 height 31
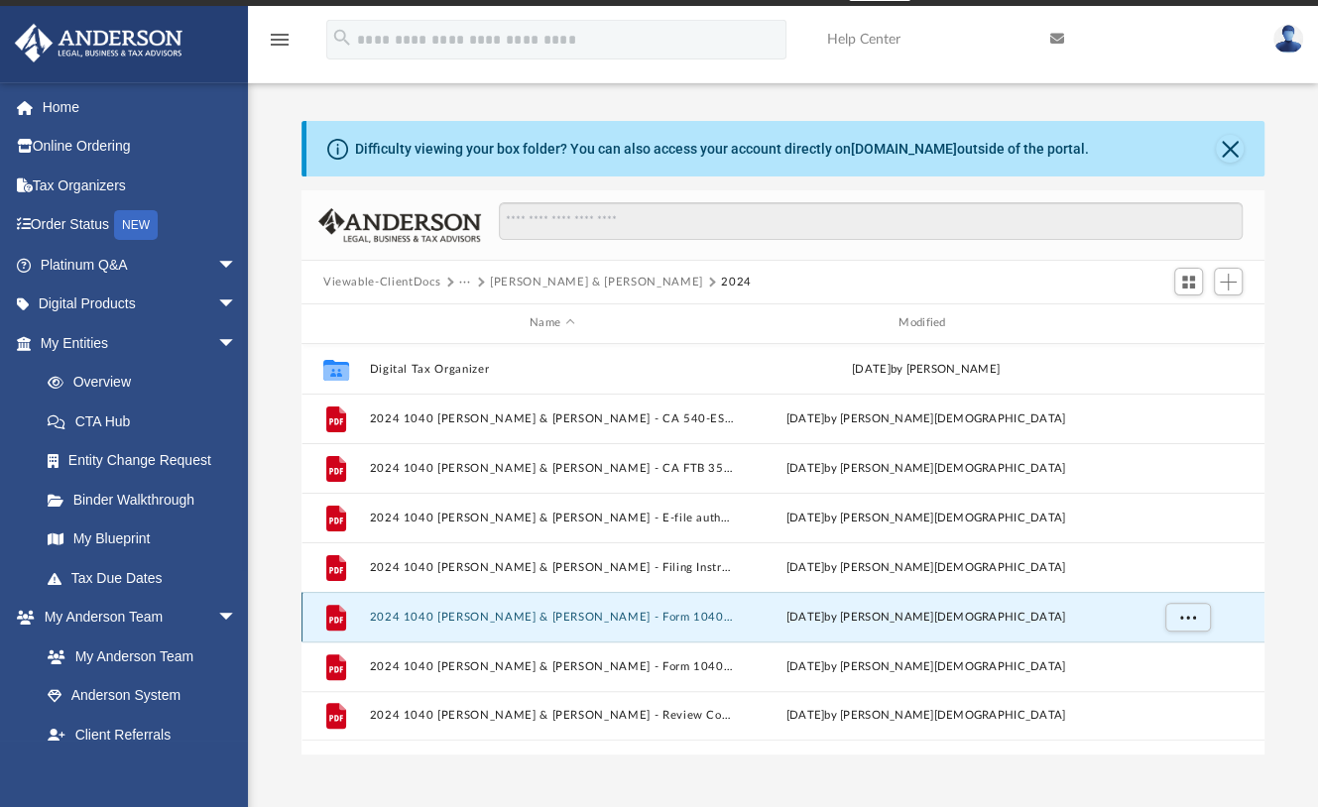
click at [581, 618] on button "2024 1040 [PERSON_NAME] & [PERSON_NAME] - Form 1040-ES Payment Voucher.pdf" at bounding box center [551, 617] width 365 height 13
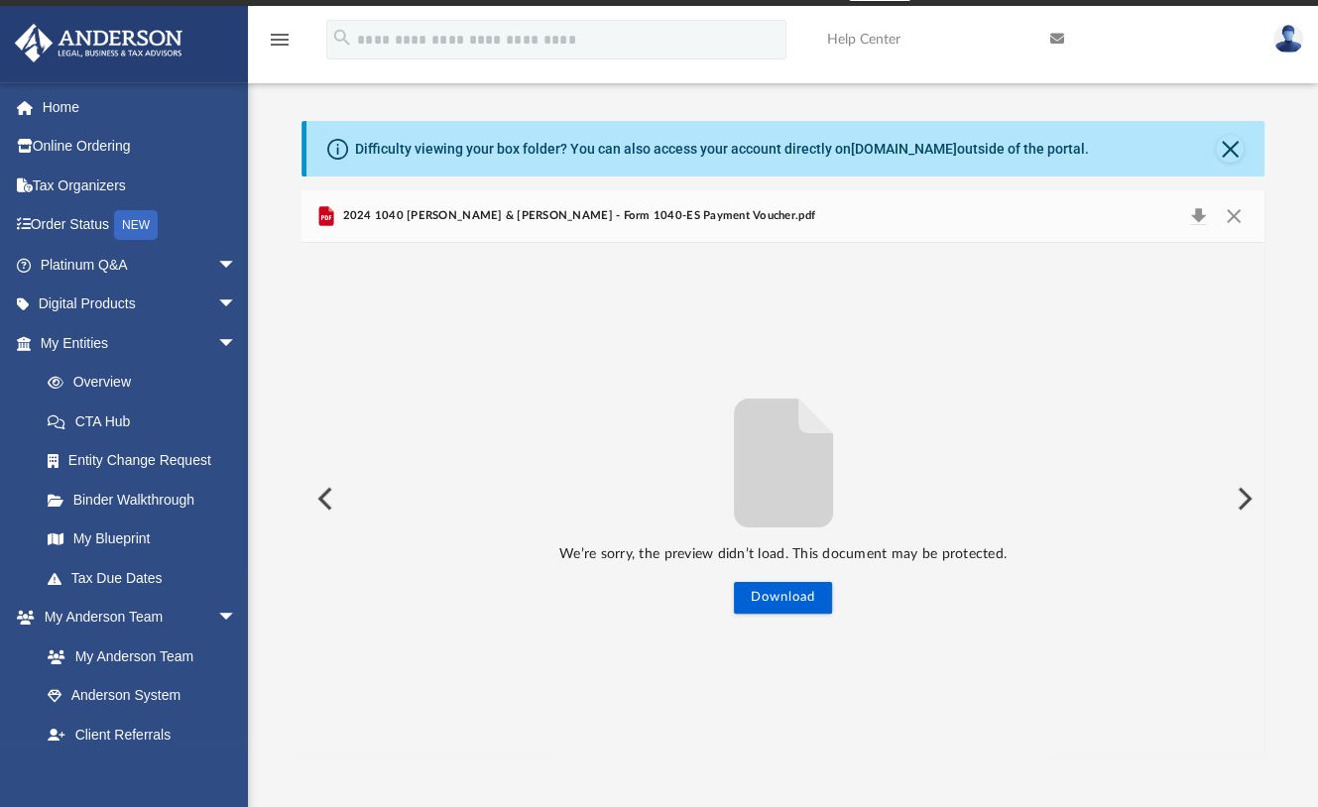
click at [328, 497] on button "Preview" at bounding box center [323, 499] width 44 height 56
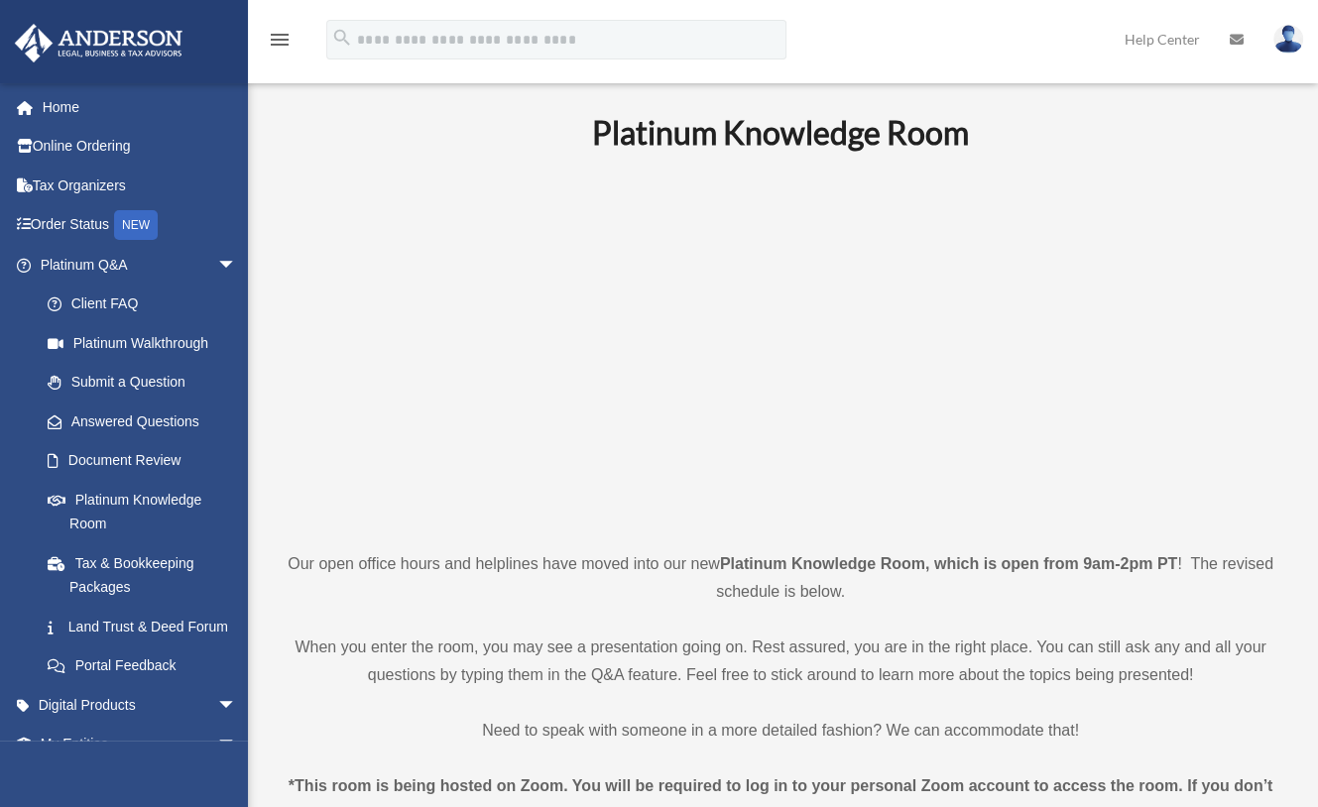
scroll to position [248, 0]
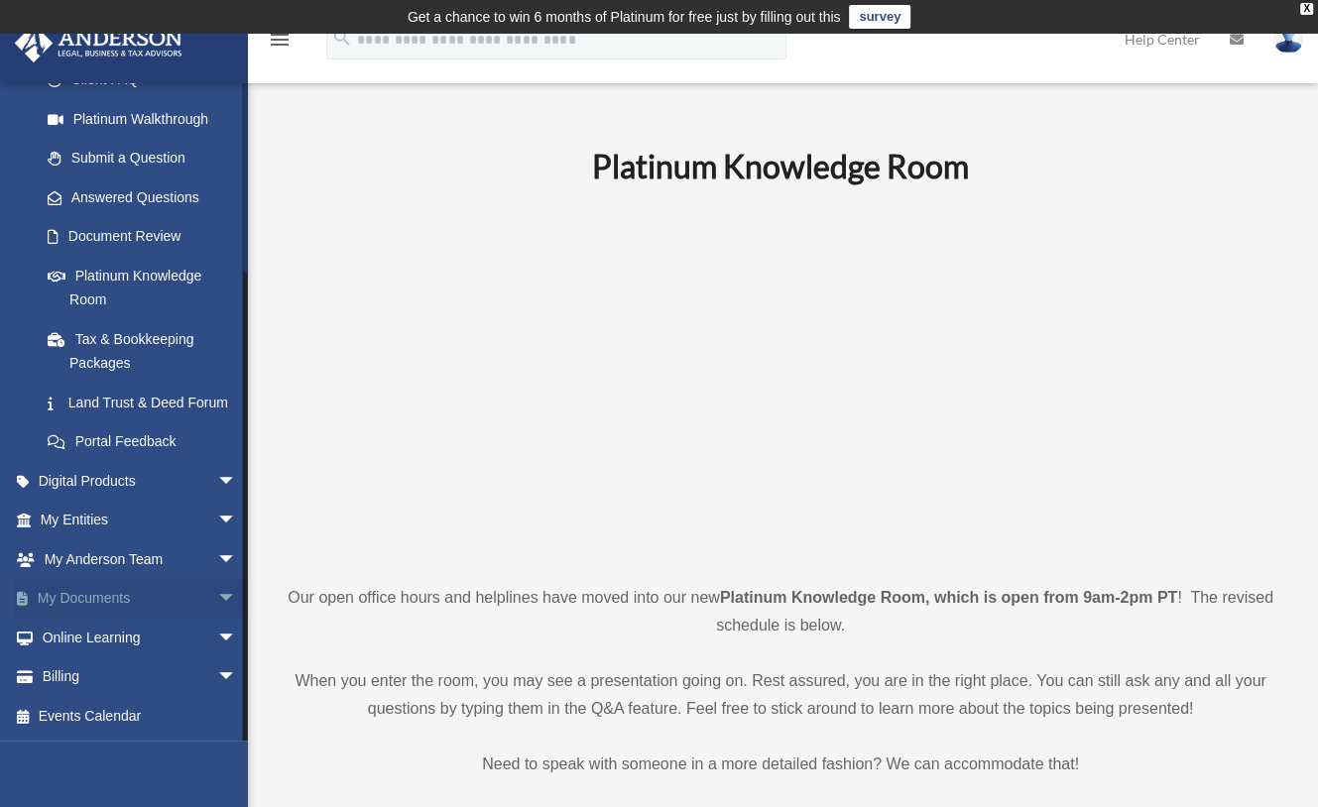
click at [147, 591] on link "My Documents arrow_drop_down" at bounding box center [140, 599] width 253 height 40
click at [129, 593] on link "My Documents arrow_drop_down" at bounding box center [140, 599] width 253 height 40
click at [217, 599] on span "arrow_drop_down" at bounding box center [237, 599] width 40 height 41
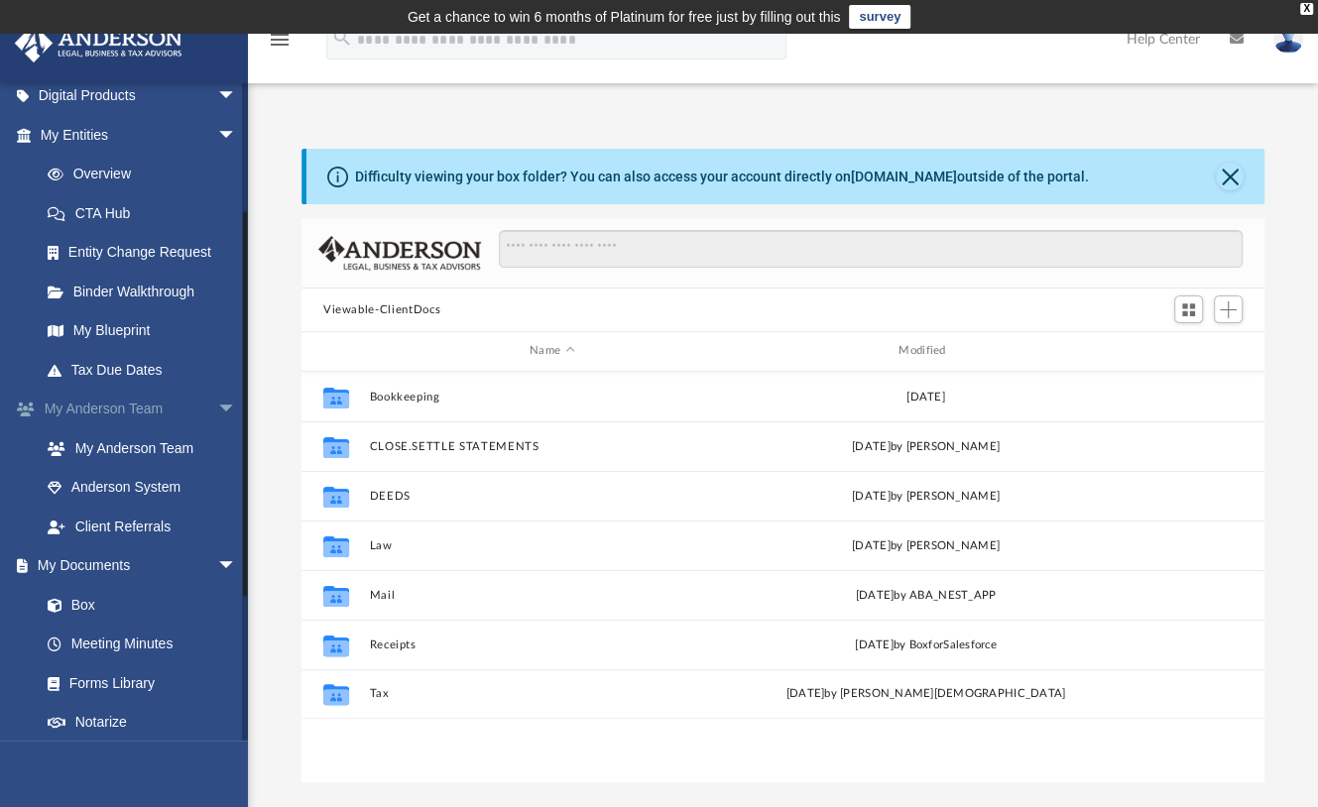
scroll to position [212, 0]
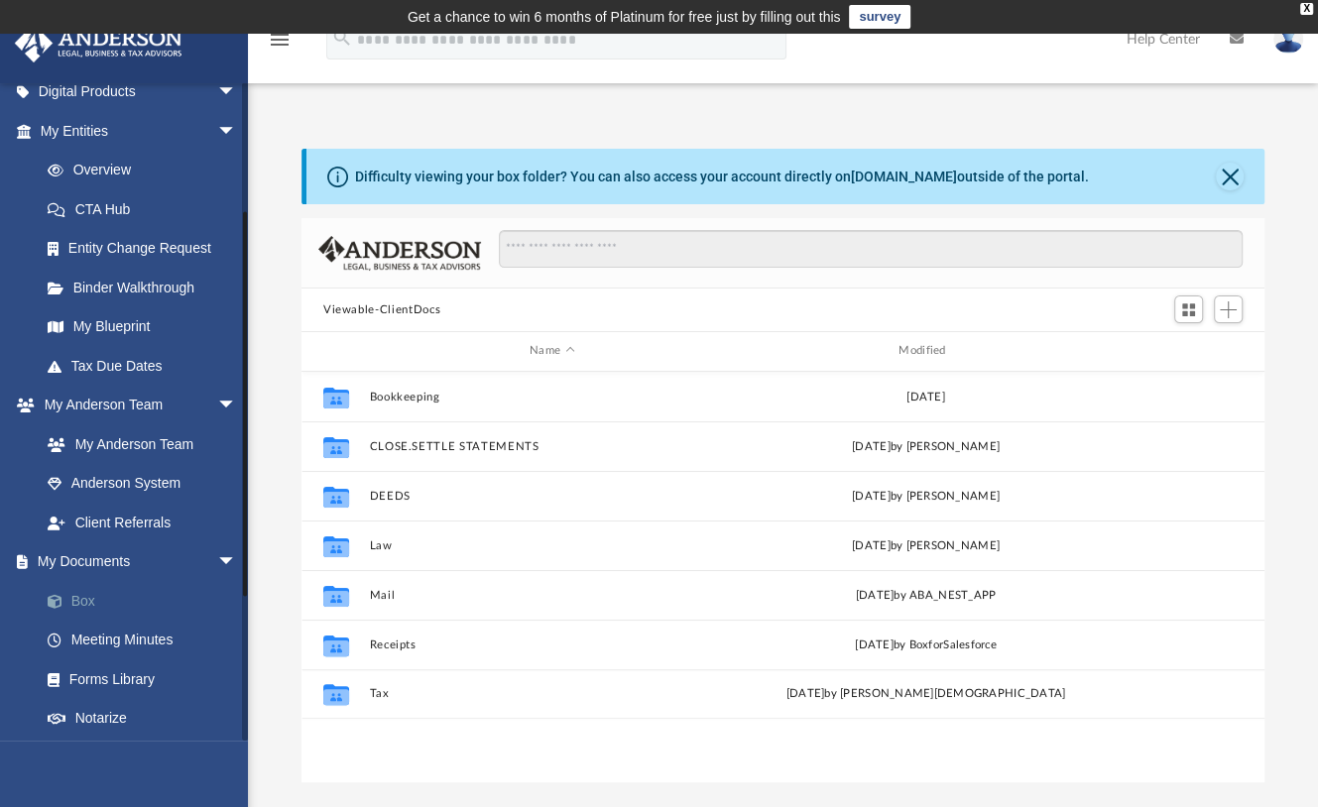
click at [74, 596] on link "Box" at bounding box center [147, 601] width 239 height 40
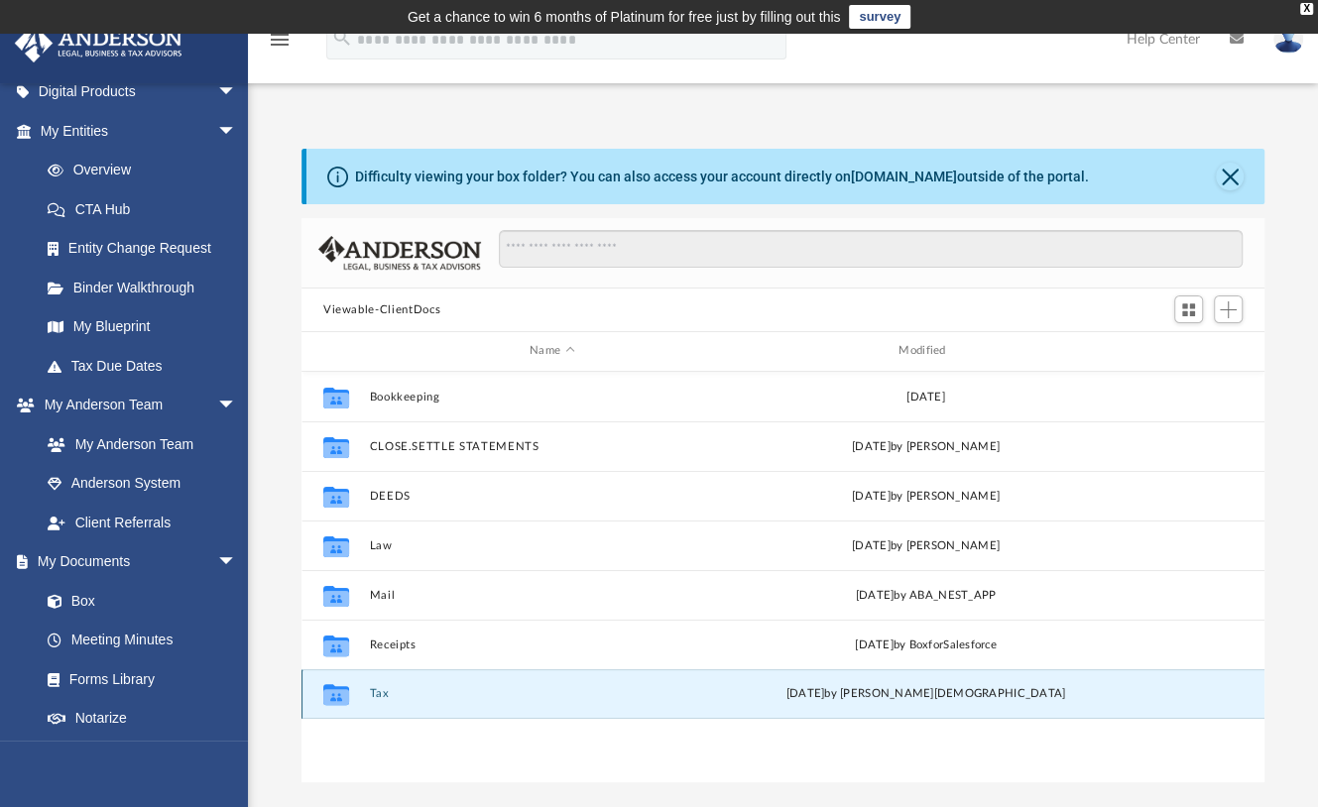
click at [381, 692] on button "Tax" at bounding box center [551, 693] width 365 height 13
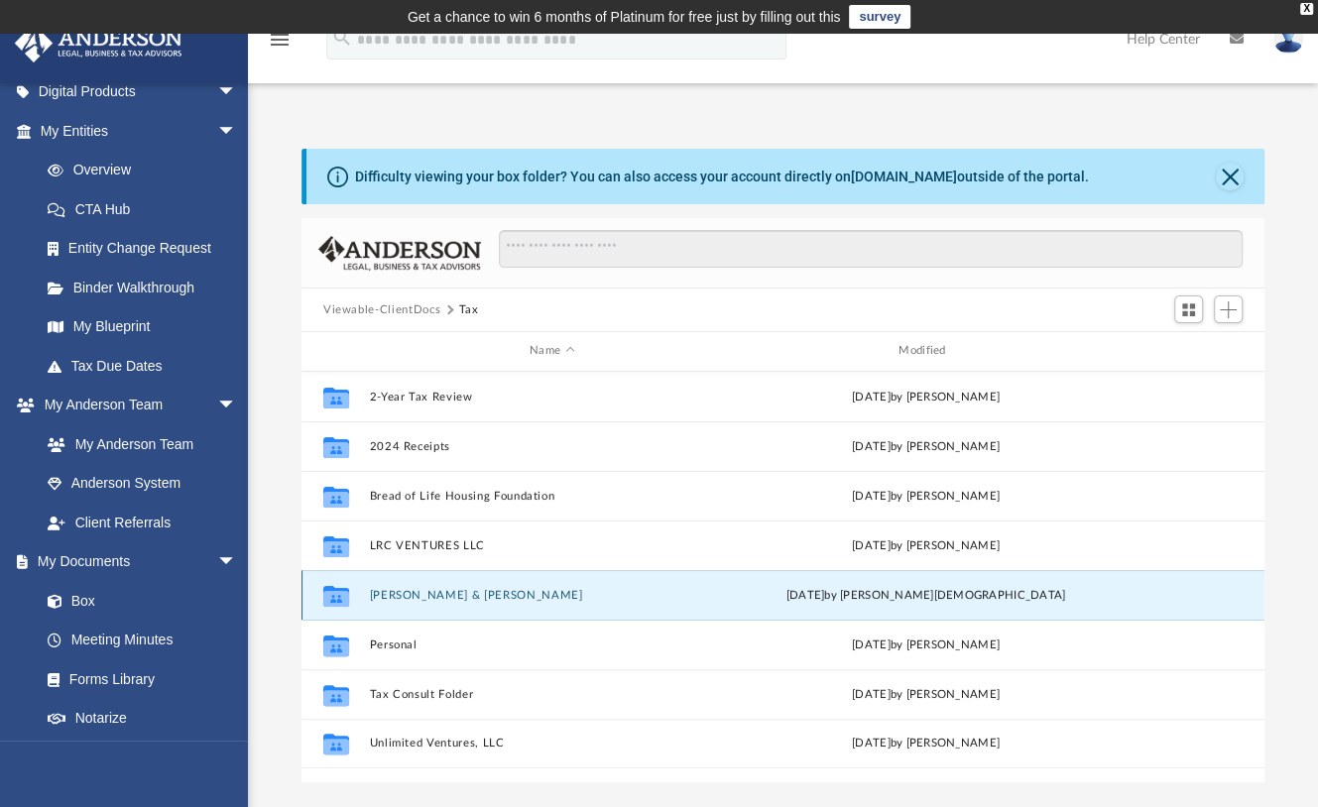
click at [410, 590] on button "[PERSON_NAME] & [PERSON_NAME]" at bounding box center [551, 595] width 365 height 13
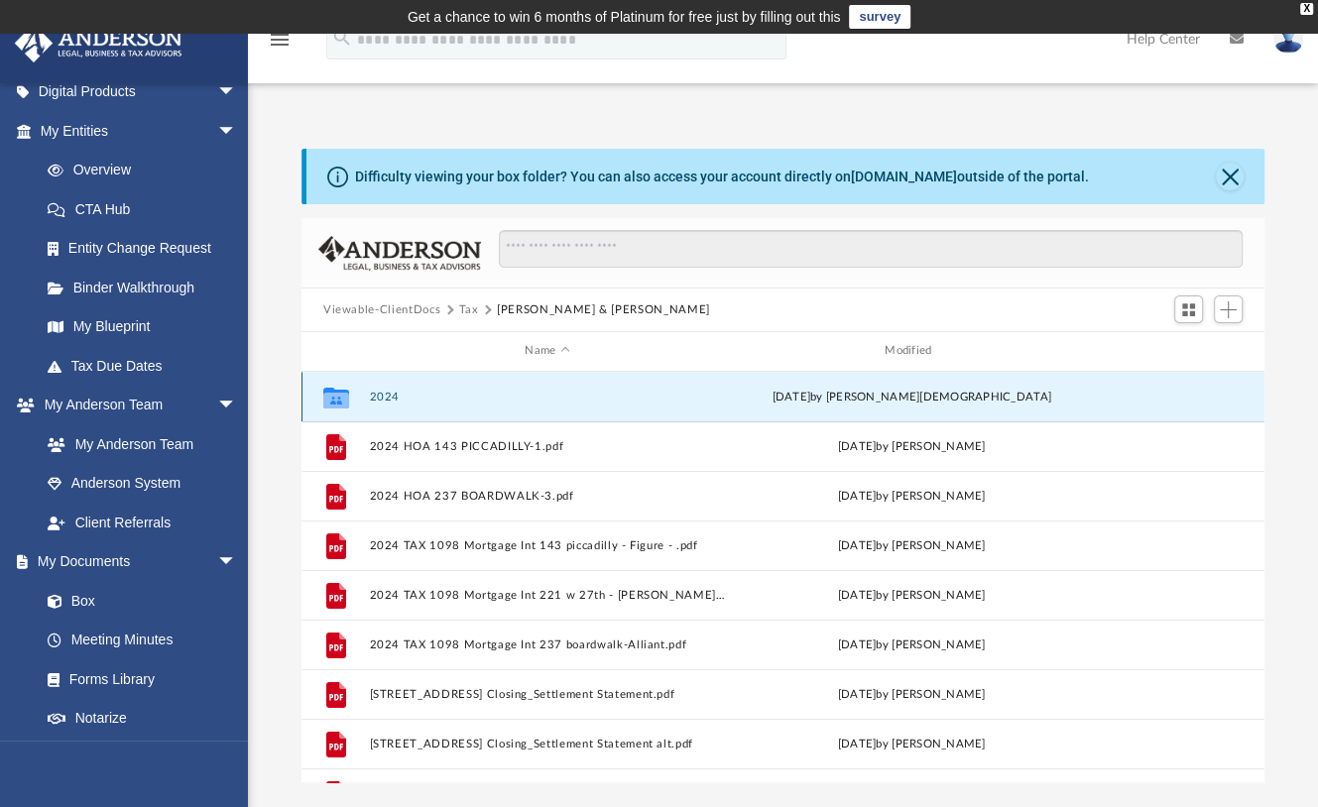
click at [394, 397] on button "2024" at bounding box center [547, 397] width 356 height 13
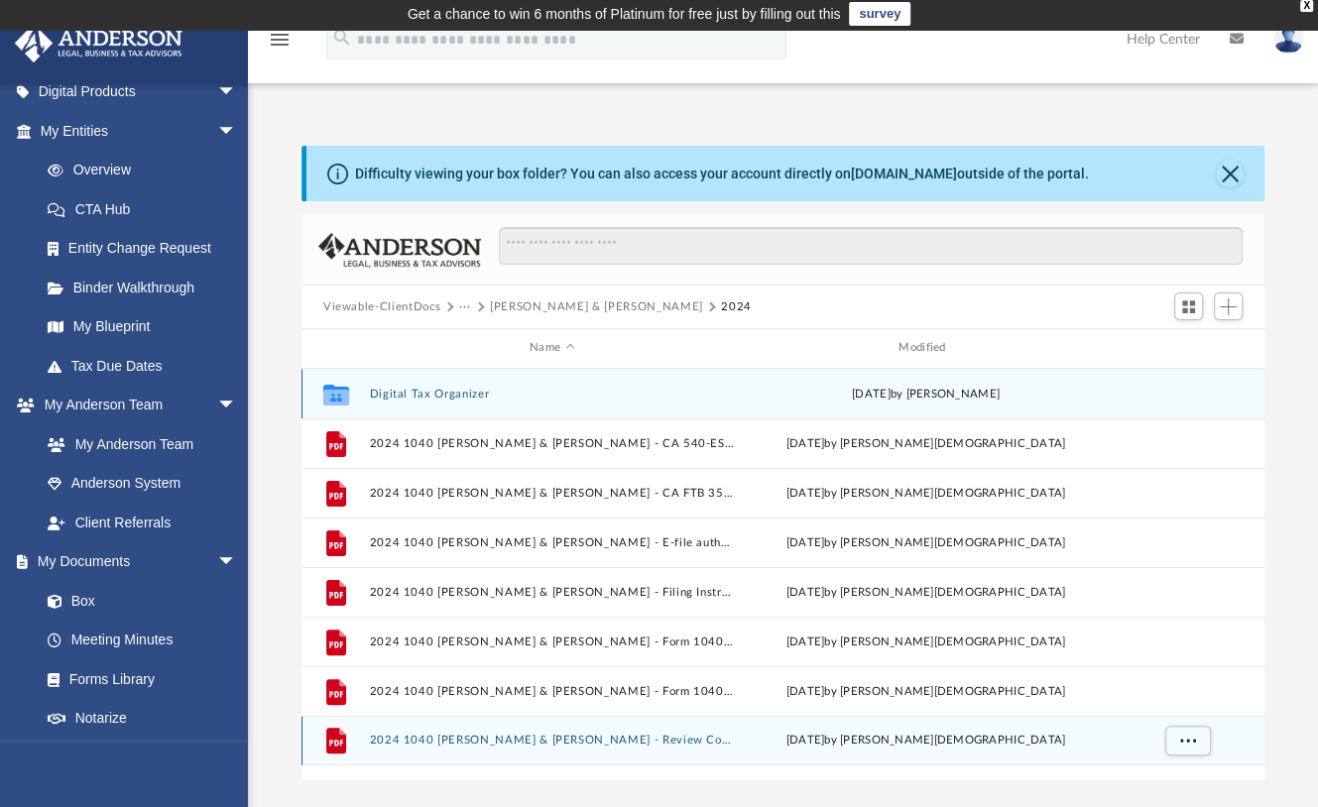
scroll to position [0, 0]
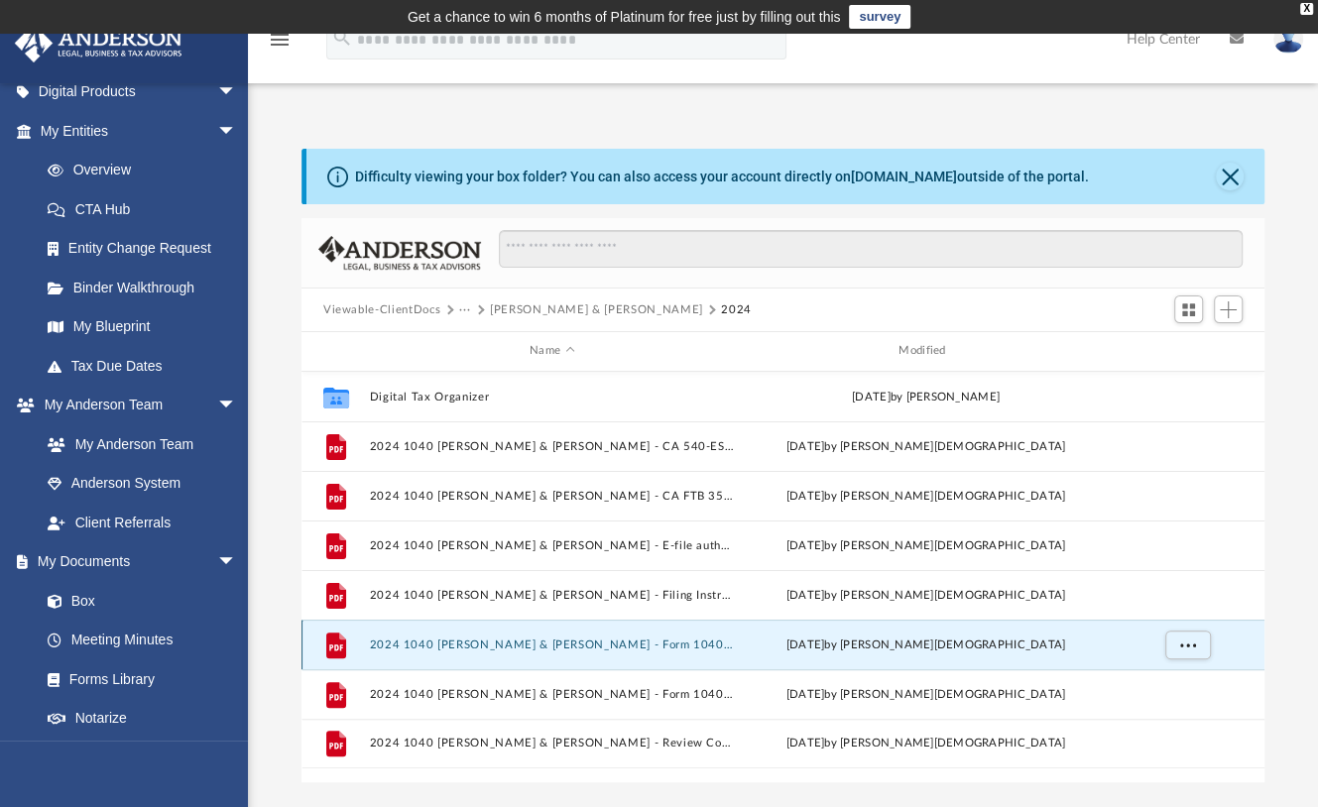
click at [603, 642] on button "2024 1040 [PERSON_NAME] & [PERSON_NAME] - Form 1040-ES Payment Voucher.pdf" at bounding box center [551, 645] width 365 height 13
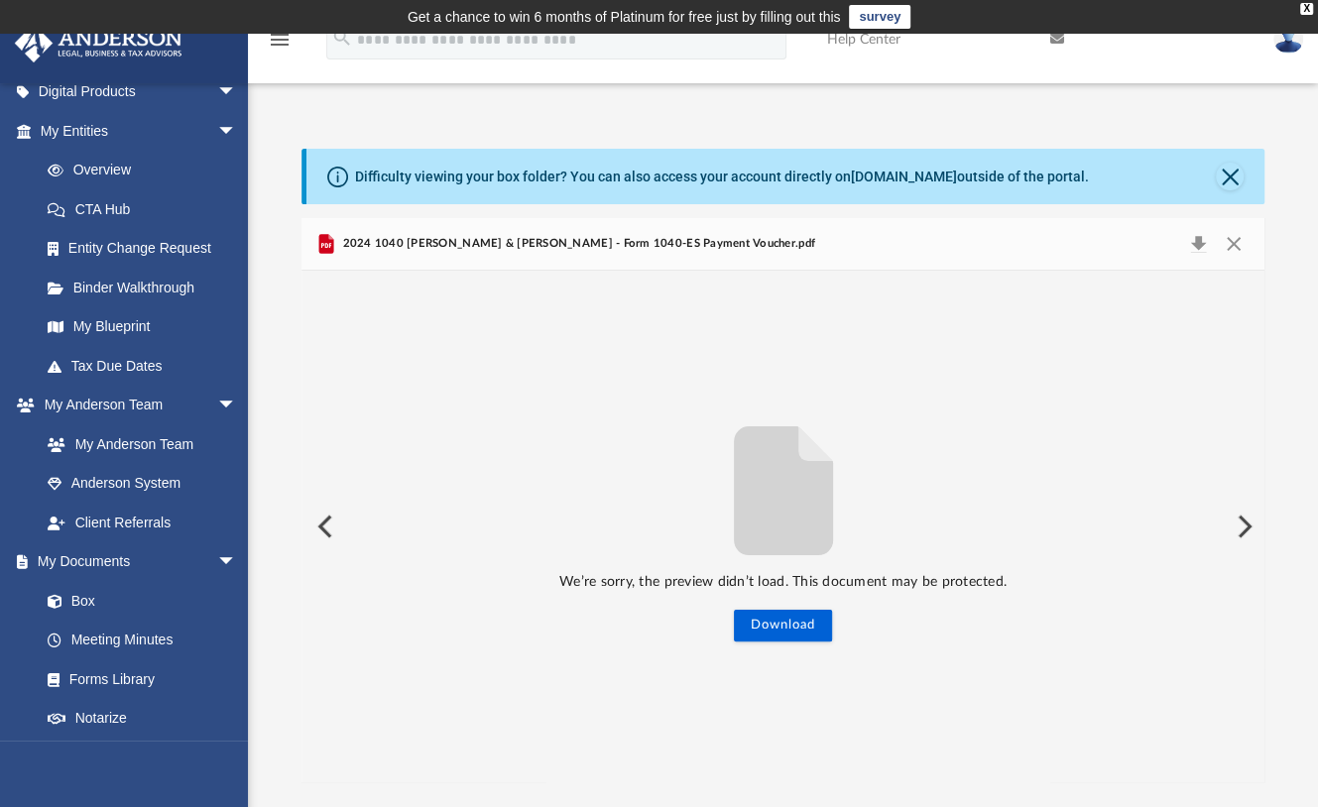
click at [320, 525] on button "Preview" at bounding box center [323, 527] width 44 height 56
click at [321, 526] on button "Preview" at bounding box center [323, 527] width 44 height 56
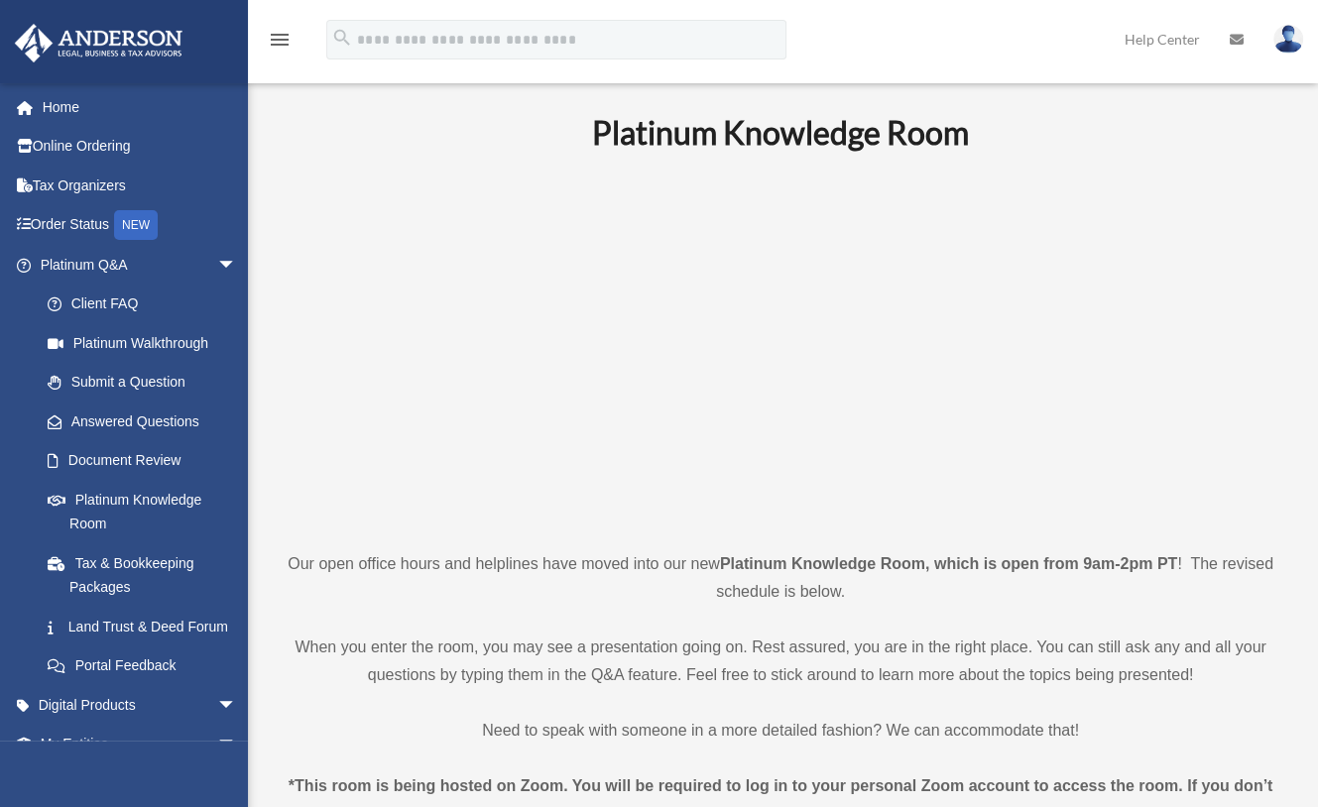
scroll to position [248, 0]
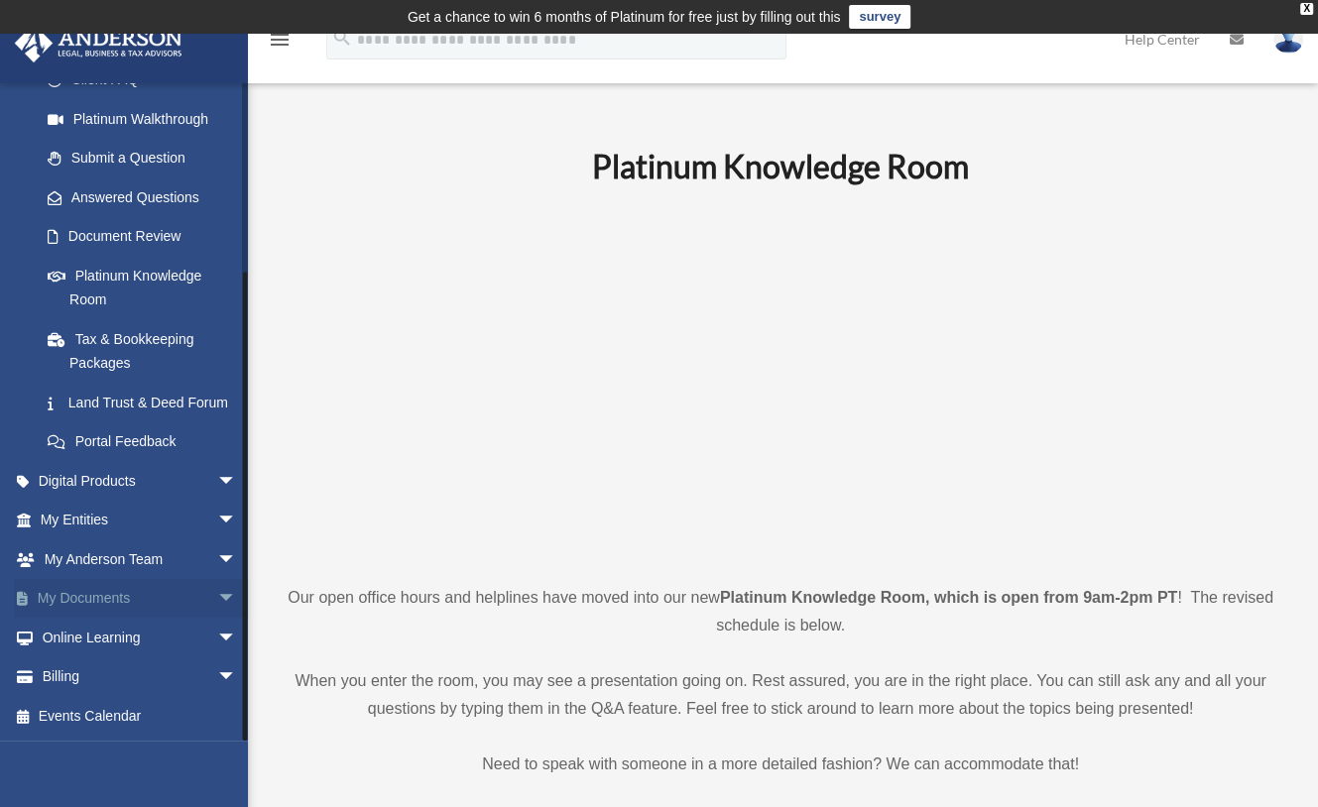
click at [65, 602] on link "My Documents arrow_drop_down" at bounding box center [140, 599] width 253 height 40
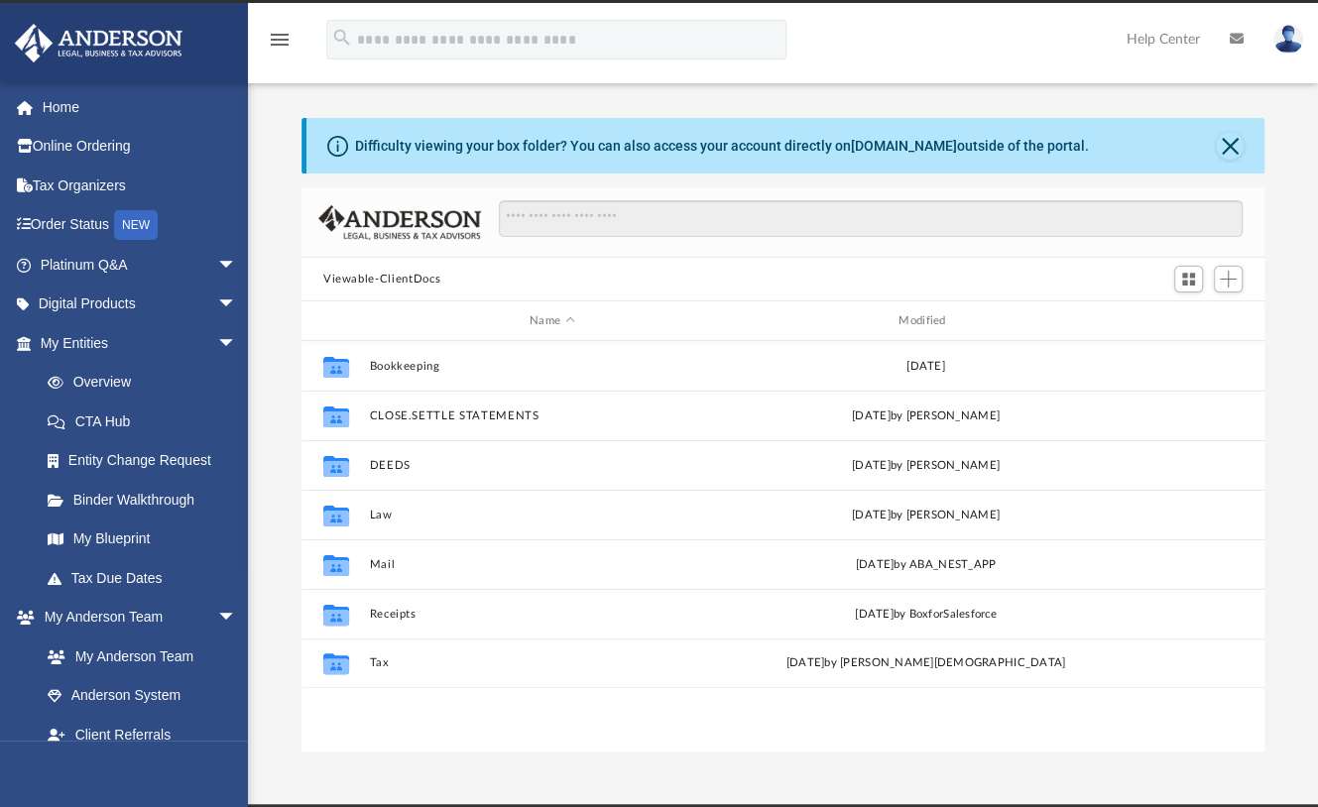
scroll to position [431, 943]
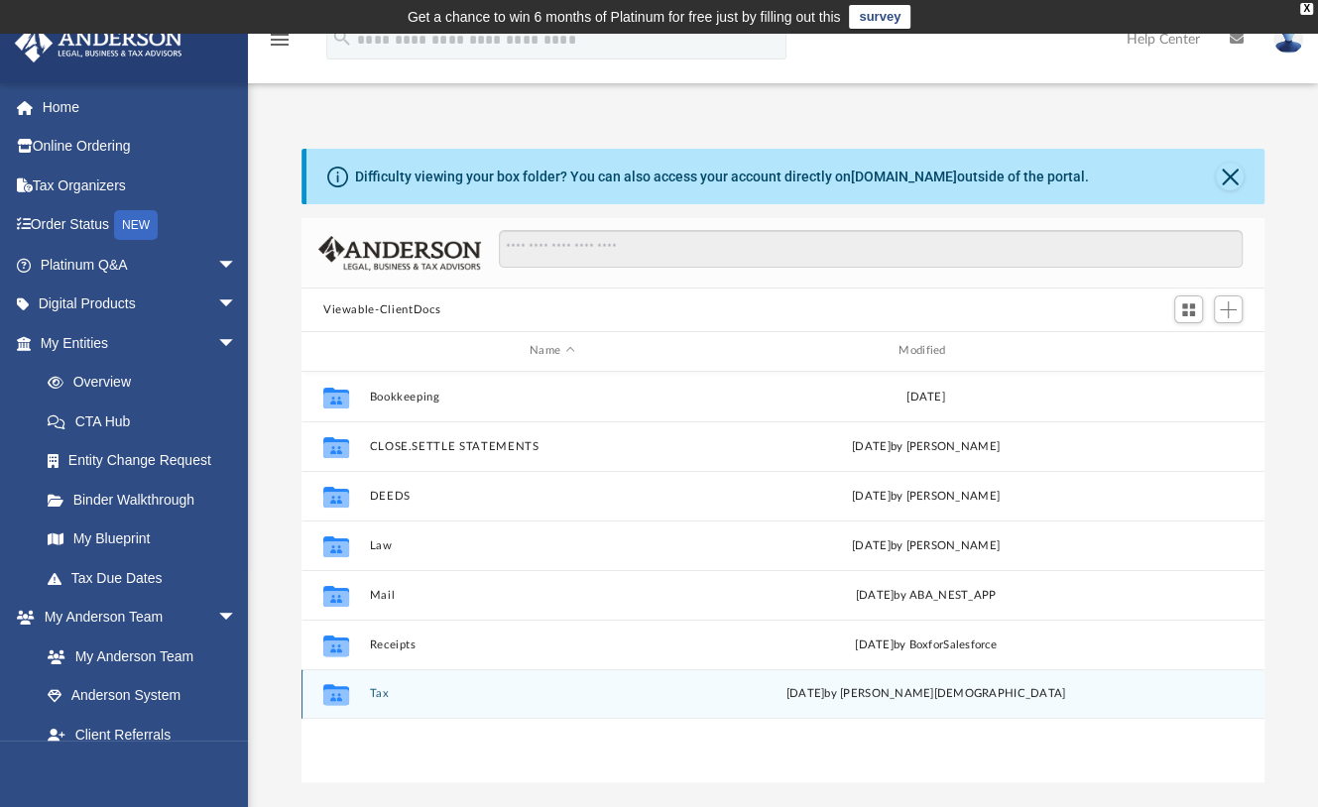
click at [378, 693] on button "Tax" at bounding box center [551, 693] width 365 height 13
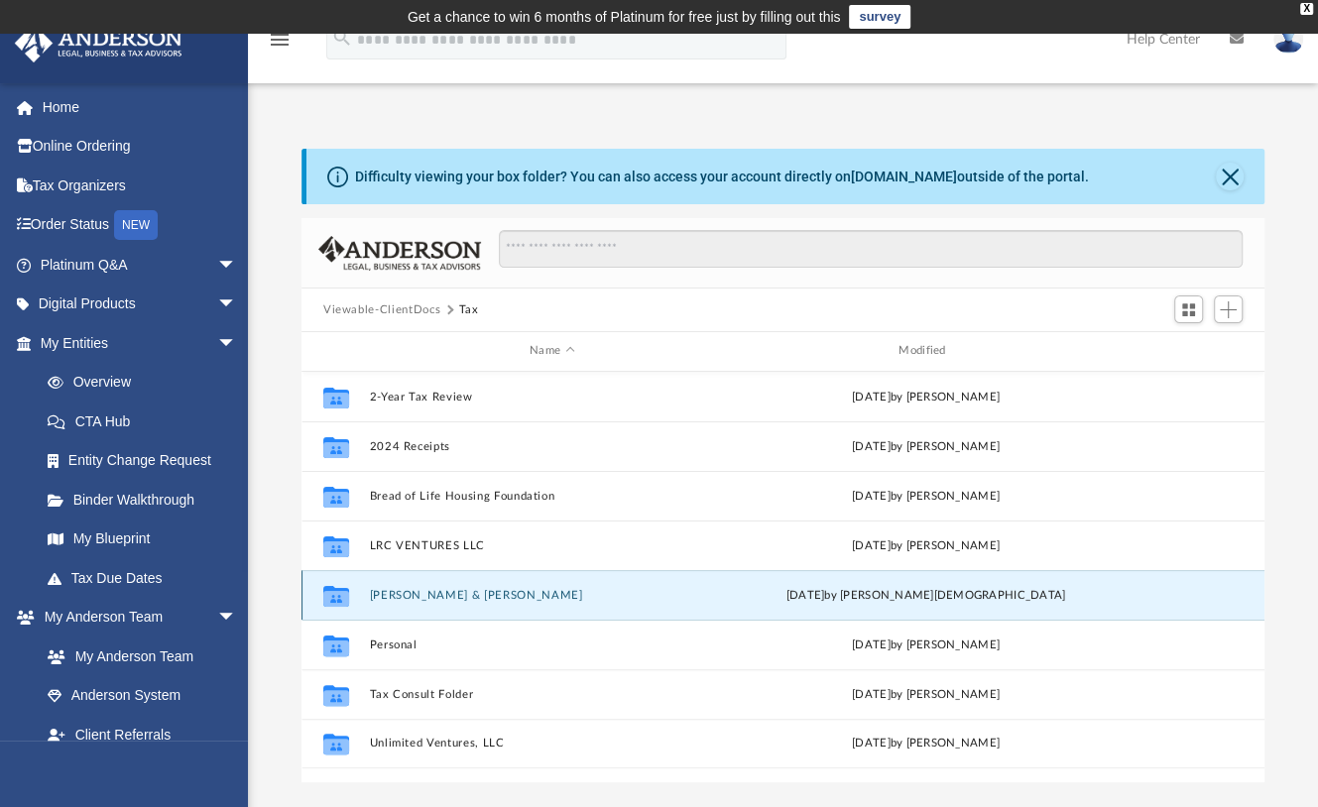
click at [406, 590] on button "[PERSON_NAME] & [PERSON_NAME]" at bounding box center [551, 595] width 365 height 13
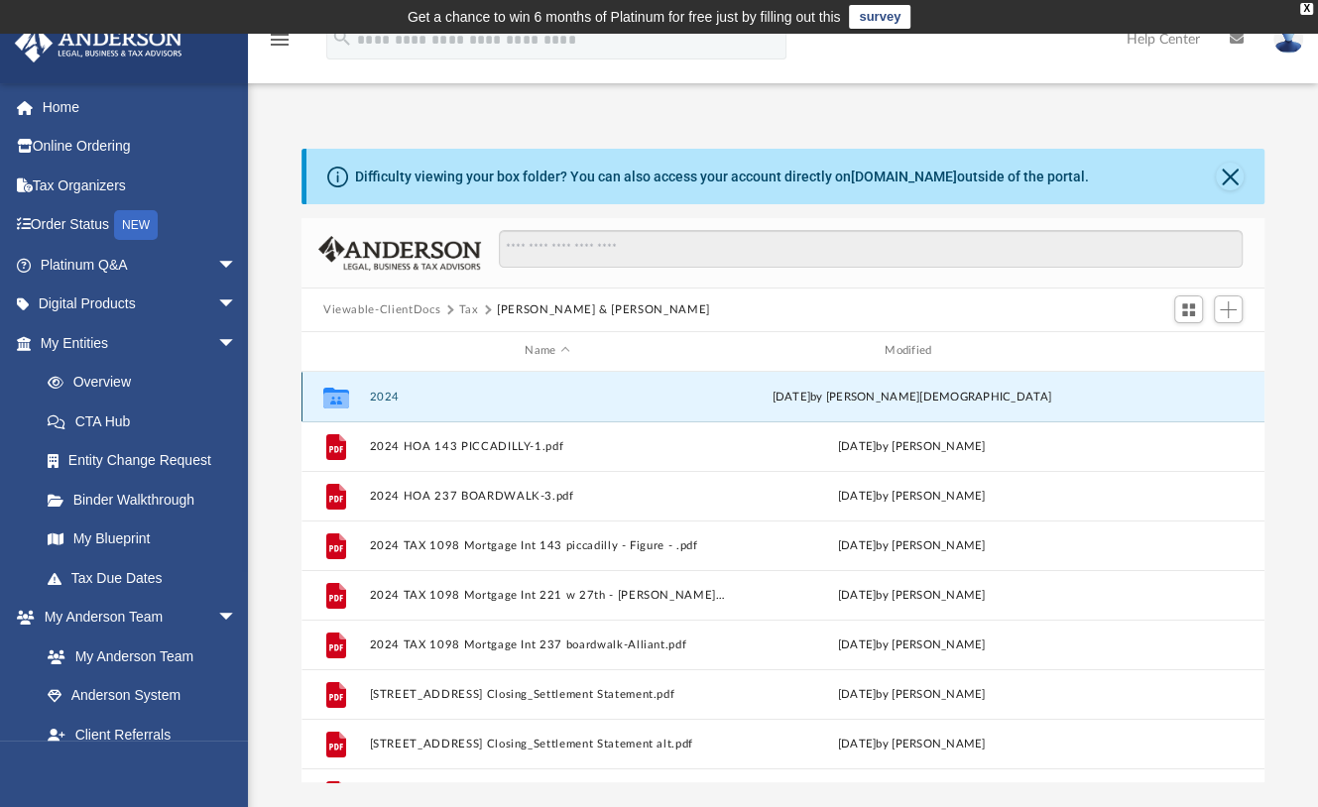
click at [388, 392] on button "2024" at bounding box center [547, 397] width 356 height 13
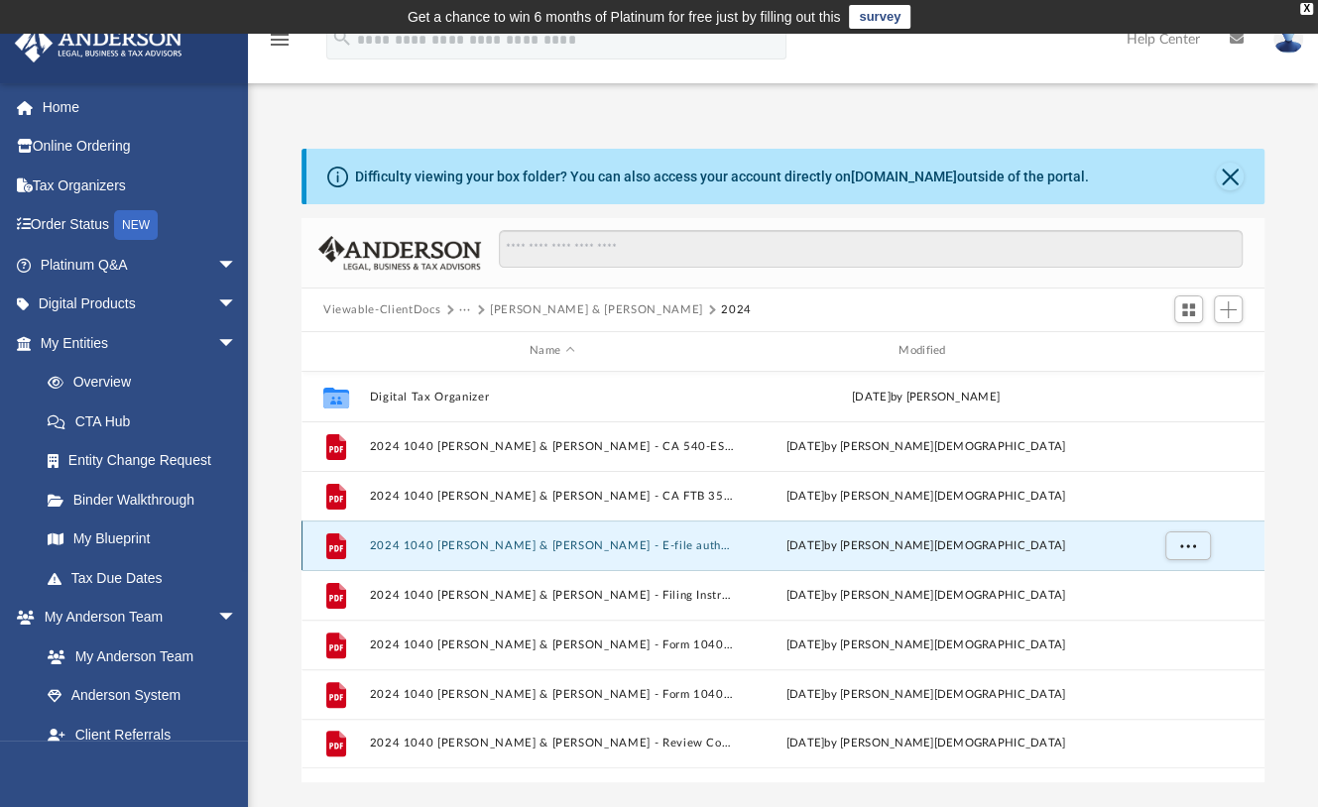
click at [545, 548] on button "2024 1040 [PERSON_NAME] & [PERSON_NAME] - E-file authorisation - please sign.pdf" at bounding box center [551, 545] width 365 height 13
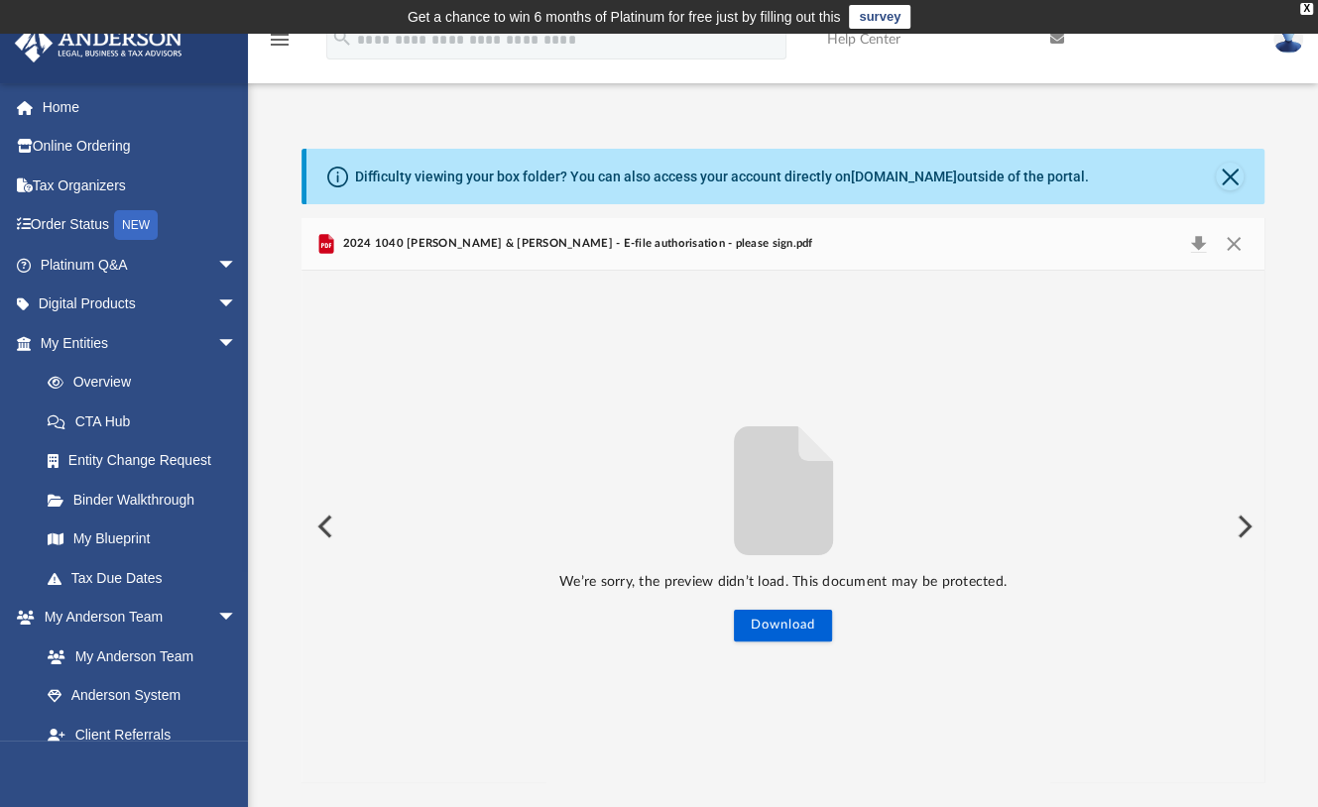
click at [328, 527] on button "Preview" at bounding box center [323, 527] width 44 height 56
click at [1239, 531] on button "Preview" at bounding box center [1243, 527] width 44 height 56
click at [774, 629] on button "Download" at bounding box center [783, 626] width 98 height 32
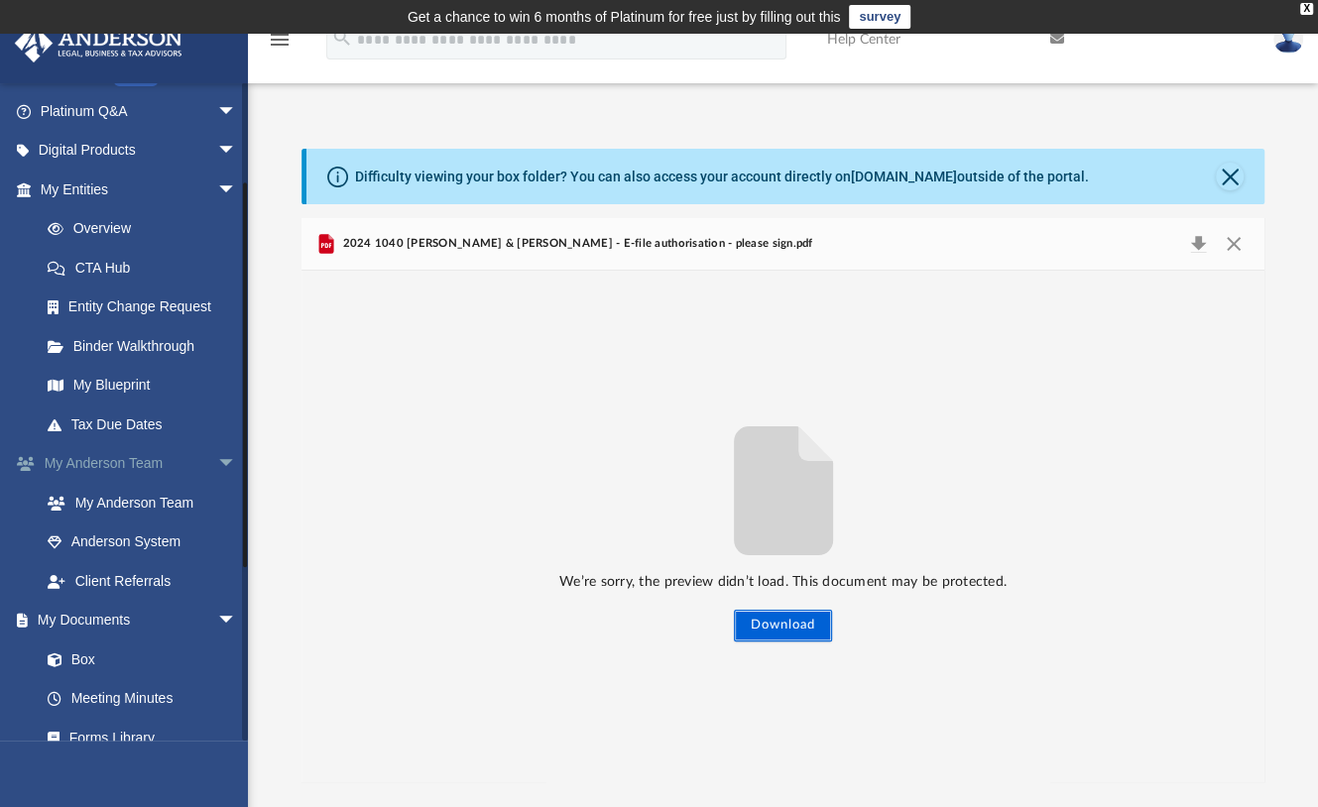
scroll to position [217, 0]
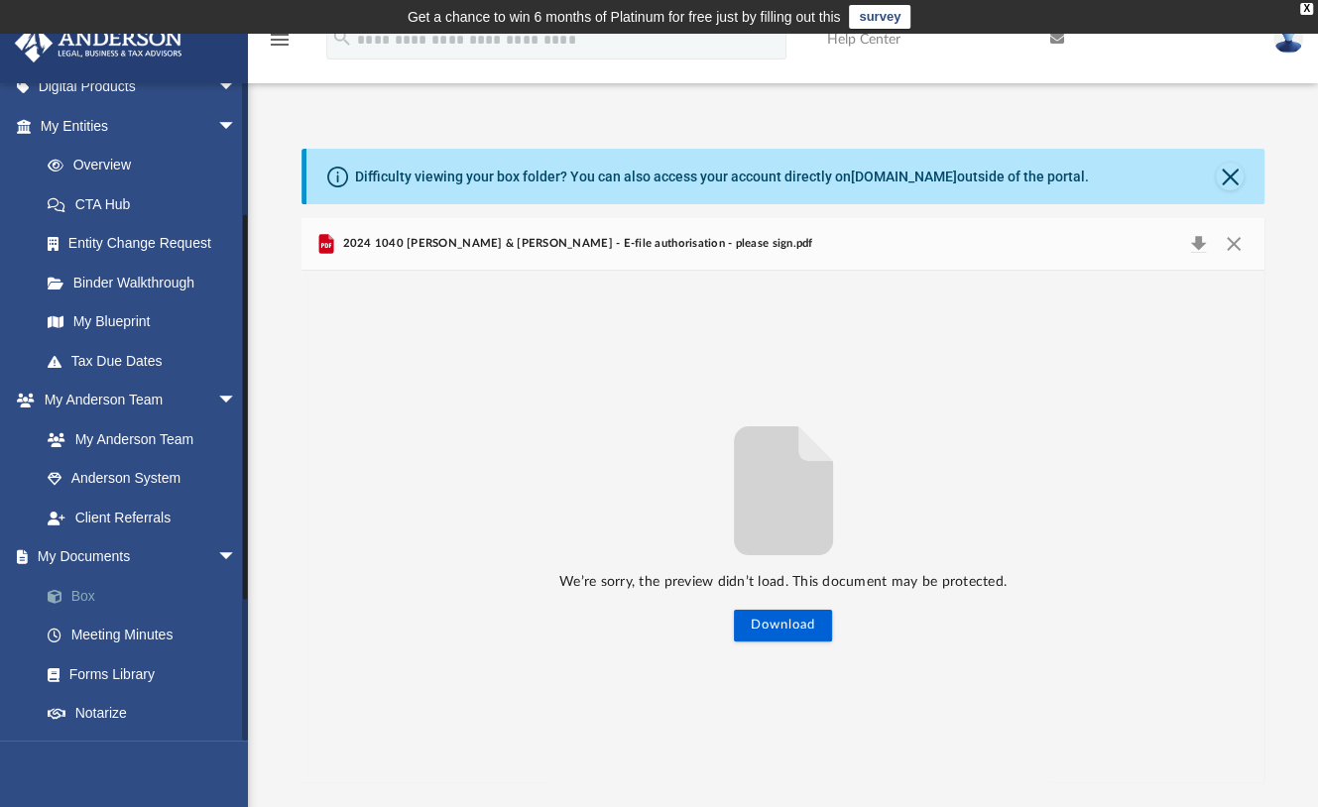
click at [81, 595] on link "Box" at bounding box center [147, 596] width 239 height 40
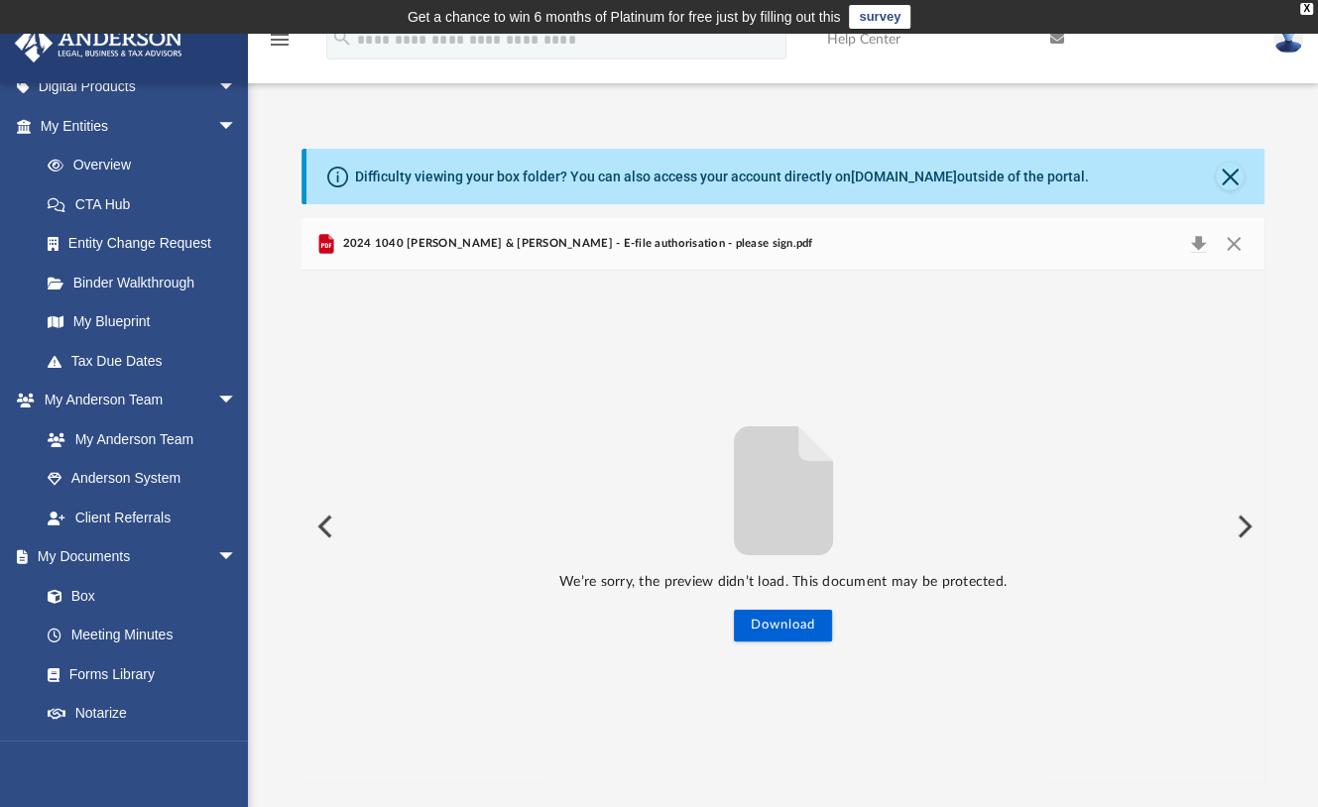
click at [321, 525] on button "Preview" at bounding box center [323, 527] width 44 height 56
click at [788, 624] on button "Download" at bounding box center [783, 626] width 98 height 32
click at [328, 525] on button "Preview" at bounding box center [323, 527] width 44 height 56
click at [812, 628] on button "Download" at bounding box center [783, 626] width 98 height 32
